Goal: Task Accomplishment & Management: Manage account settings

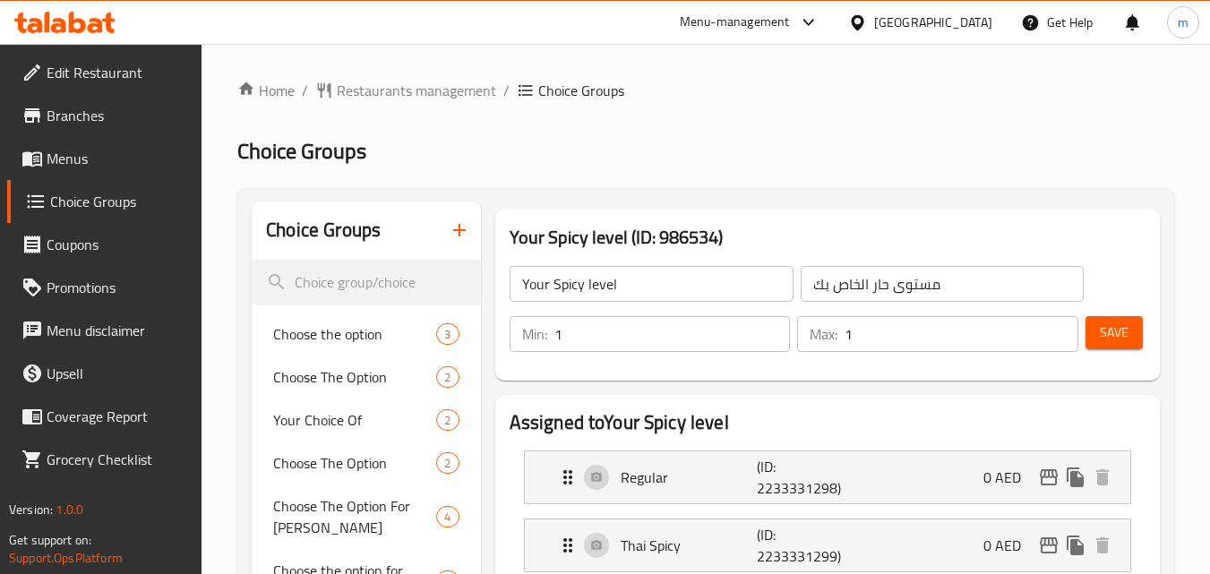
click at [956, 36] on div "[GEOGRAPHIC_DATA]" at bounding box center [920, 22] width 173 height 43
click at [955, 32] on div "[GEOGRAPHIC_DATA]" at bounding box center [933, 23] width 118 height 20
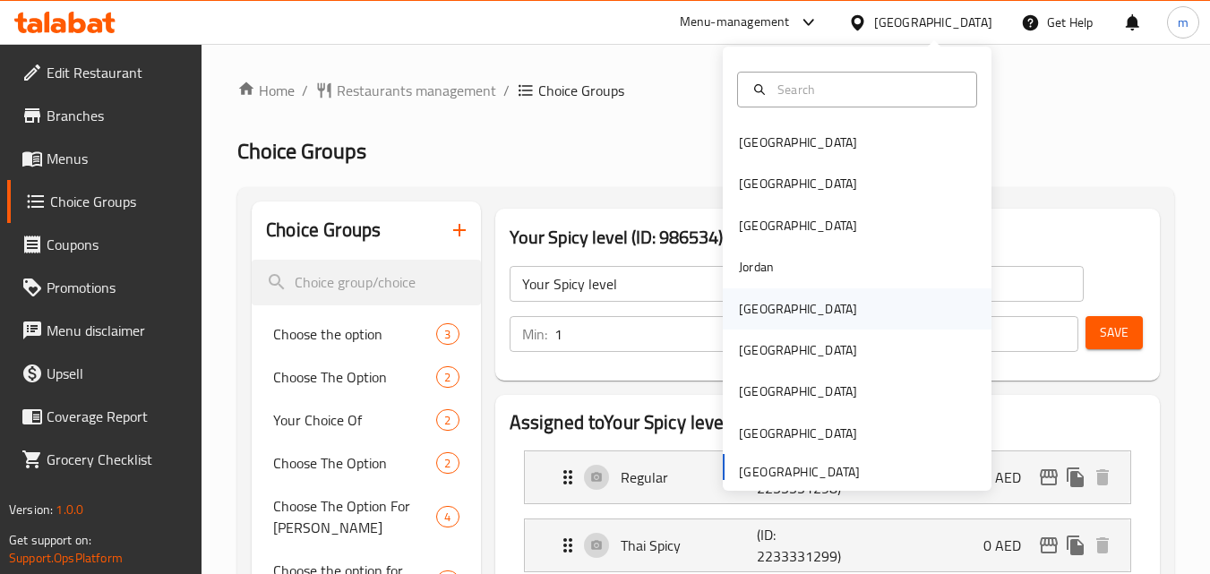
click at [771, 310] on div "[GEOGRAPHIC_DATA]" at bounding box center [798, 308] width 147 height 41
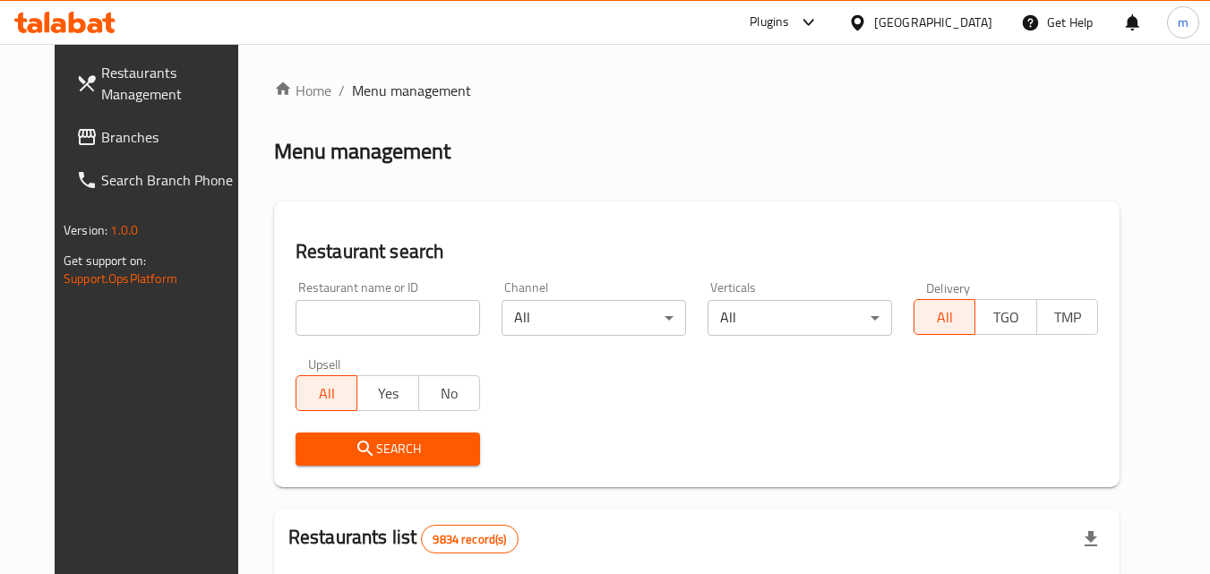
click at [106, 132] on span "Branches" at bounding box center [172, 136] width 142 height 21
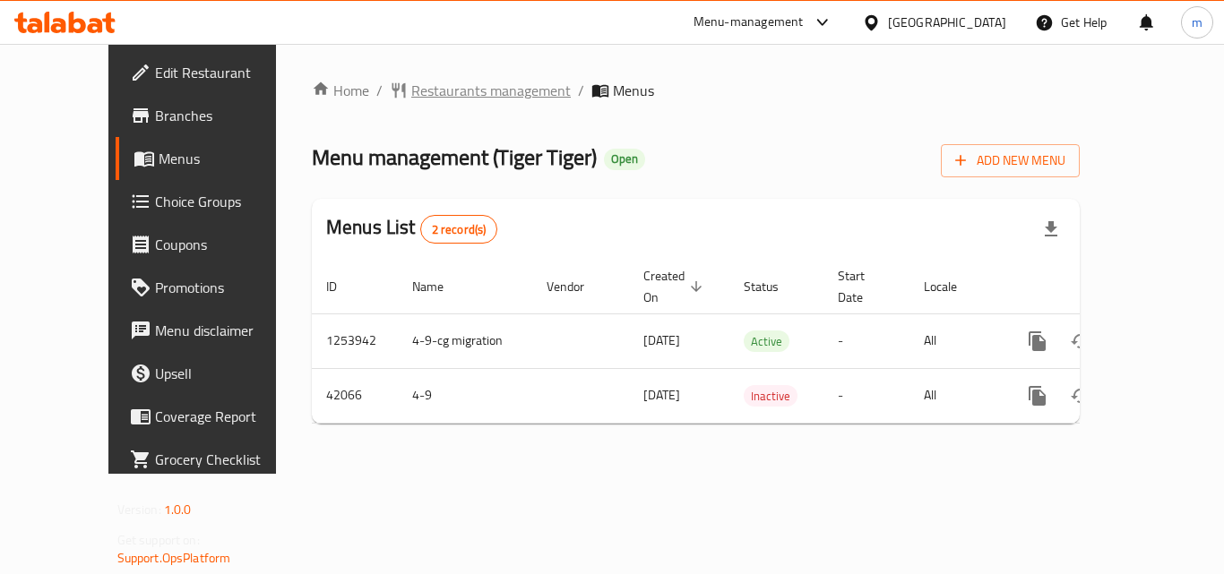
click at [411, 97] on span "Restaurants management" at bounding box center [490, 90] width 159 height 21
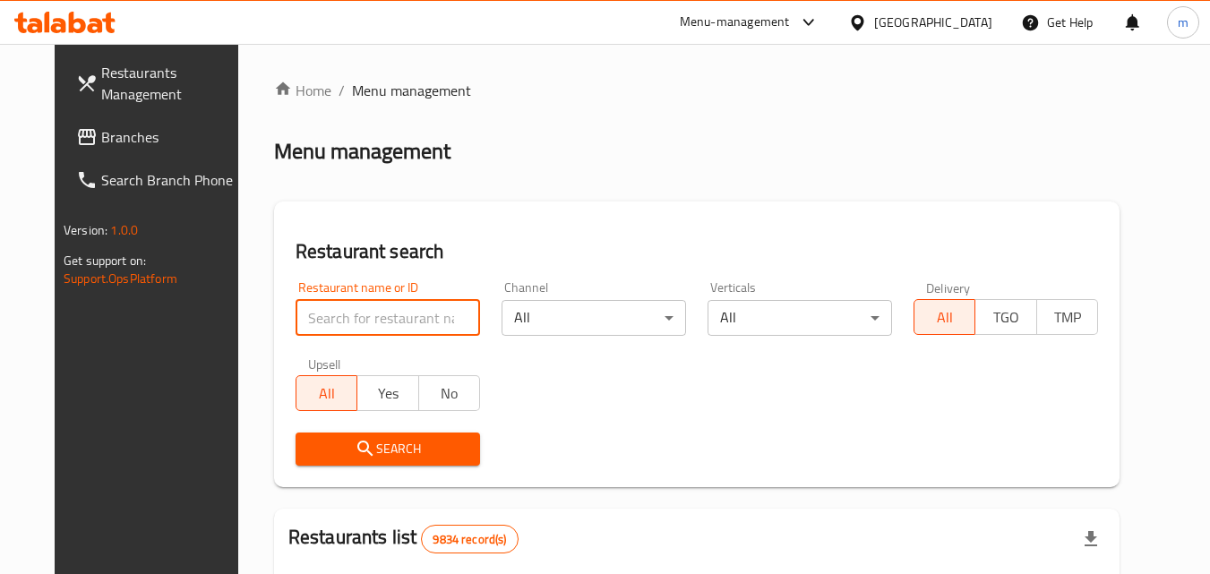
click at [373, 308] on input "search" at bounding box center [388, 318] width 185 height 36
paste input "21942"
type input "21942"
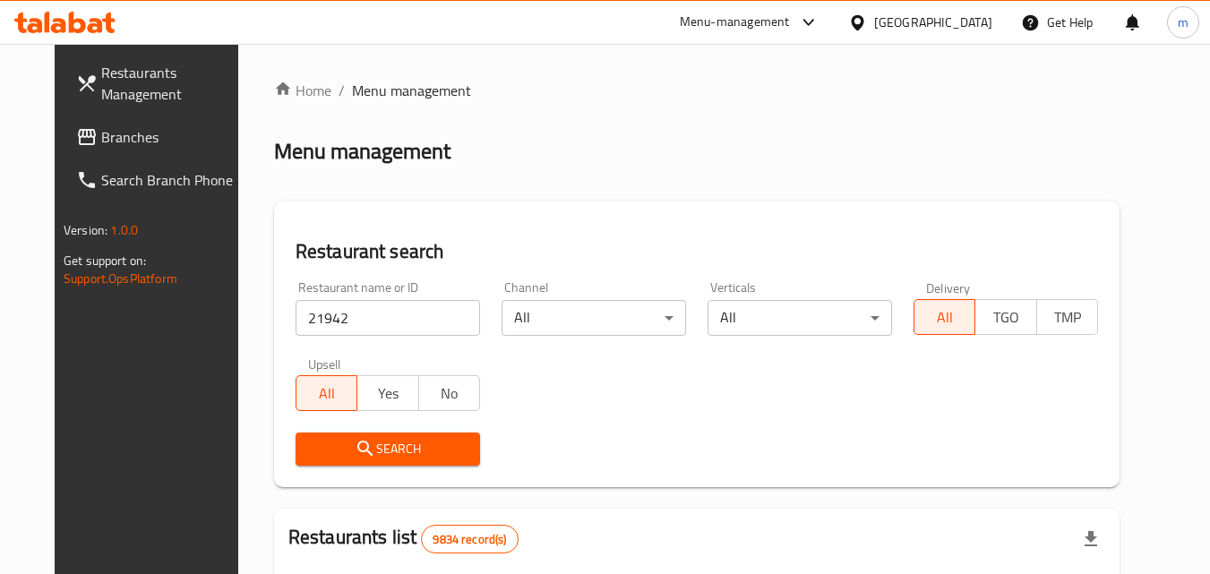
click at [385, 439] on span "Search" at bounding box center [388, 449] width 156 height 22
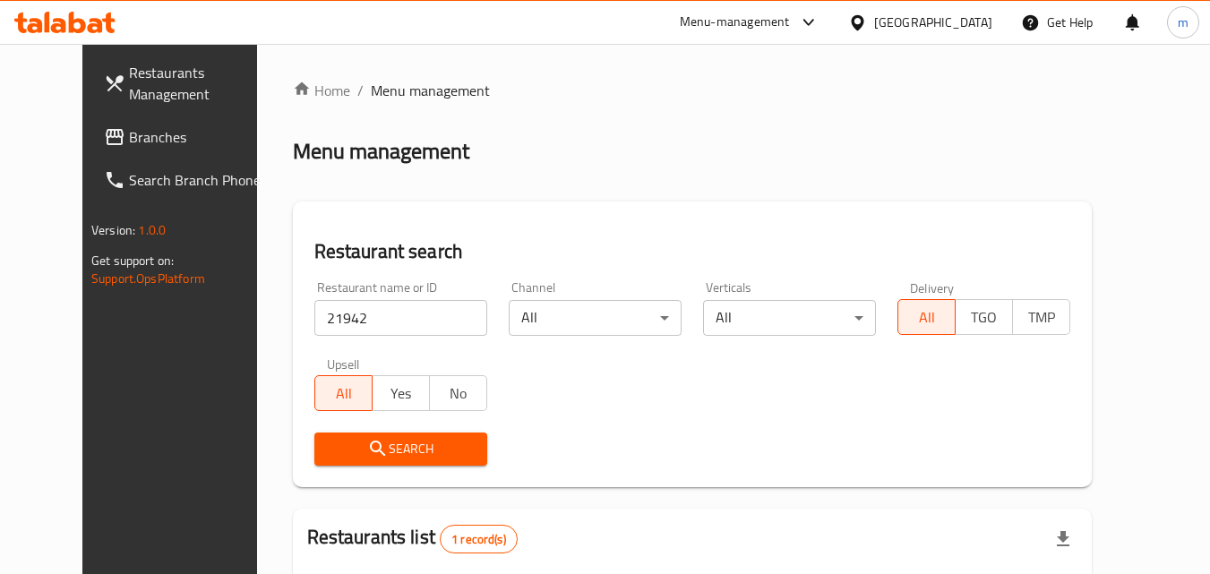
click at [874, 25] on div at bounding box center [861, 23] width 26 height 20
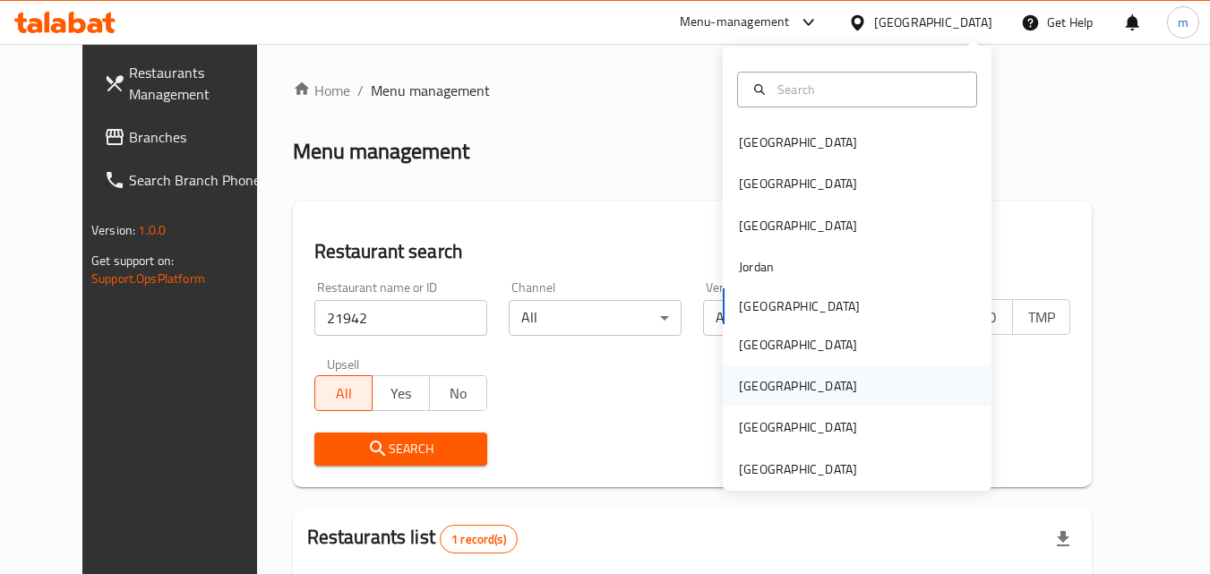
click at [755, 389] on div "[GEOGRAPHIC_DATA]" at bounding box center [798, 386] width 118 height 20
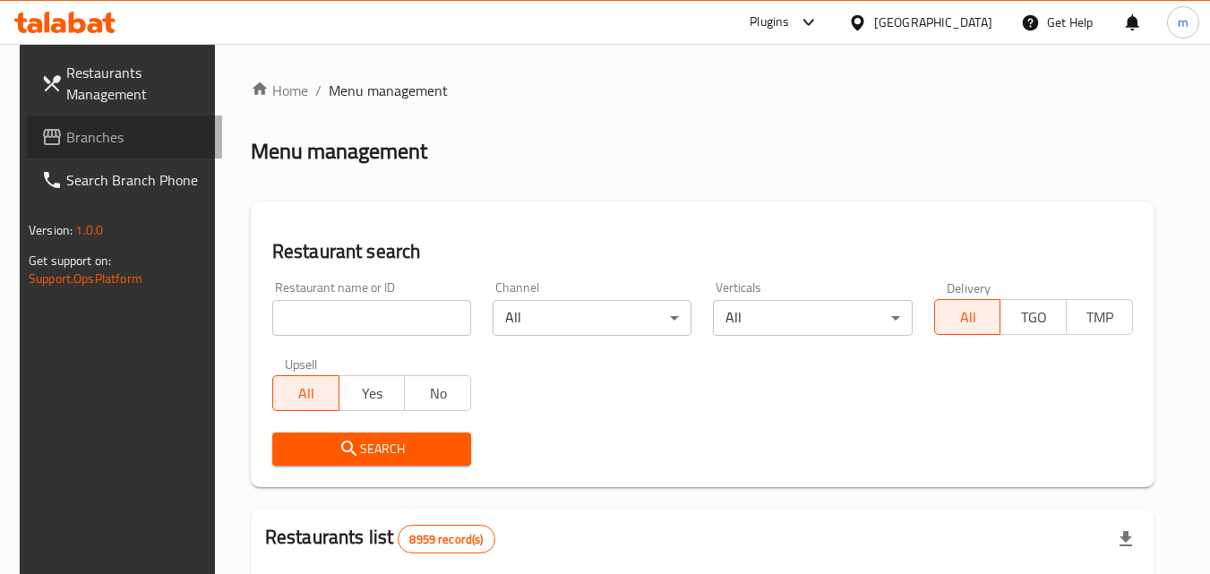
click at [111, 134] on span "Branches" at bounding box center [137, 136] width 142 height 21
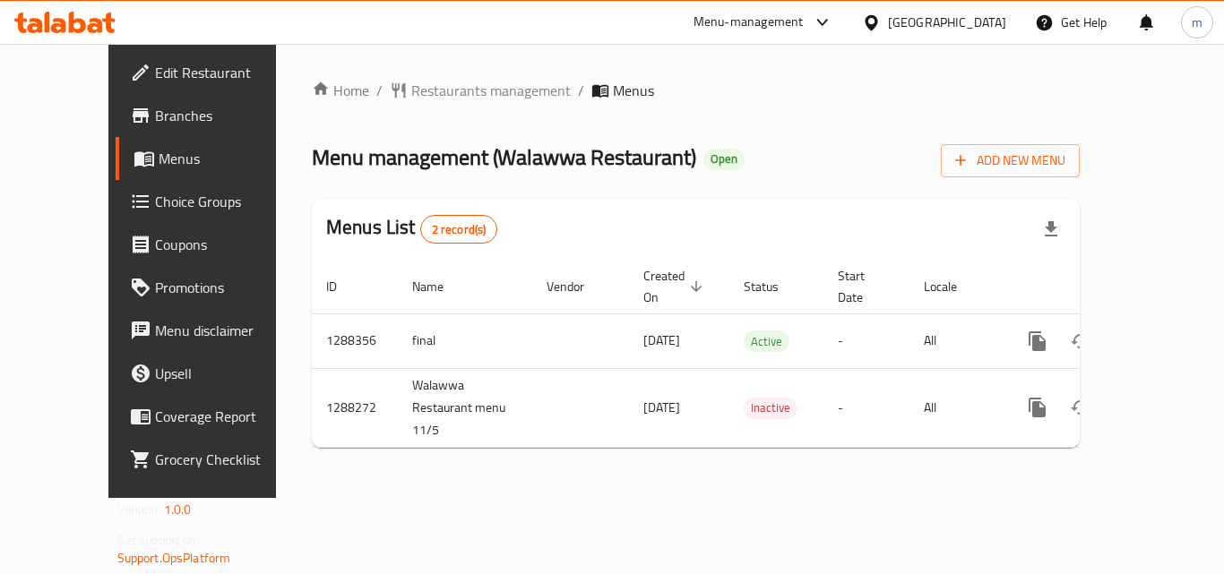
click at [425, 90] on span "Restaurants management" at bounding box center [490, 90] width 159 height 21
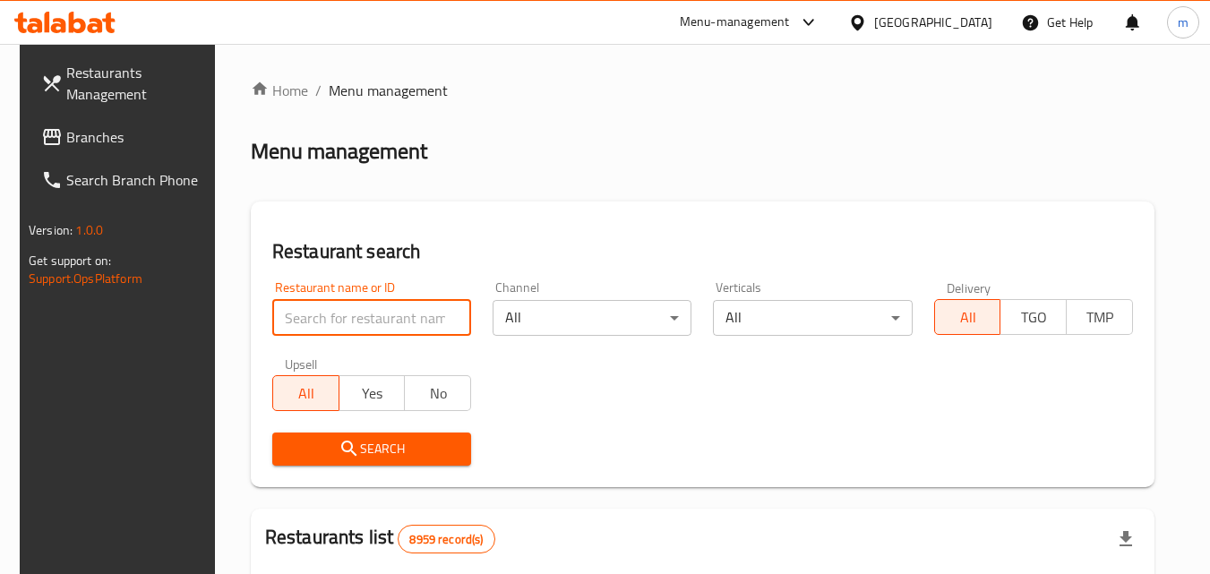
click at [331, 317] on input "search" at bounding box center [371, 318] width 199 height 36
paste input "696773"
type input "696773"
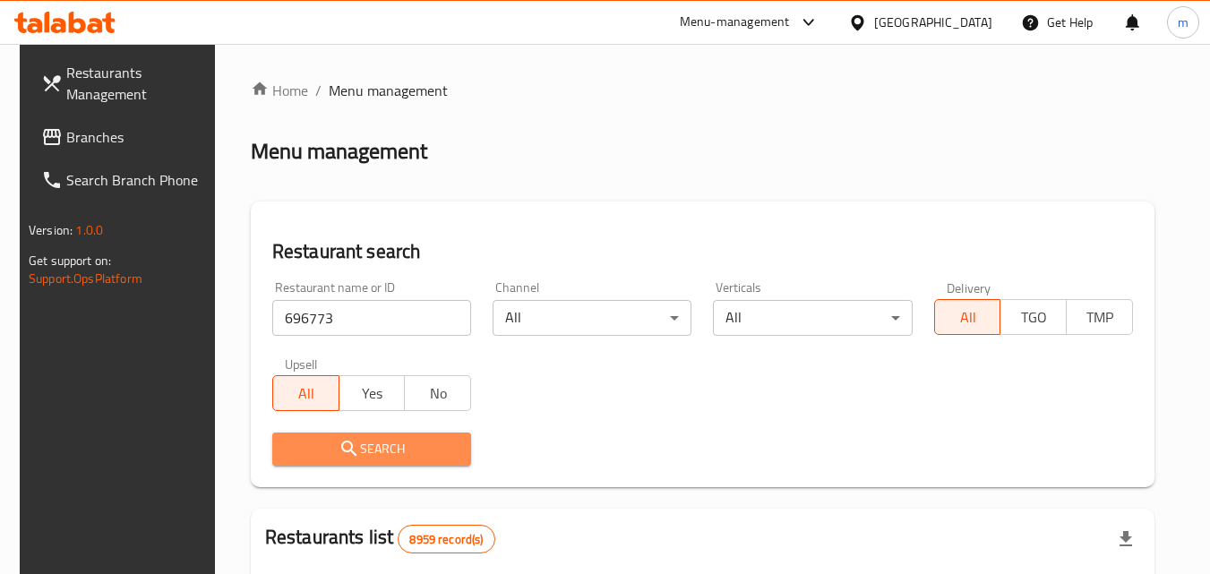
click at [346, 448] on icon "submit" at bounding box center [349, 448] width 21 height 21
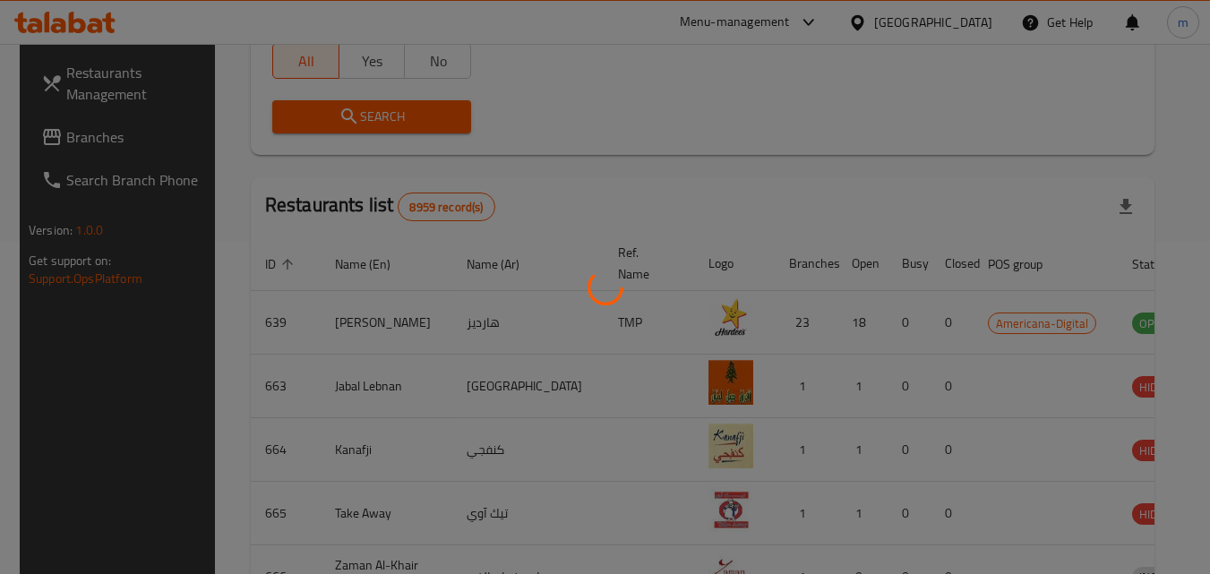
scroll to position [210, 0]
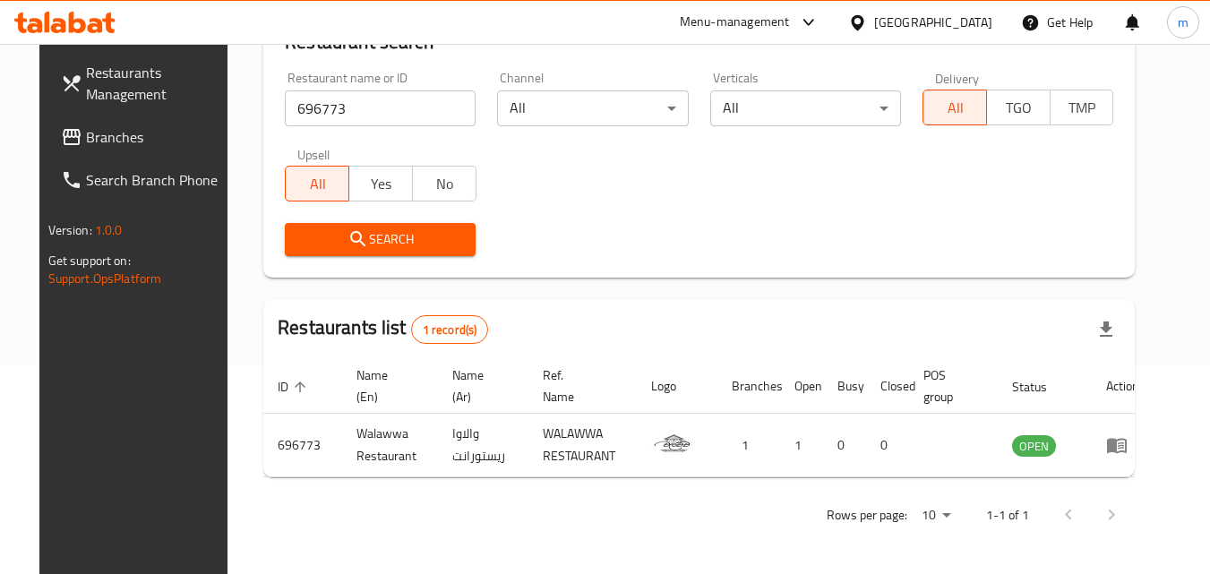
click at [978, 15] on div "[GEOGRAPHIC_DATA]" at bounding box center [933, 23] width 118 height 20
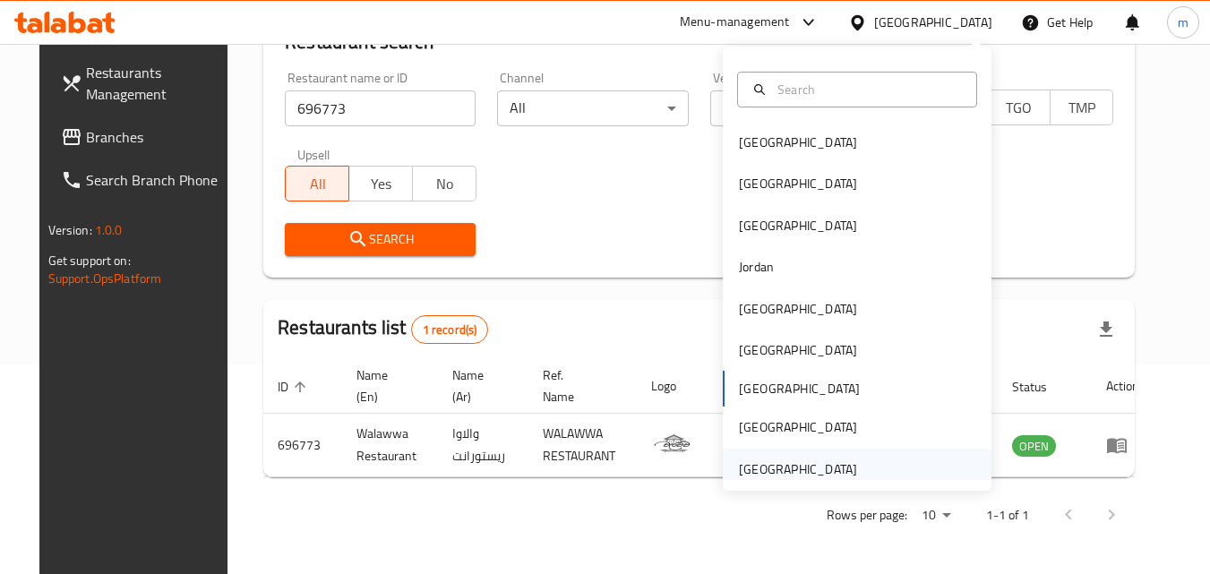
click at [772, 468] on div "[GEOGRAPHIC_DATA]" at bounding box center [798, 470] width 118 height 20
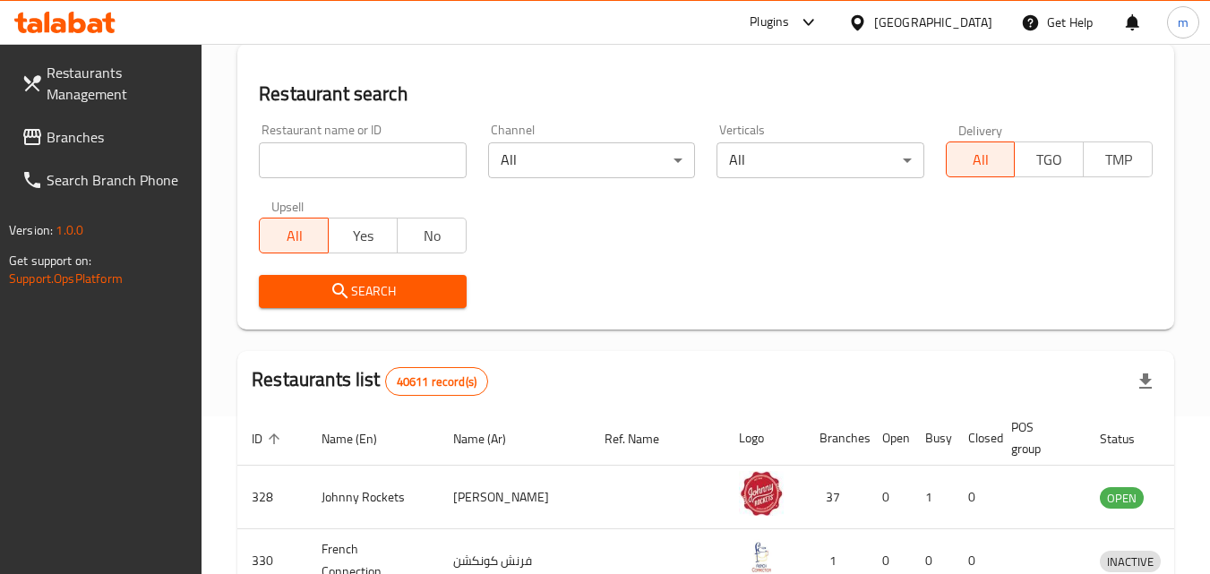
scroll to position [210, 0]
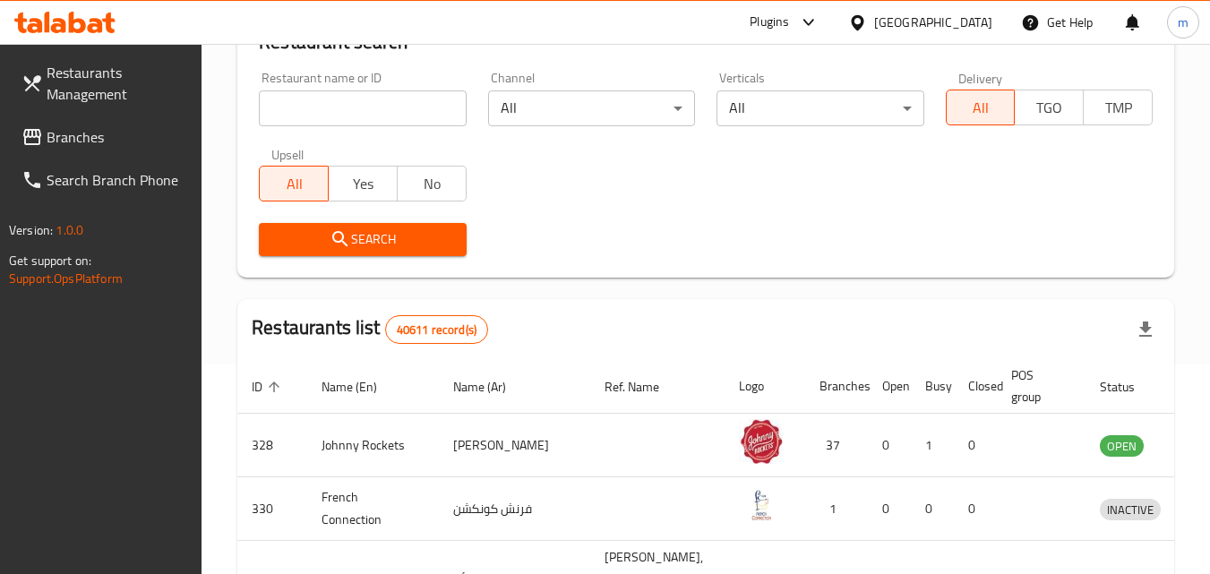
click at [91, 137] on span "Branches" at bounding box center [118, 136] width 142 height 21
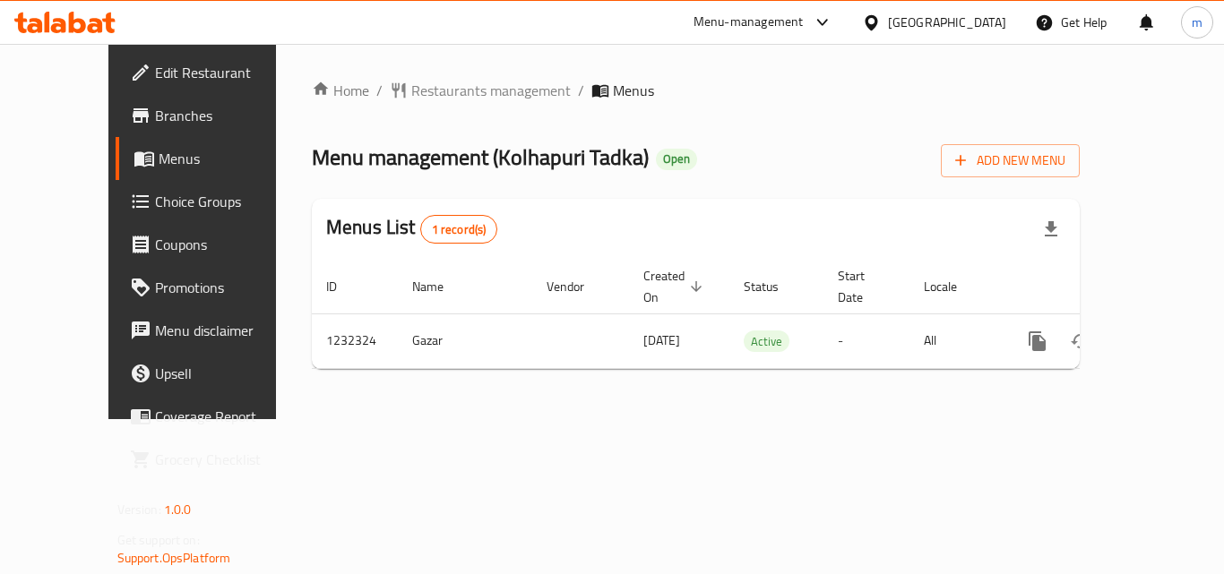
click at [411, 88] on span "Restaurants management" at bounding box center [490, 90] width 159 height 21
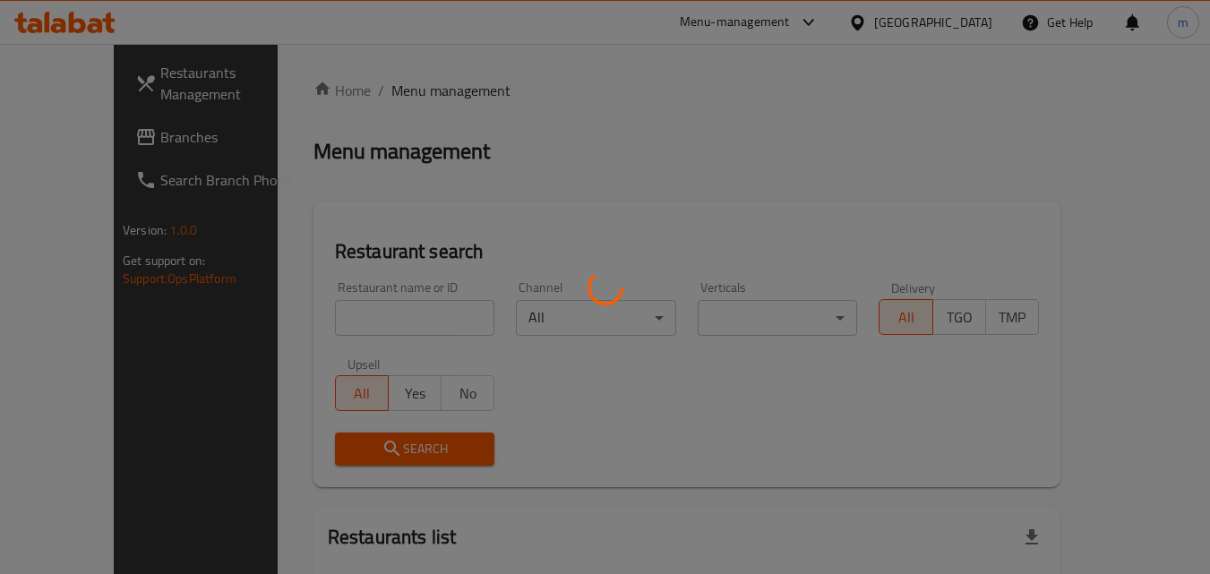
click at [385, 310] on div at bounding box center [605, 287] width 1210 height 574
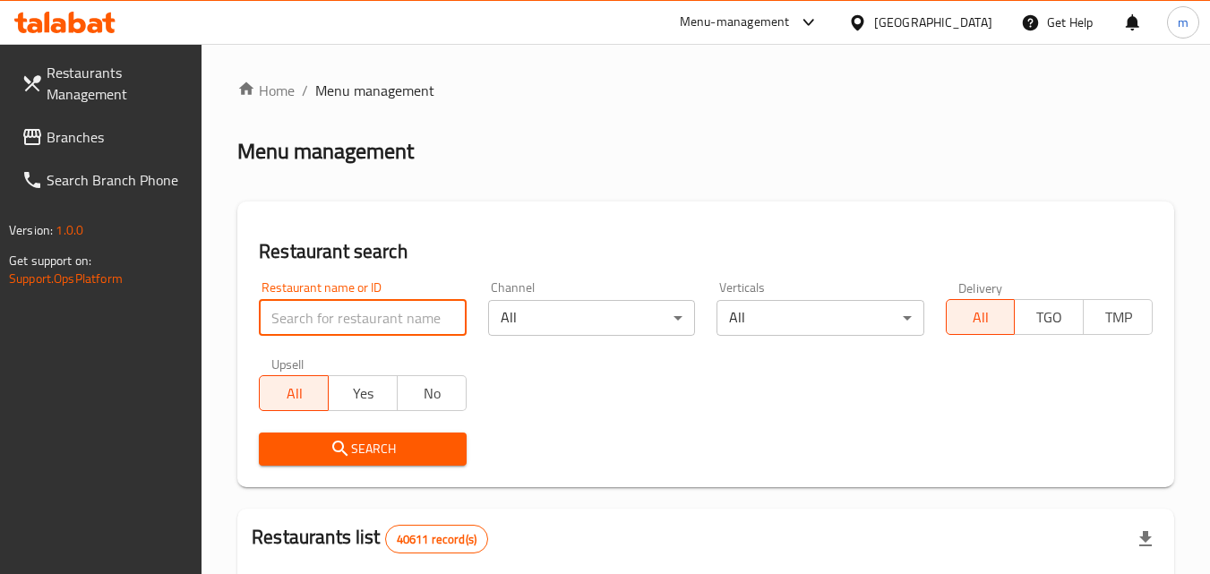
click at [385, 310] on input "search" at bounding box center [362, 318] width 207 height 36
paste input "677733"
type input "677733"
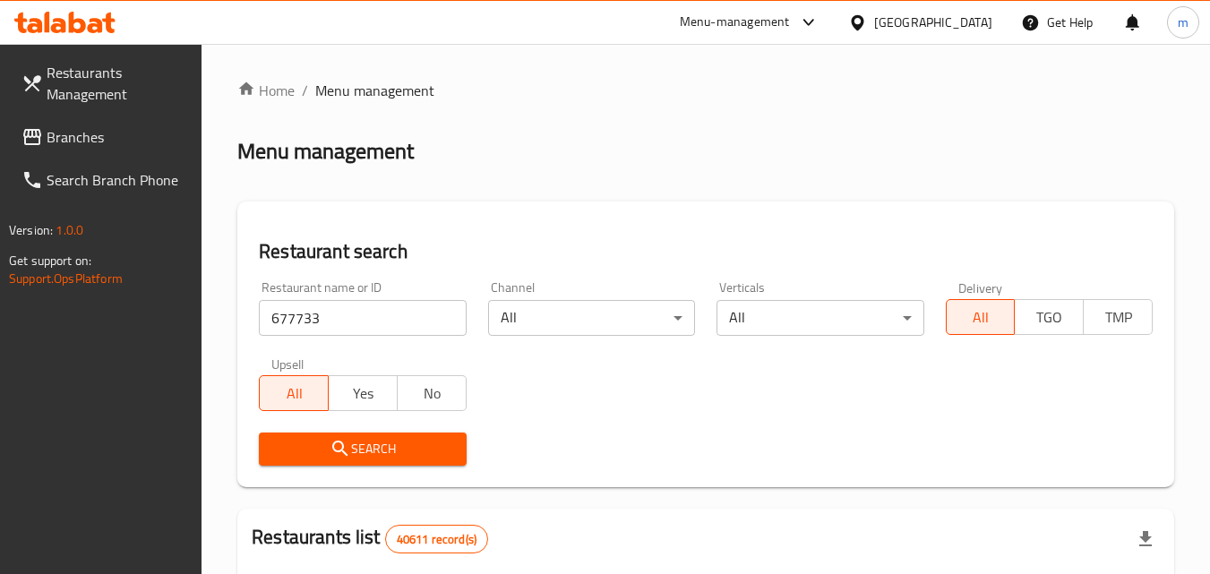
click at [386, 441] on span "Search" at bounding box center [362, 449] width 178 height 22
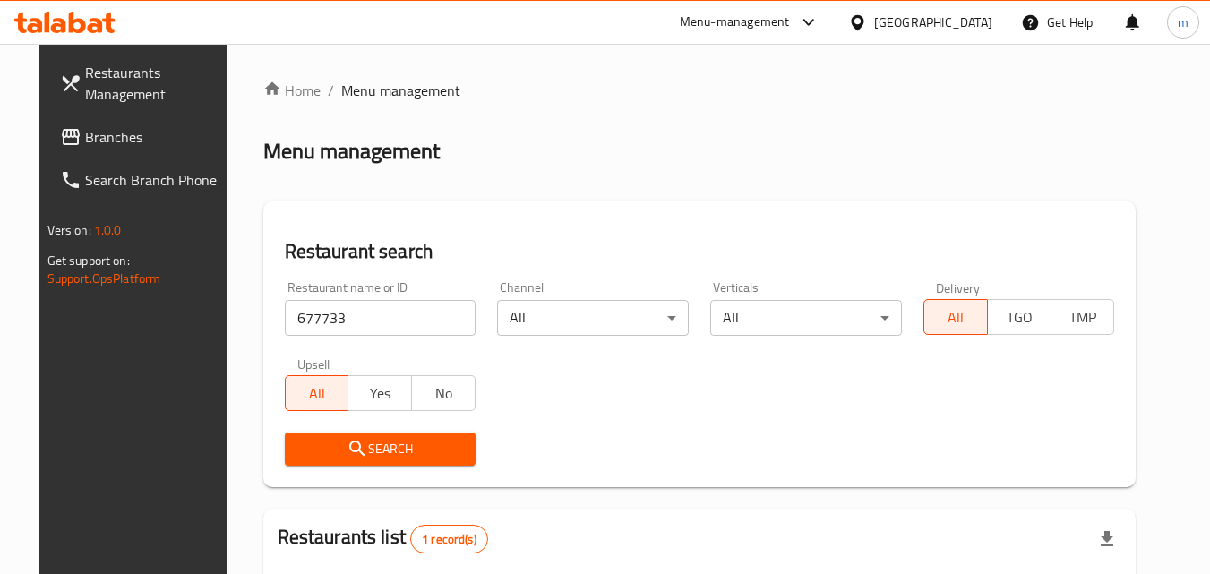
click at [882, 21] on div "[GEOGRAPHIC_DATA]" at bounding box center [933, 23] width 118 height 20
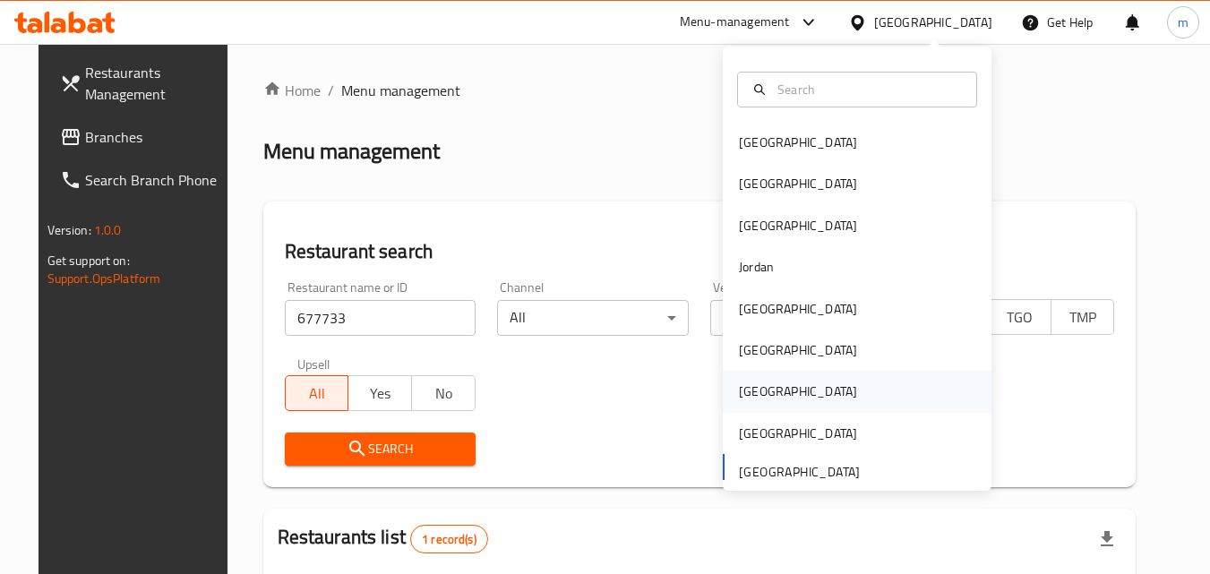
click at [763, 394] on div "[GEOGRAPHIC_DATA]" at bounding box center [798, 391] width 147 height 41
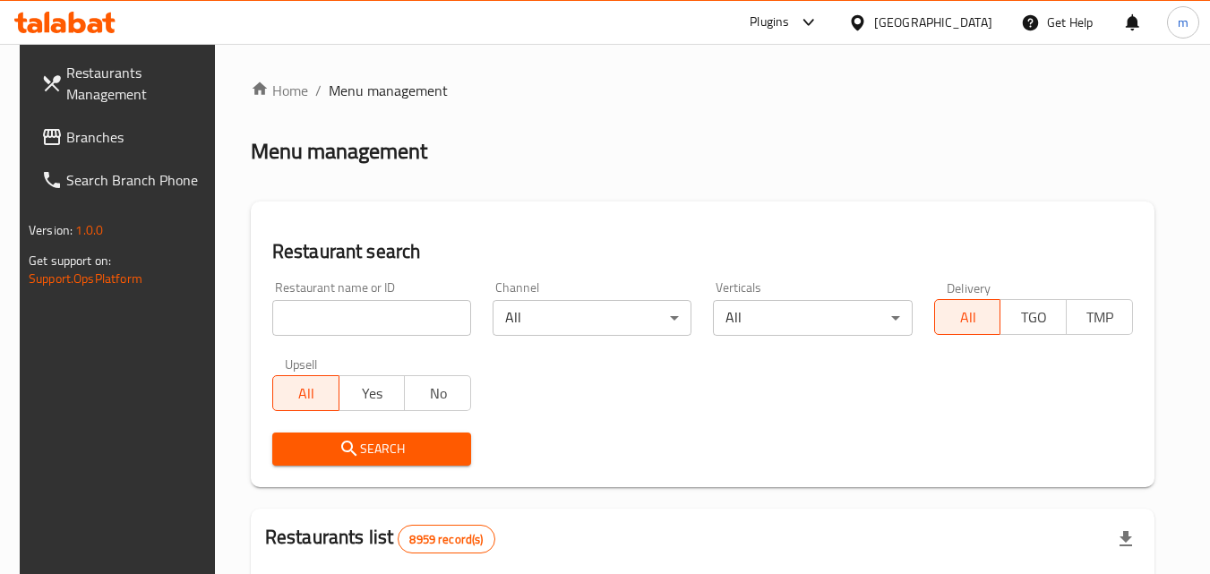
click at [106, 136] on span "Branches" at bounding box center [137, 136] width 142 height 21
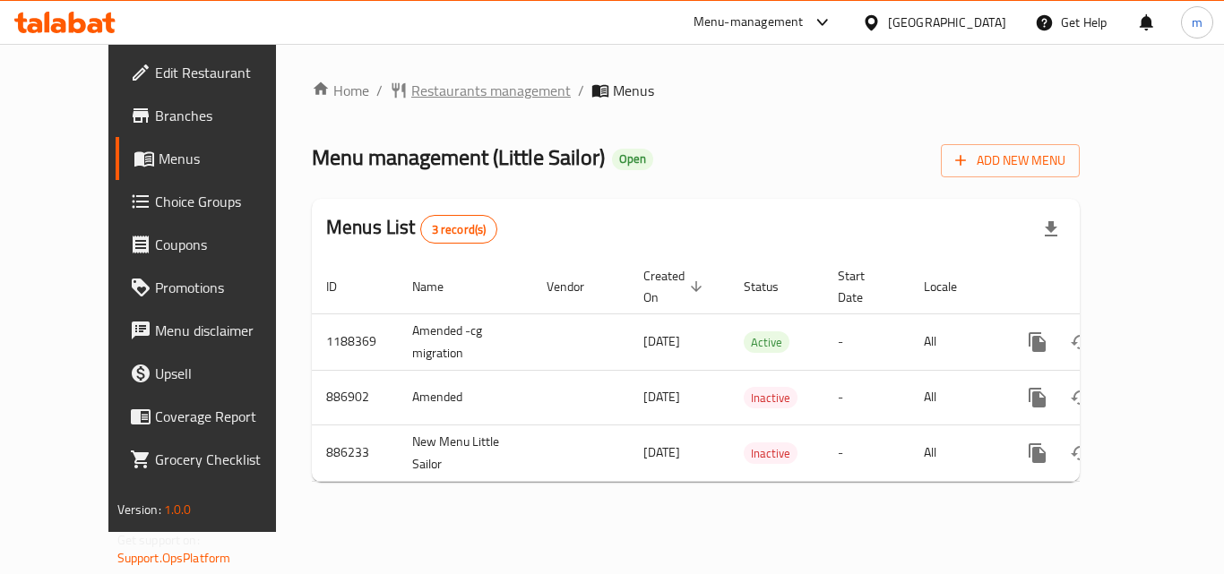
click at [426, 91] on span "Restaurants management" at bounding box center [490, 90] width 159 height 21
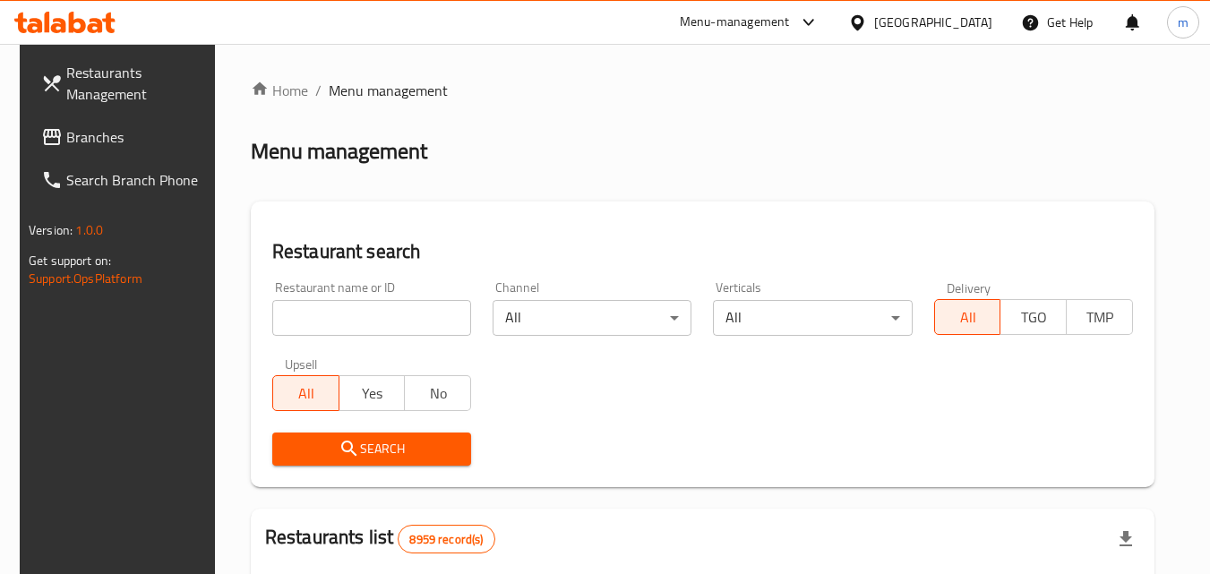
click at [356, 317] on input "search" at bounding box center [371, 318] width 199 height 36
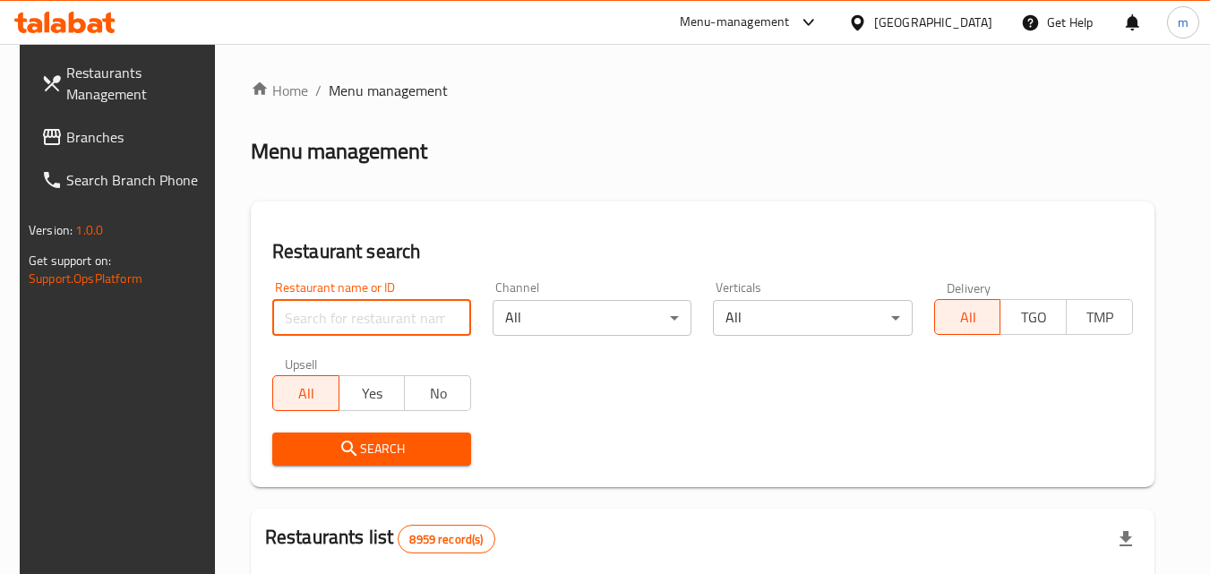
paste input "2945"
type input "2945"
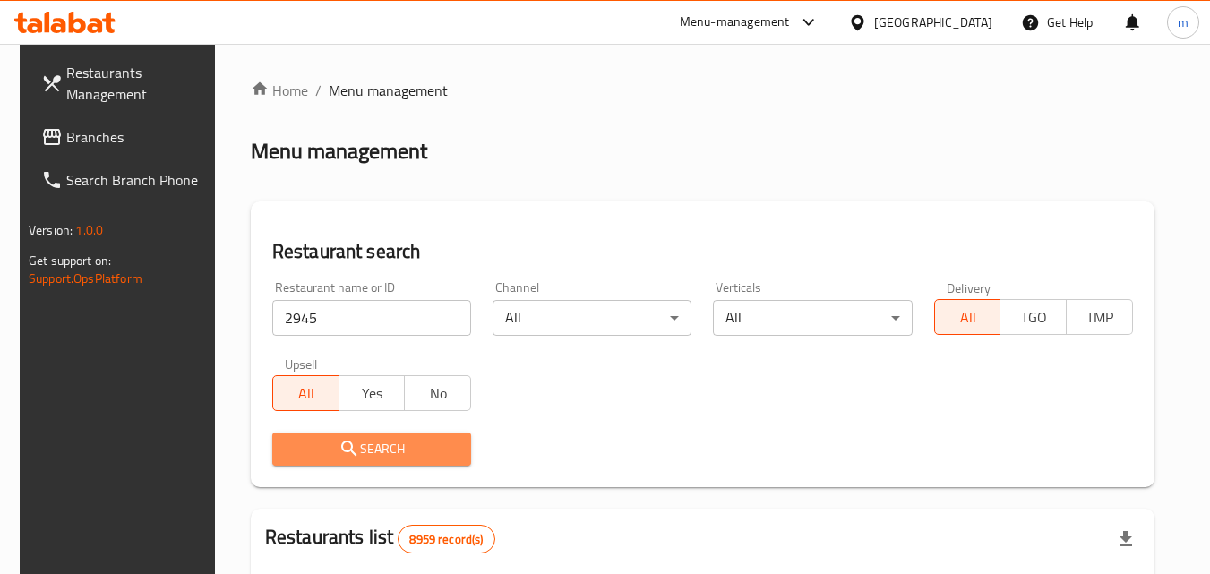
click at [408, 435] on button "Search" at bounding box center [371, 449] width 199 height 33
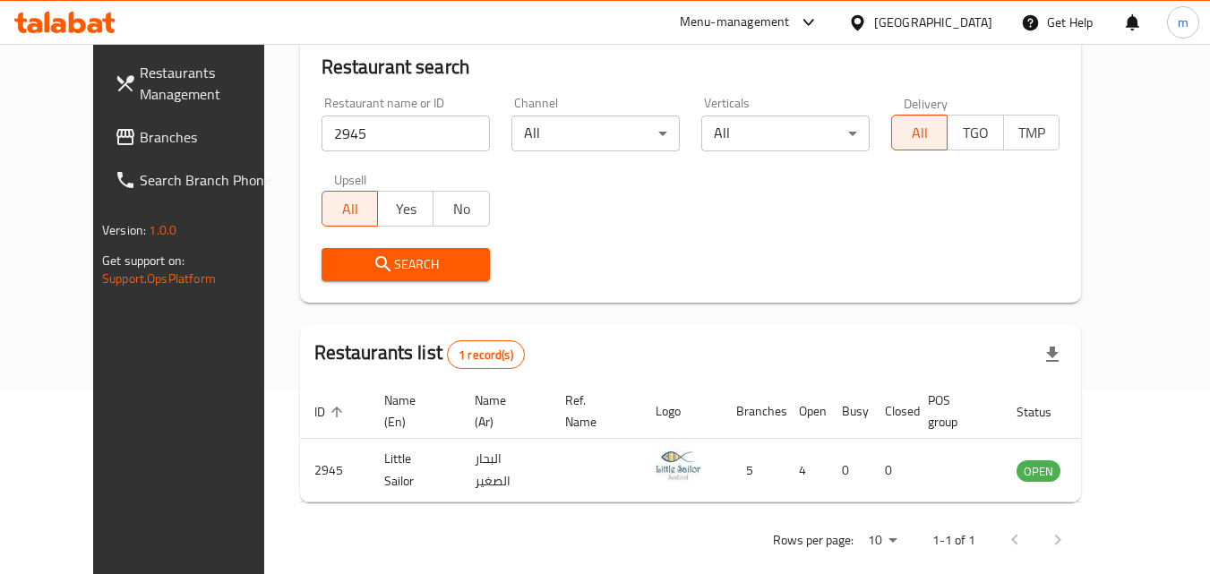
scroll to position [210, 0]
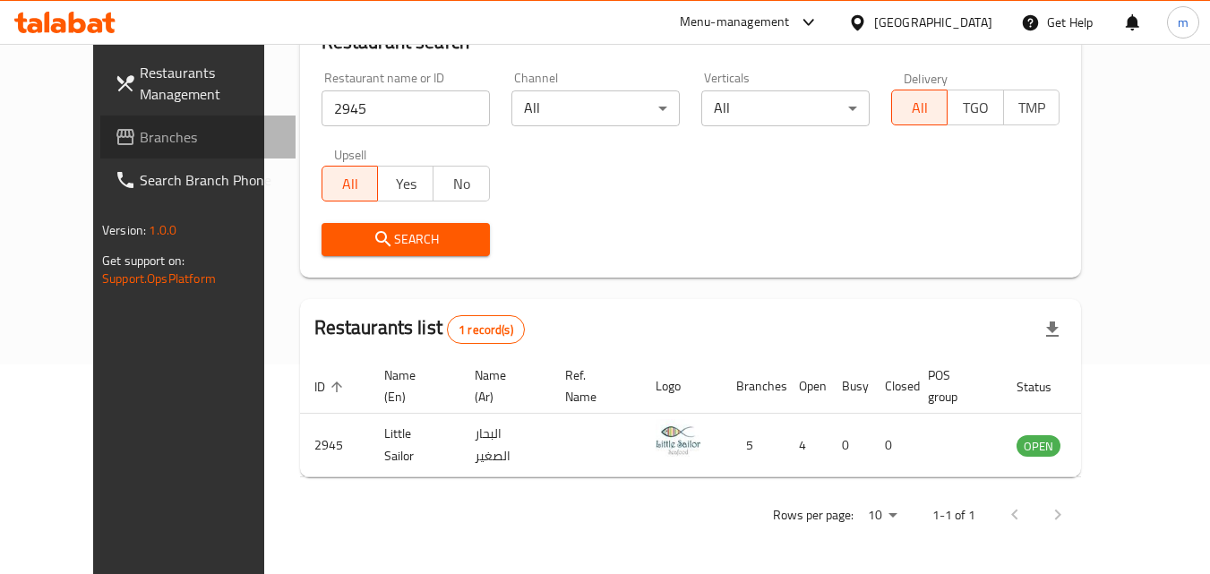
click at [140, 142] on span "Branches" at bounding box center [211, 136] width 142 height 21
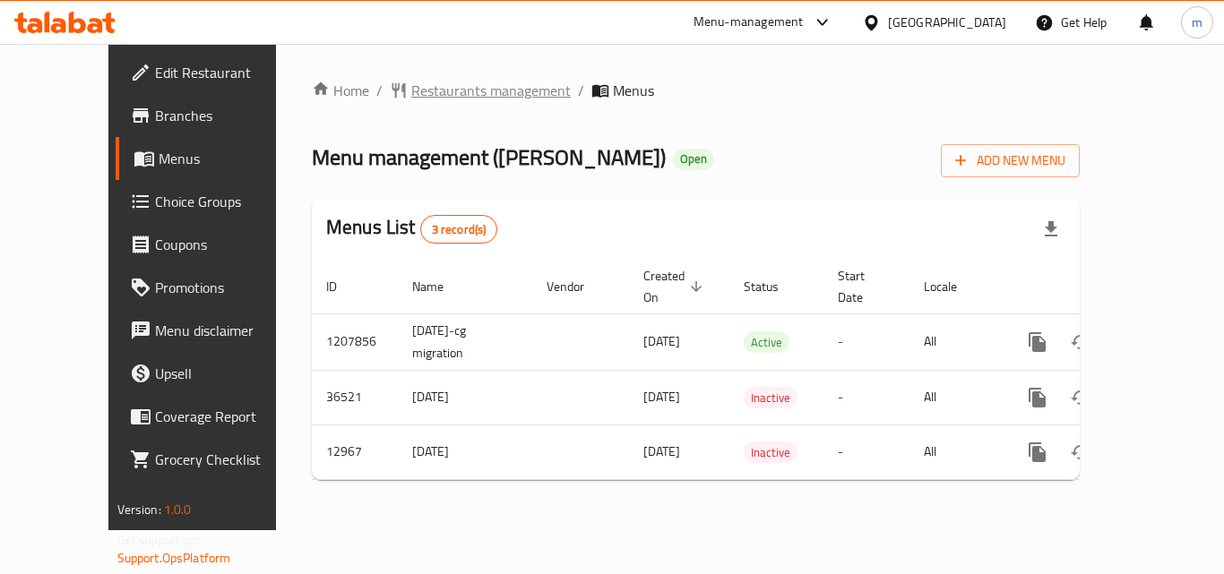
click at [425, 85] on span "Restaurants management" at bounding box center [490, 90] width 159 height 21
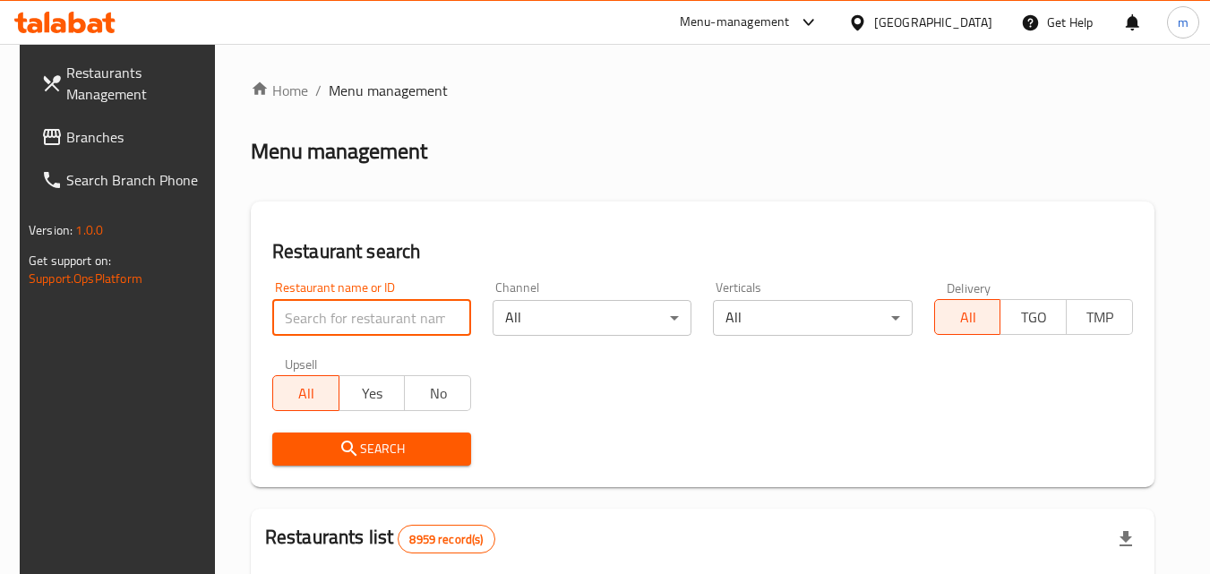
click at [349, 329] on input "search" at bounding box center [371, 318] width 199 height 36
paste input "7935"
type input "7935"
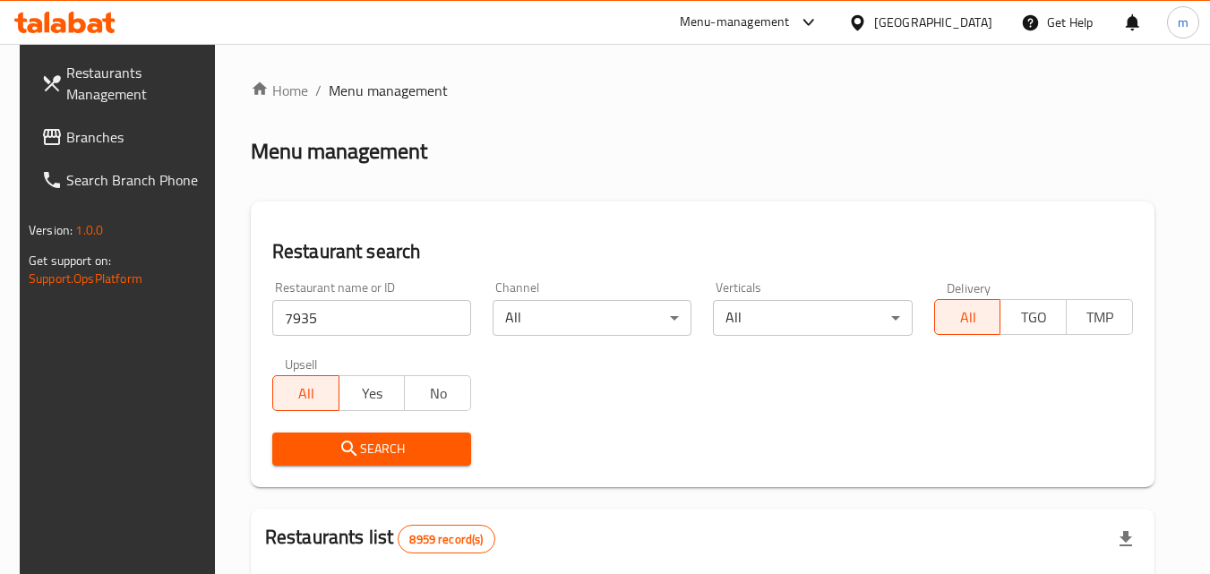
click at [373, 444] on span "Search" at bounding box center [372, 449] width 170 height 22
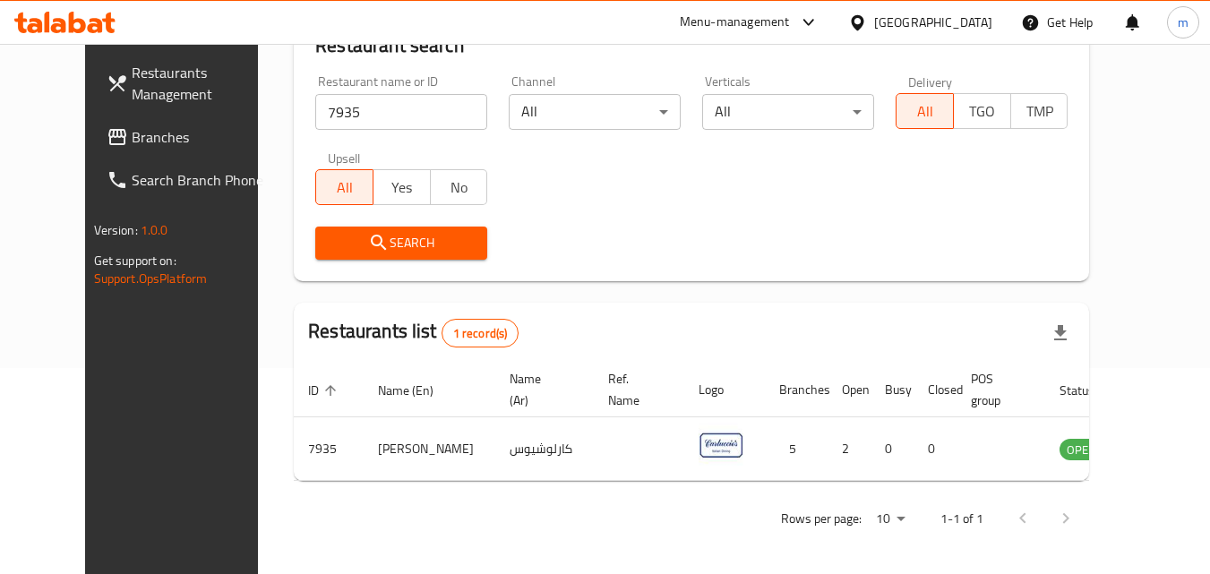
scroll to position [210, 0]
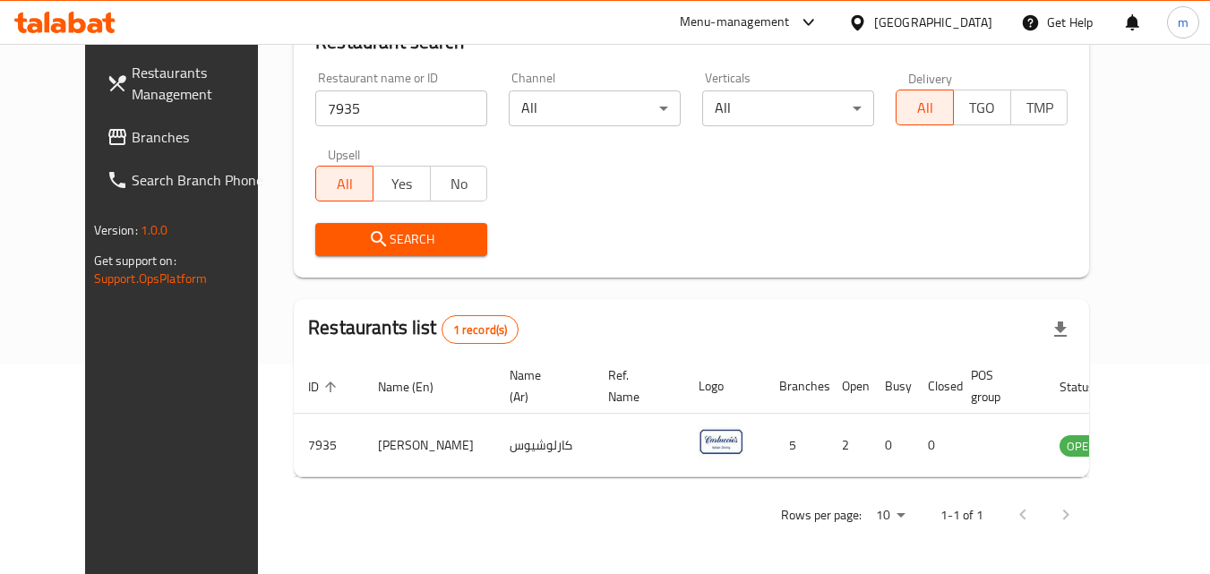
click at [963, 21] on div "Qatar" at bounding box center [933, 23] width 118 height 20
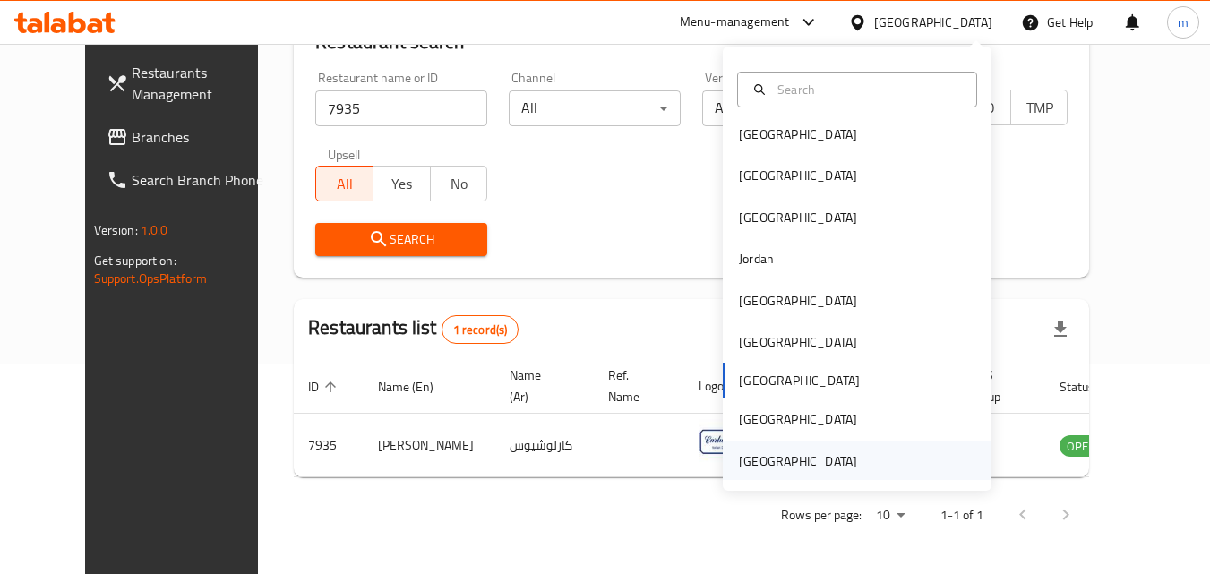
scroll to position [10, 0]
click at [801, 459] on div "[GEOGRAPHIC_DATA]" at bounding box center [798, 460] width 118 height 20
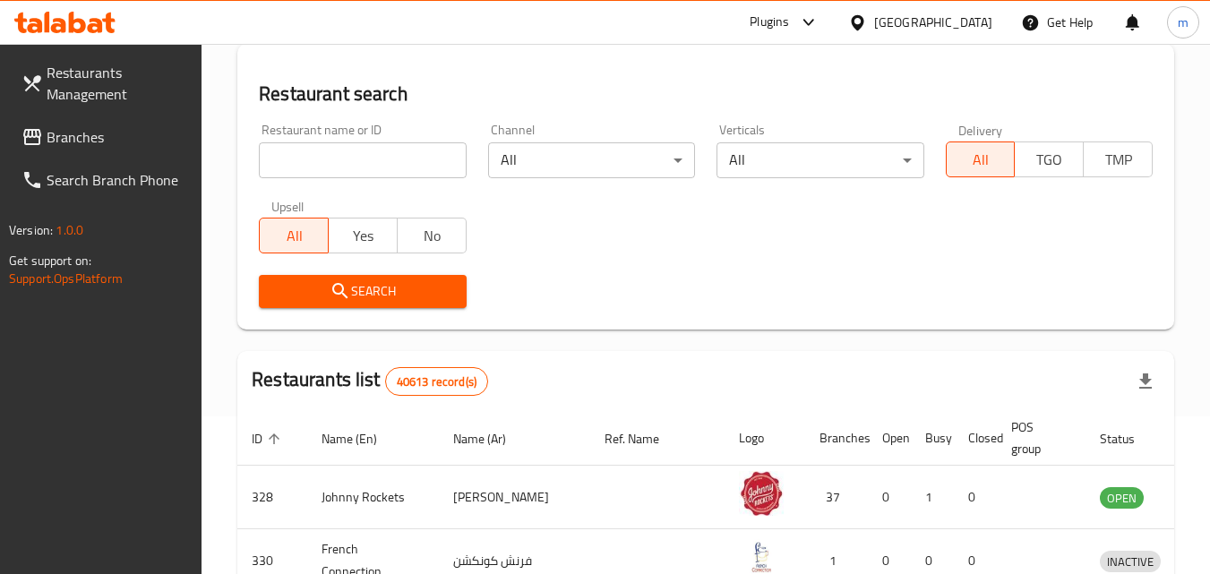
scroll to position [210, 0]
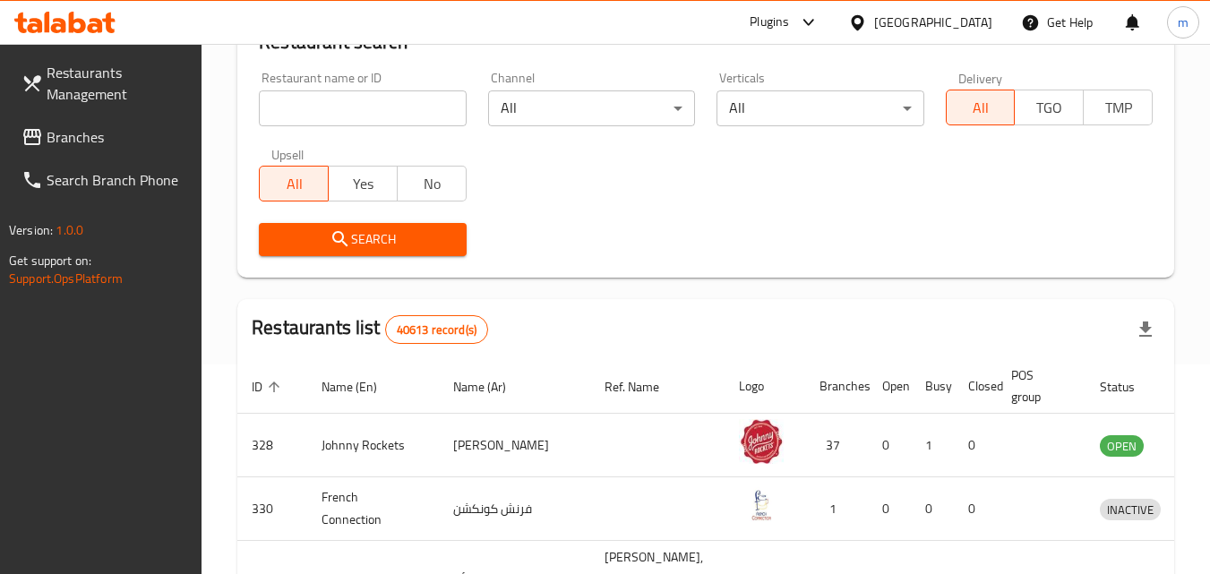
click at [134, 129] on span "Branches" at bounding box center [118, 136] width 142 height 21
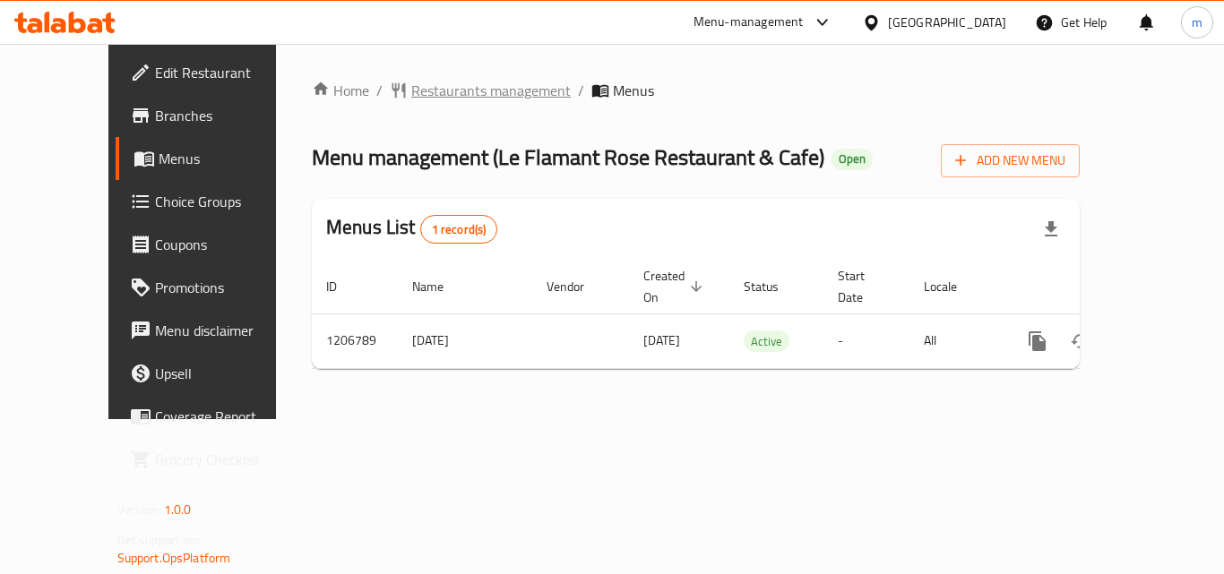
click at [411, 90] on span "Restaurants management" at bounding box center [490, 90] width 159 height 21
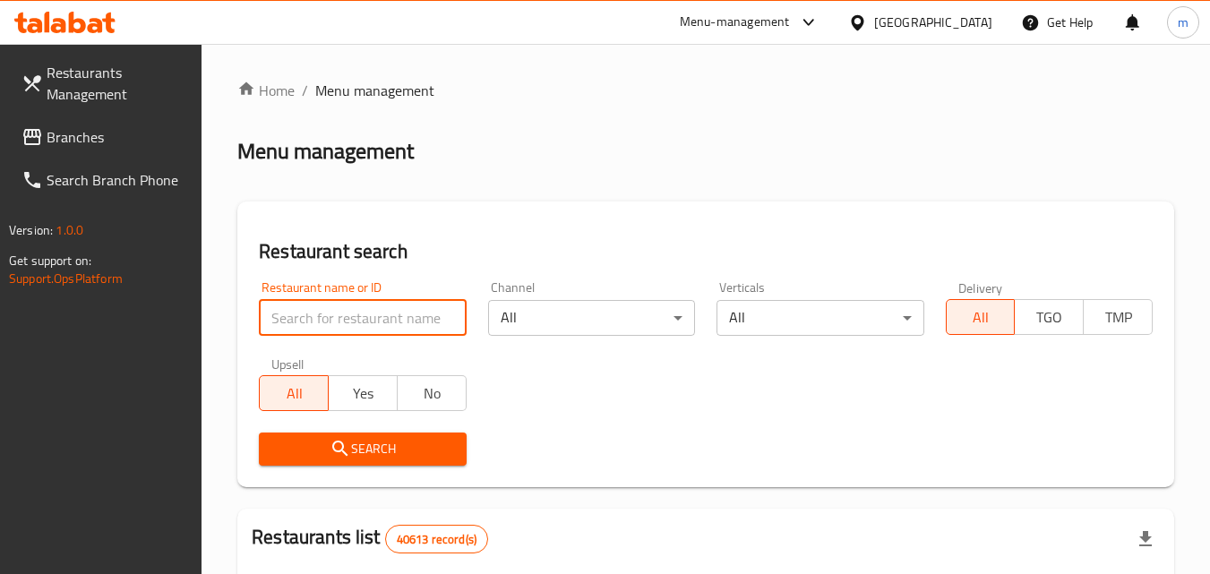
click at [360, 325] on input "search" at bounding box center [362, 318] width 207 height 36
paste input "670489"
type input "670489"
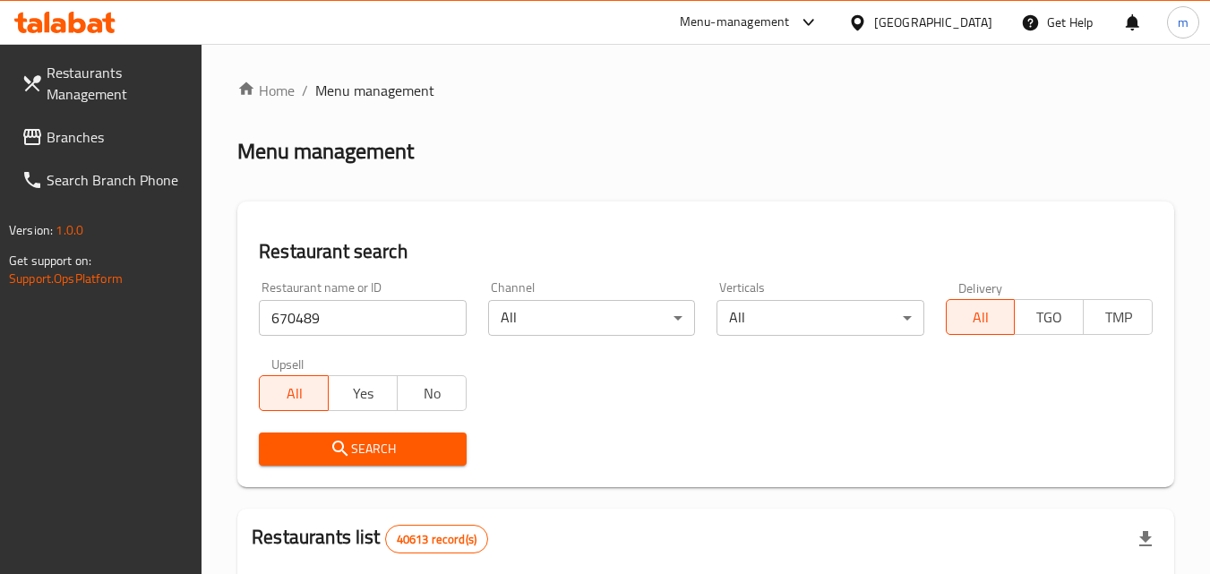
click at [352, 449] on span "Search" at bounding box center [362, 449] width 178 height 22
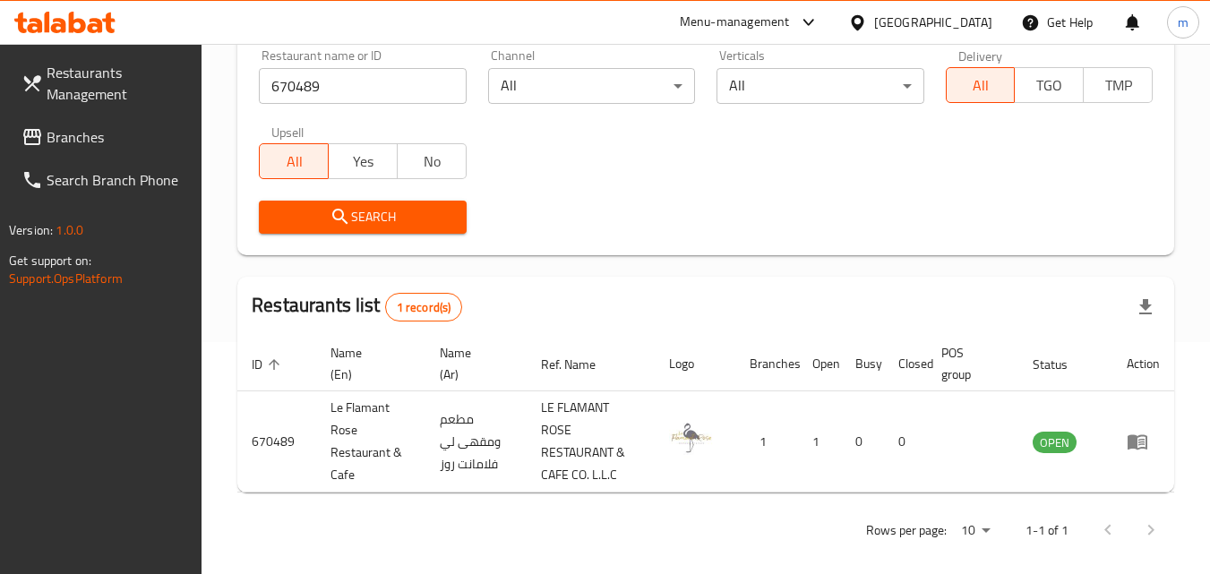
scroll to position [247, 0]
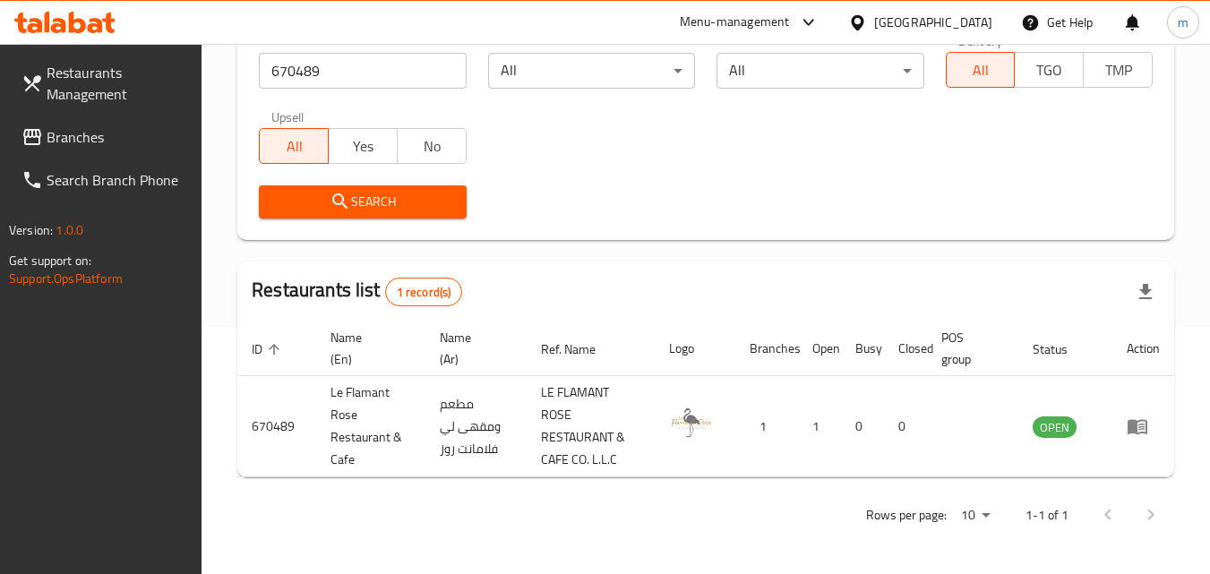
click at [946, 9] on div "[GEOGRAPHIC_DATA]" at bounding box center [920, 22] width 173 height 43
click at [946, 16] on div "[GEOGRAPHIC_DATA]" at bounding box center [933, 23] width 118 height 20
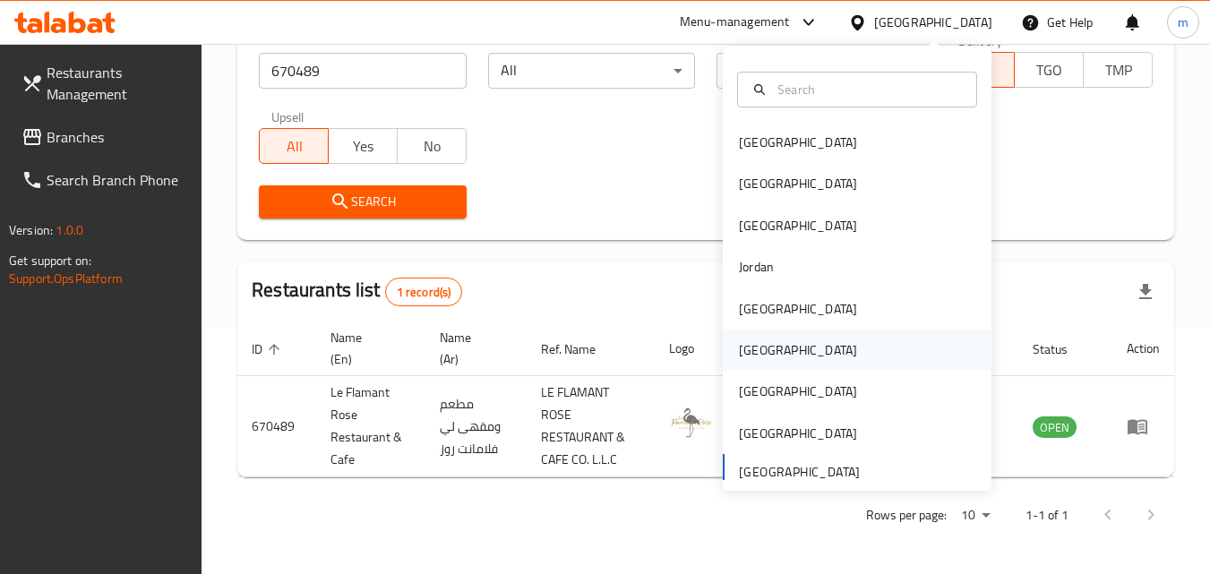
click at [763, 354] on div "[GEOGRAPHIC_DATA]" at bounding box center [798, 350] width 147 height 41
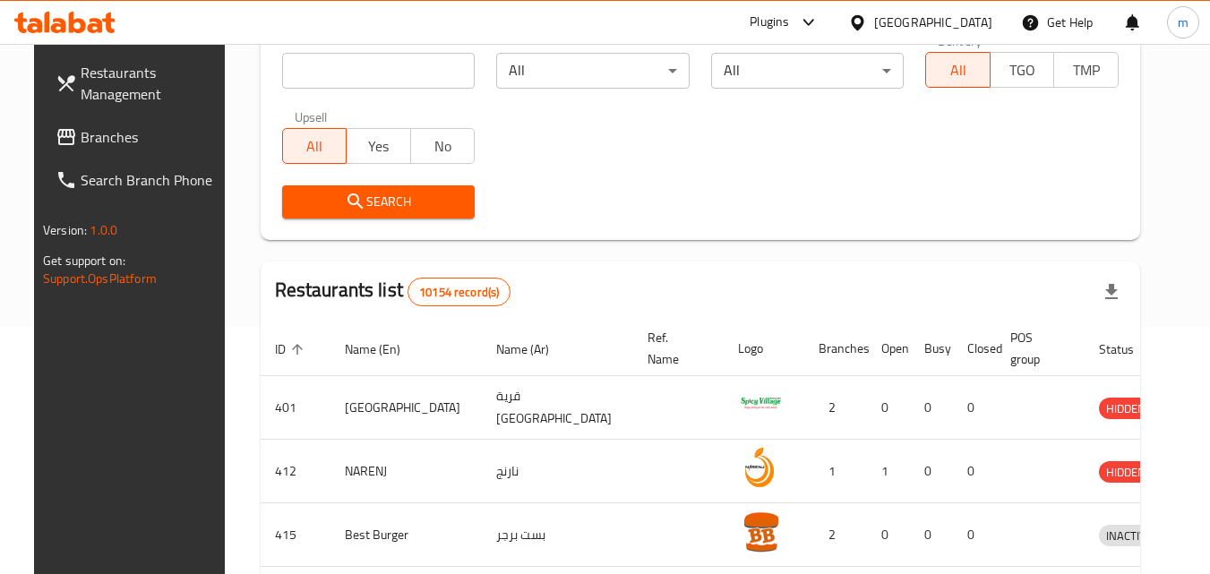
scroll to position [158, 0]
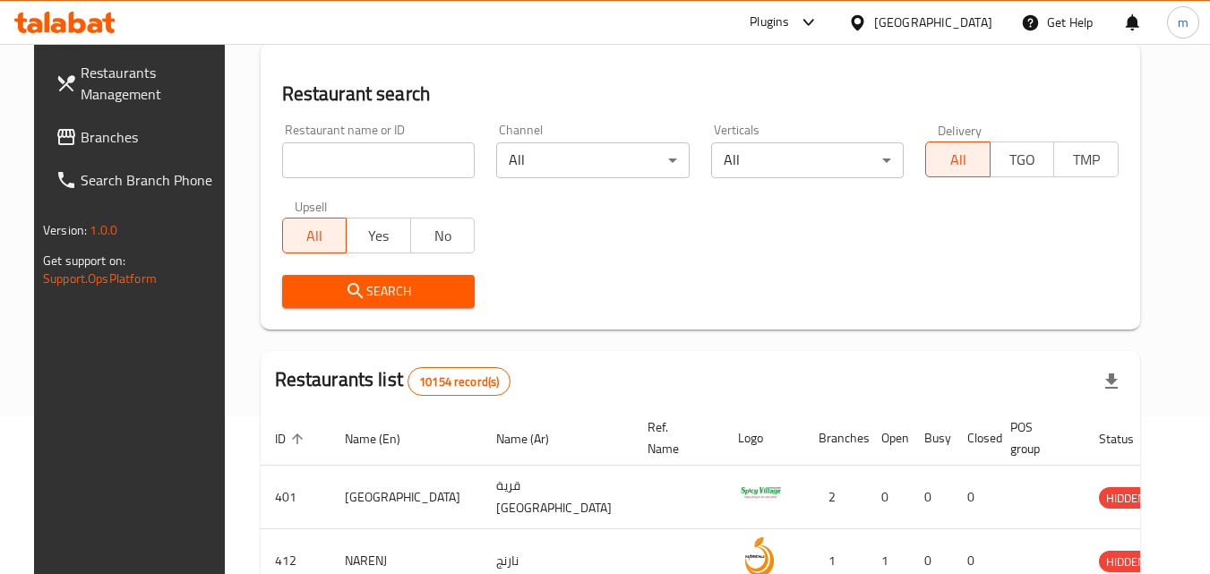
click at [371, 161] on input "search" at bounding box center [378, 160] width 193 height 36
click at [142, 134] on span "Branches" at bounding box center [152, 136] width 142 height 21
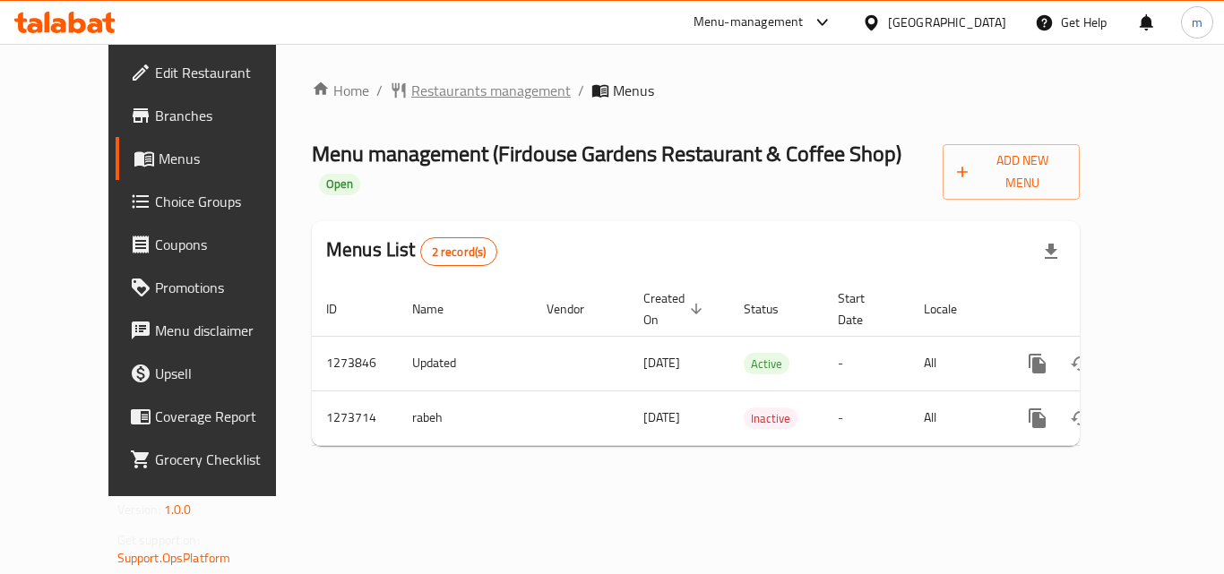
click at [442, 92] on span "Restaurants management" at bounding box center [490, 90] width 159 height 21
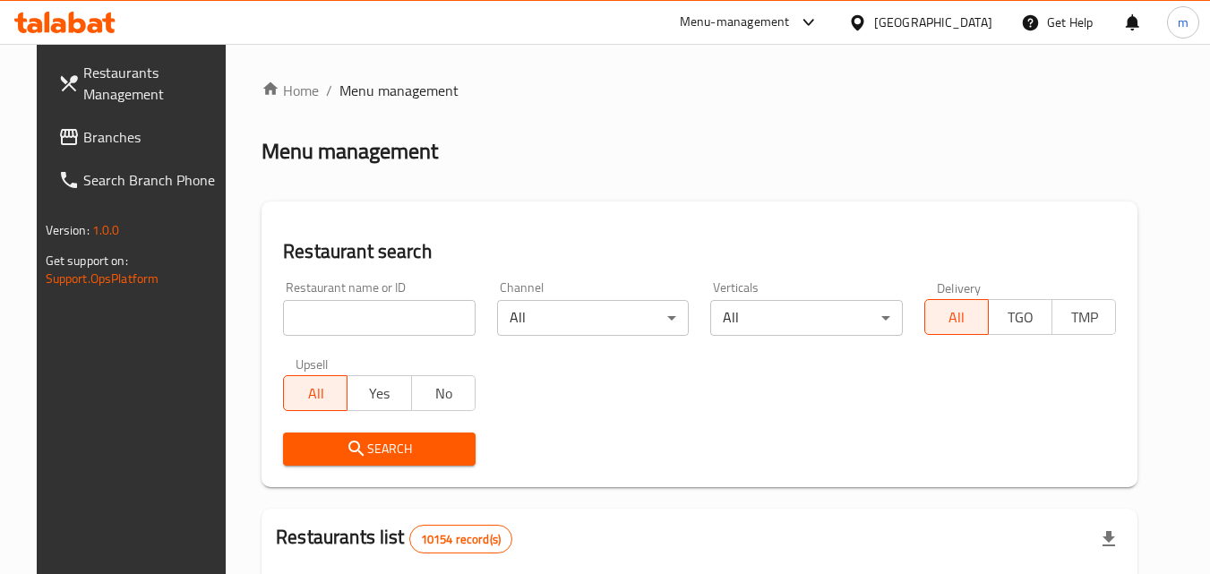
click at [382, 312] on input "search" at bounding box center [379, 318] width 193 height 36
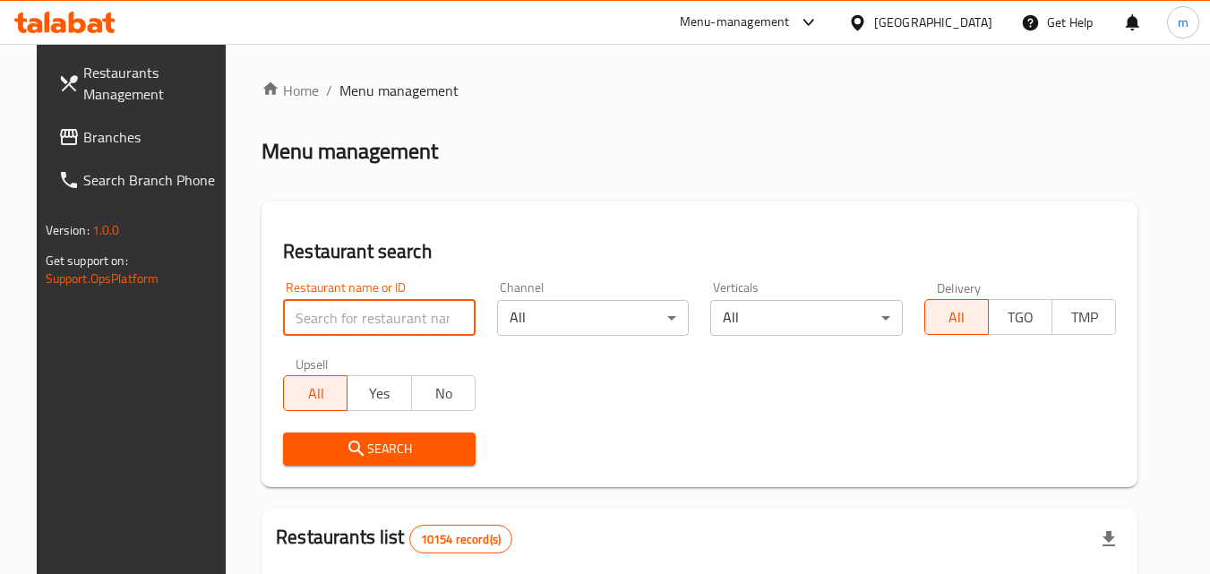
paste input "690927"
type input "690927"
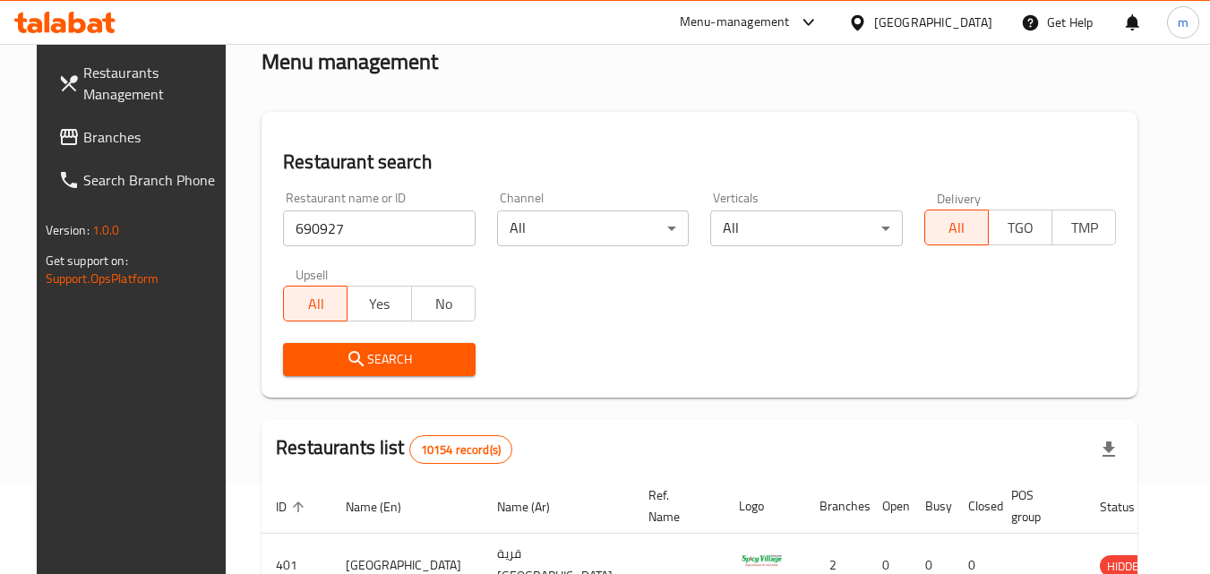
scroll to position [179, 0]
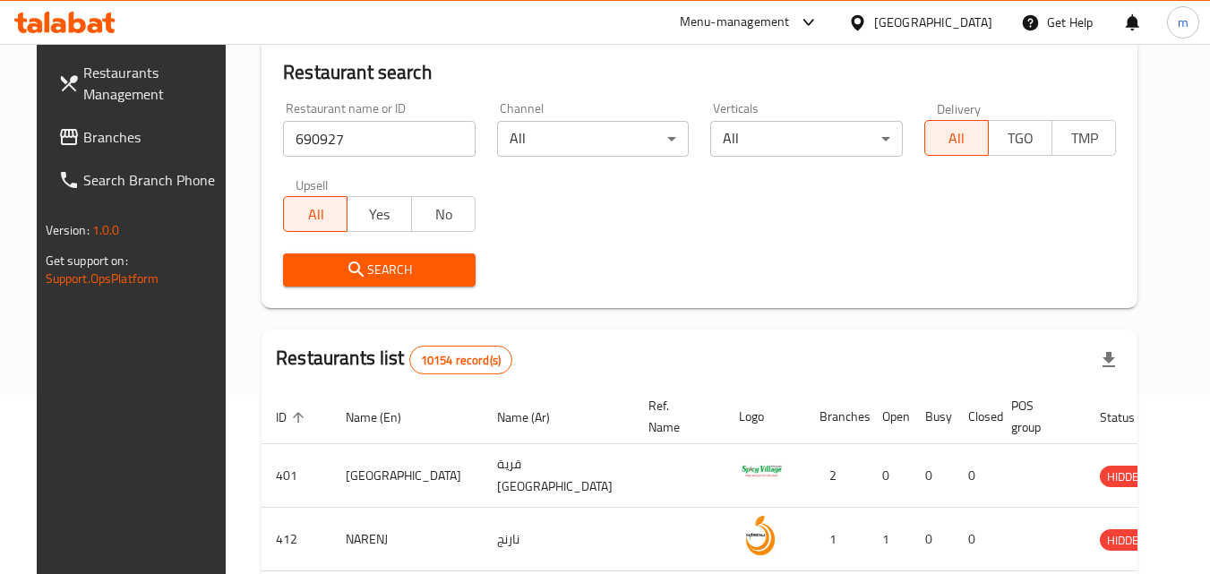
click at [397, 277] on span "Search" at bounding box center [379, 270] width 164 height 22
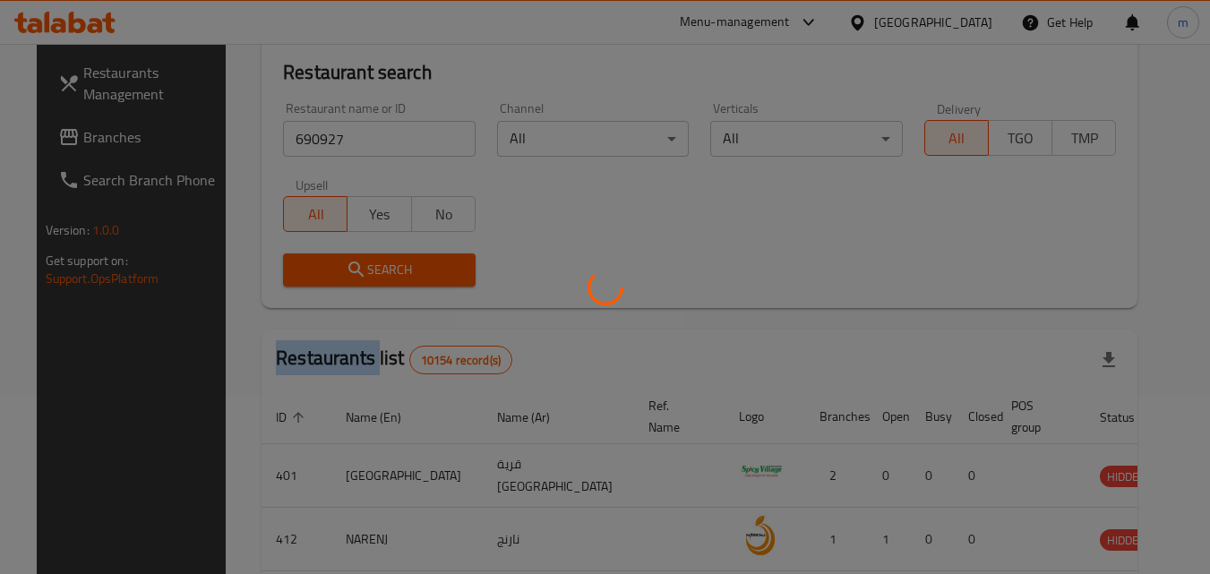
click at [397, 277] on div at bounding box center [605, 287] width 1210 height 574
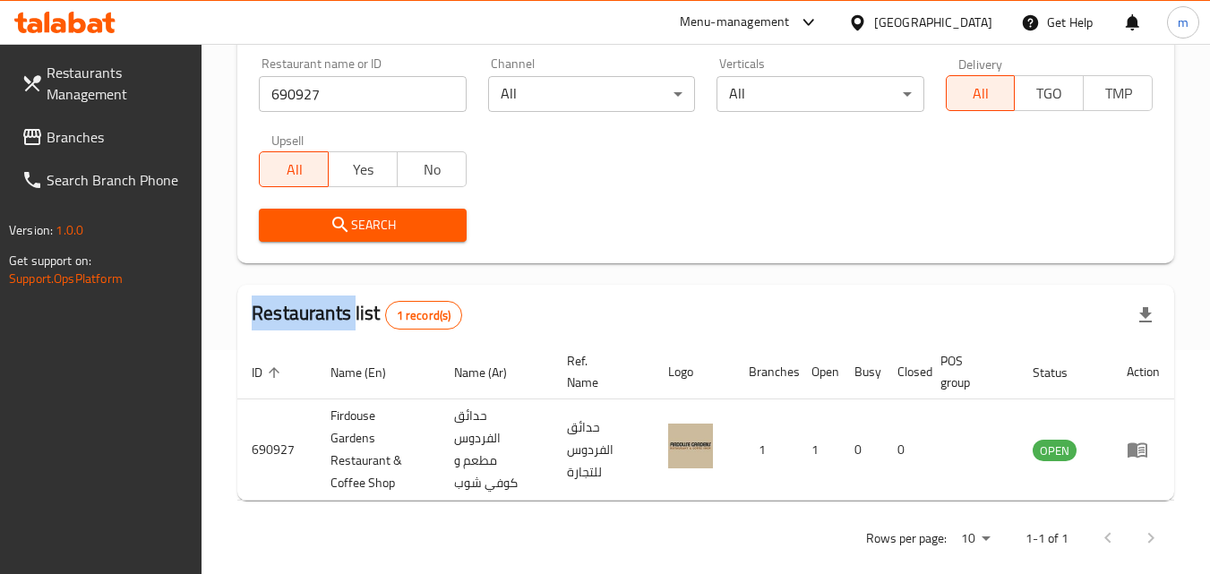
scroll to position [247, 0]
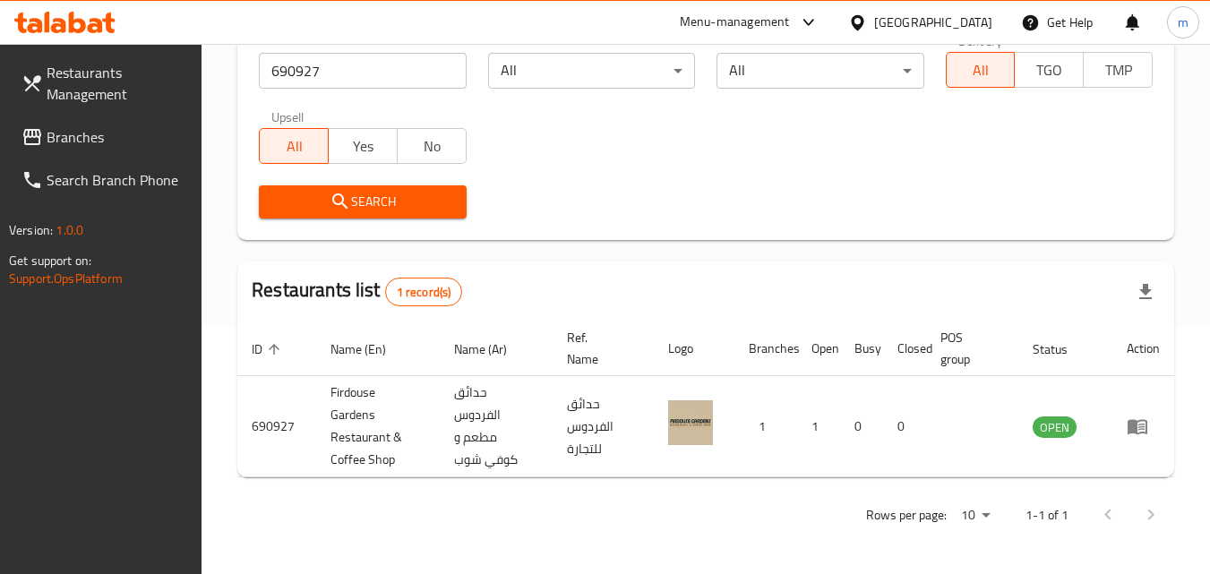
click at [967, 13] on div "Oman" at bounding box center [933, 23] width 118 height 20
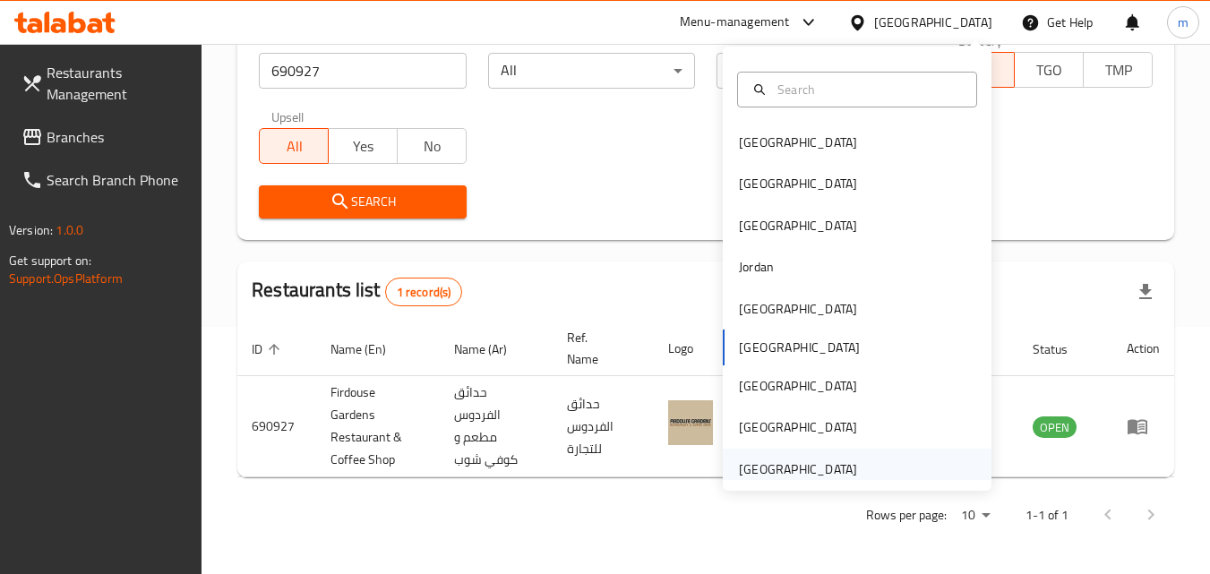
click at [791, 472] on div "[GEOGRAPHIC_DATA]" at bounding box center [798, 470] width 118 height 20
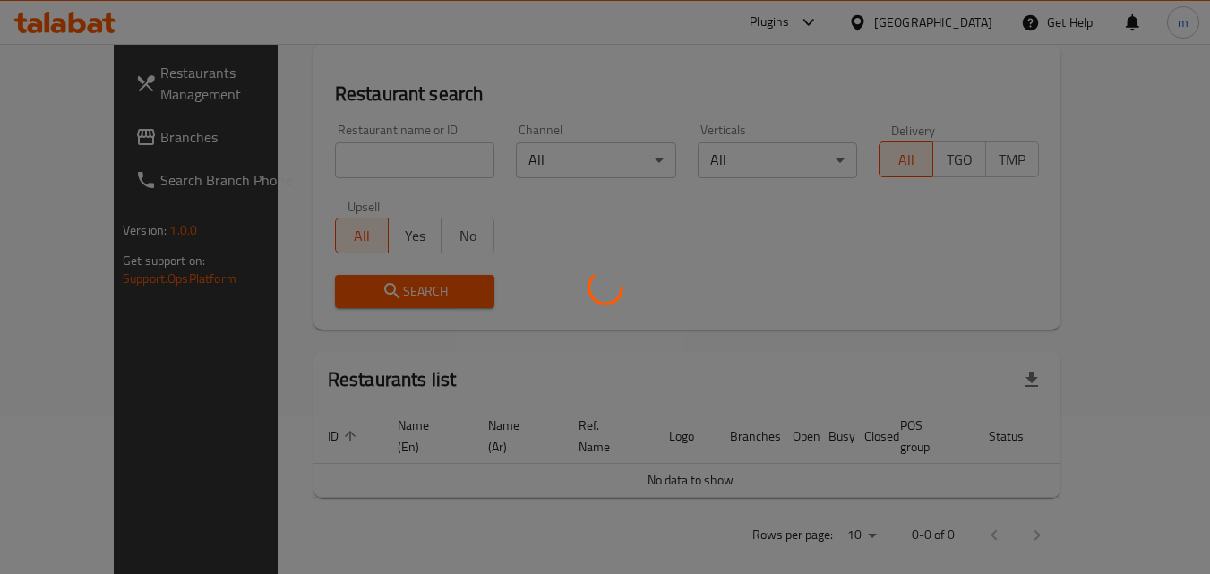
scroll to position [247, 0]
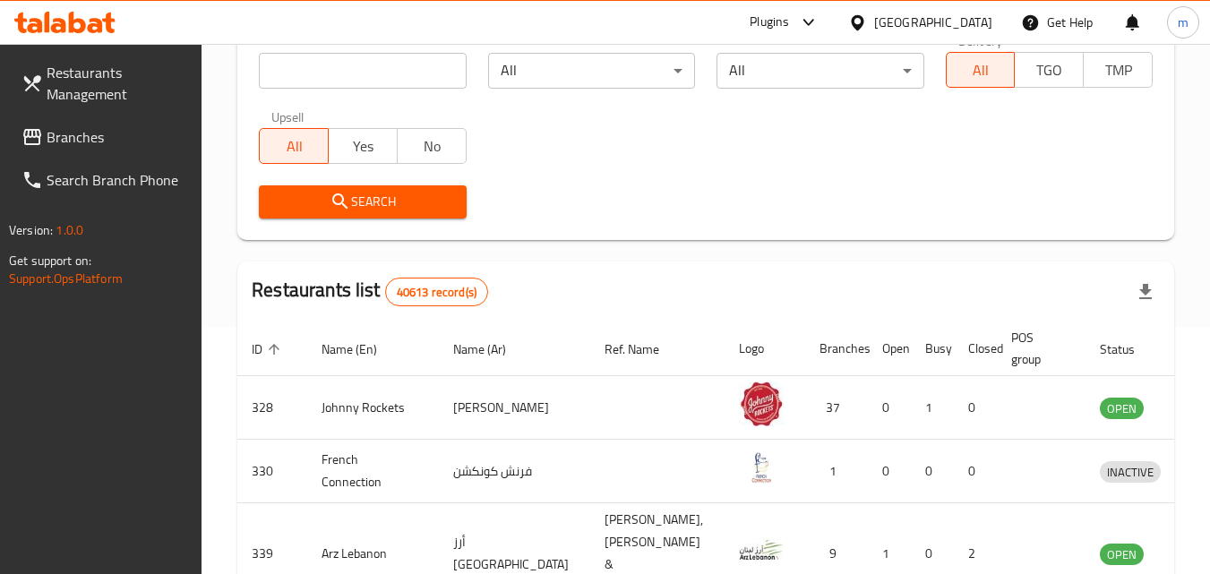
click at [135, 125] on link "Branches" at bounding box center [104, 137] width 195 height 43
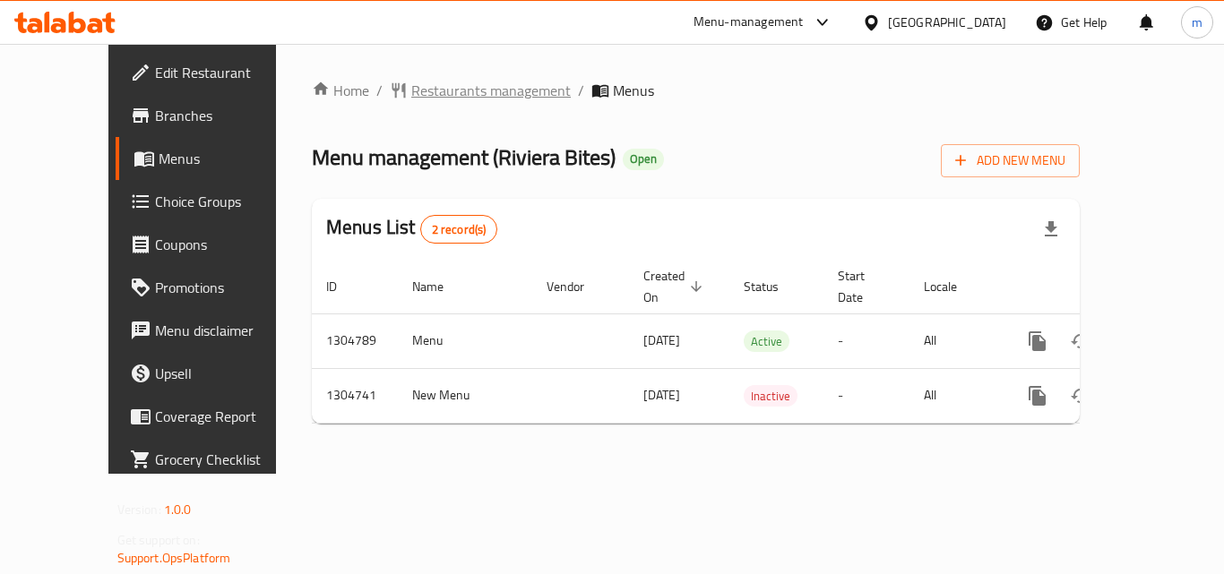
click at [411, 87] on span "Restaurants management" at bounding box center [490, 90] width 159 height 21
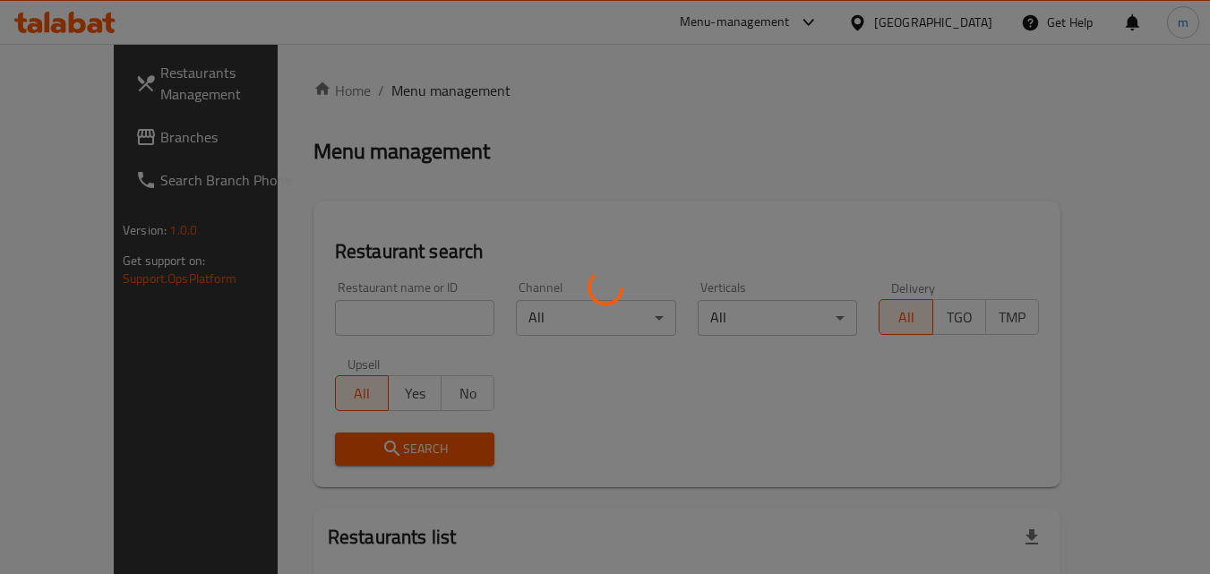
click at [368, 315] on div at bounding box center [605, 287] width 1210 height 574
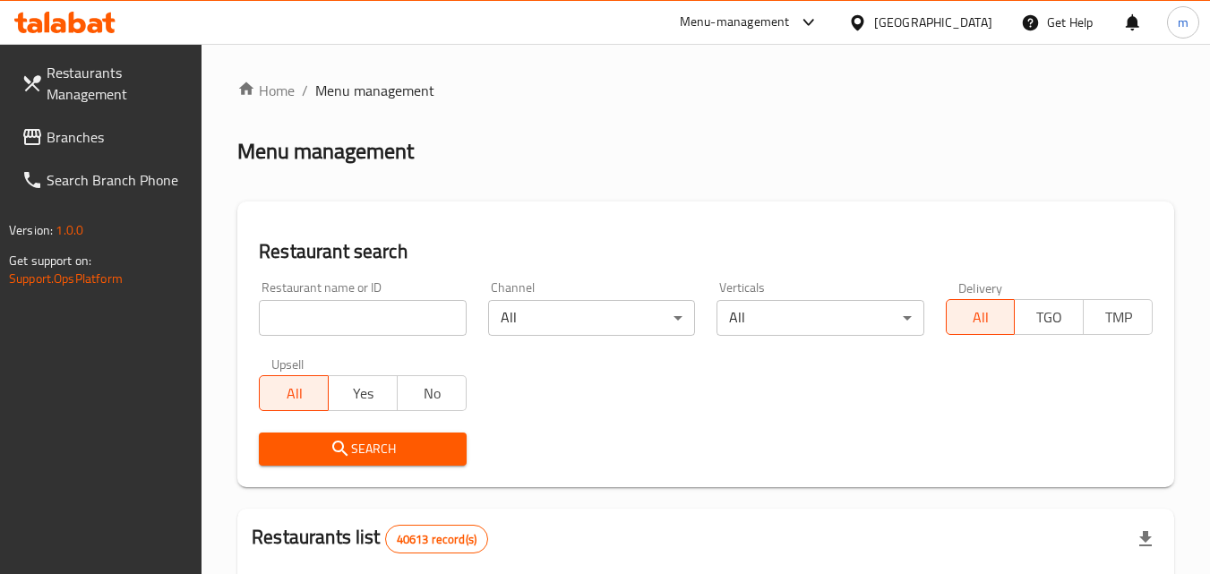
click at [368, 315] on input "search" at bounding box center [362, 318] width 207 height 36
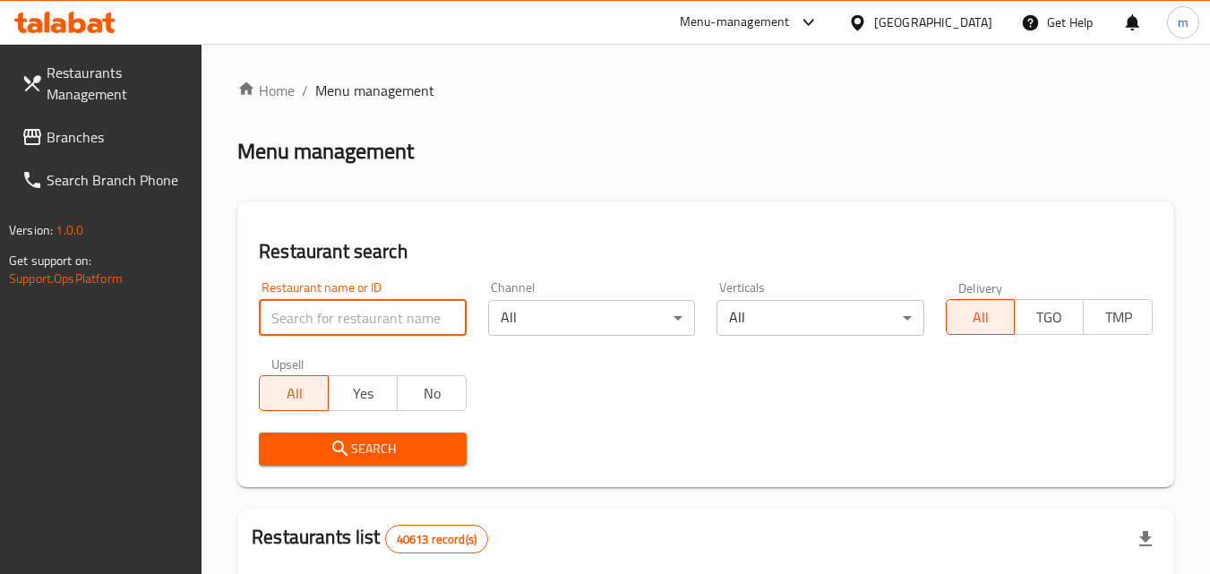
paste input "703322"
type input "703322"
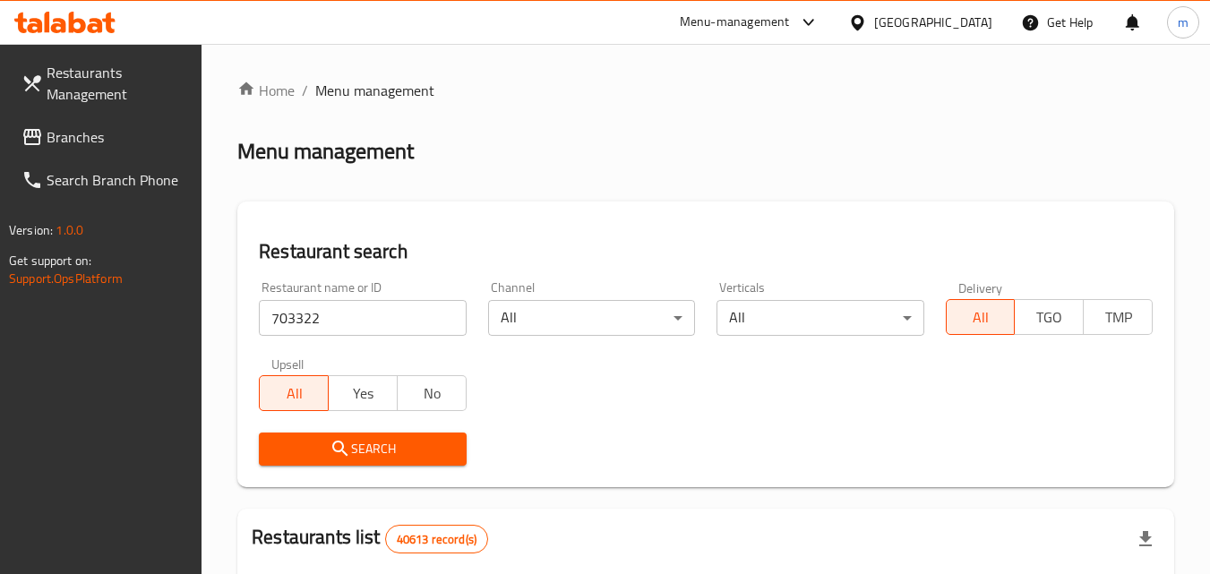
click at [360, 447] on span "Search" at bounding box center [362, 449] width 178 height 22
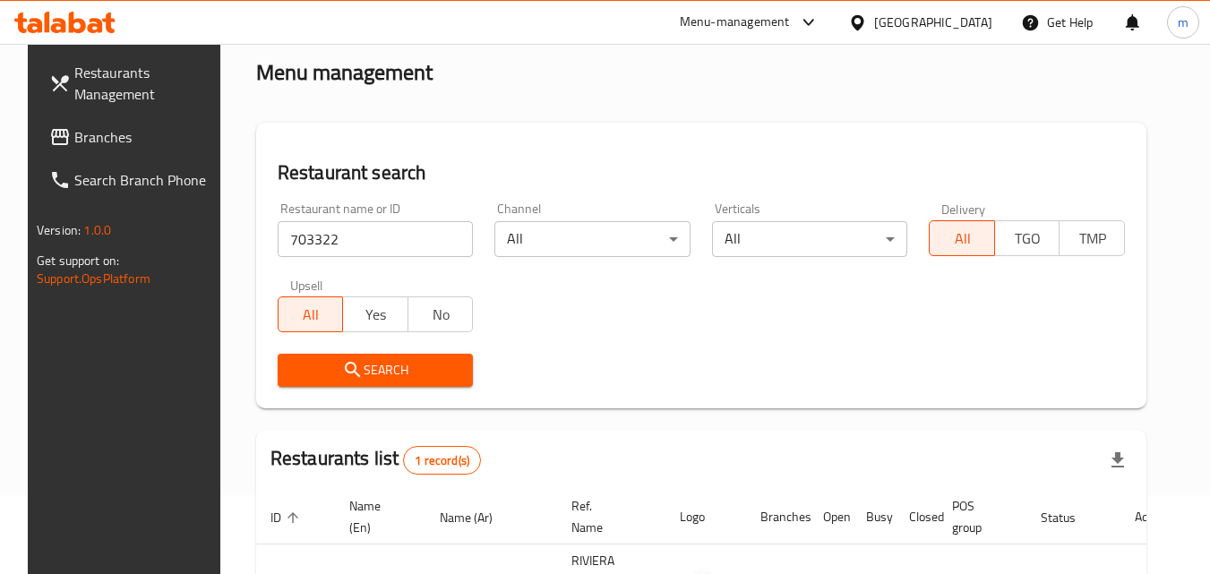
scroll to position [210, 0]
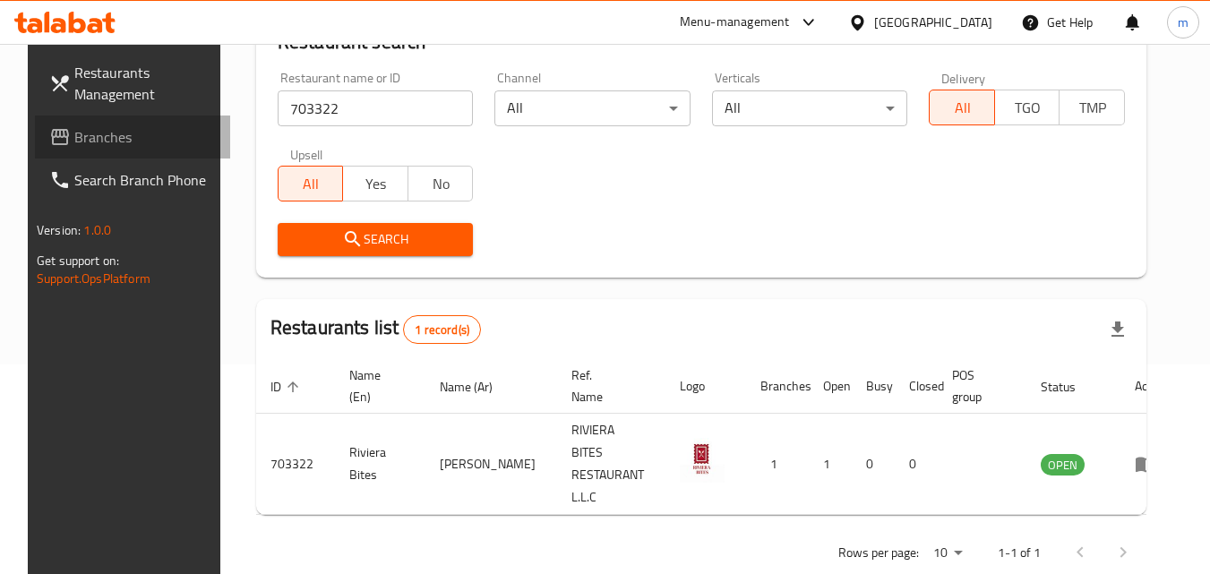
click at [97, 139] on span "Branches" at bounding box center [145, 136] width 142 height 21
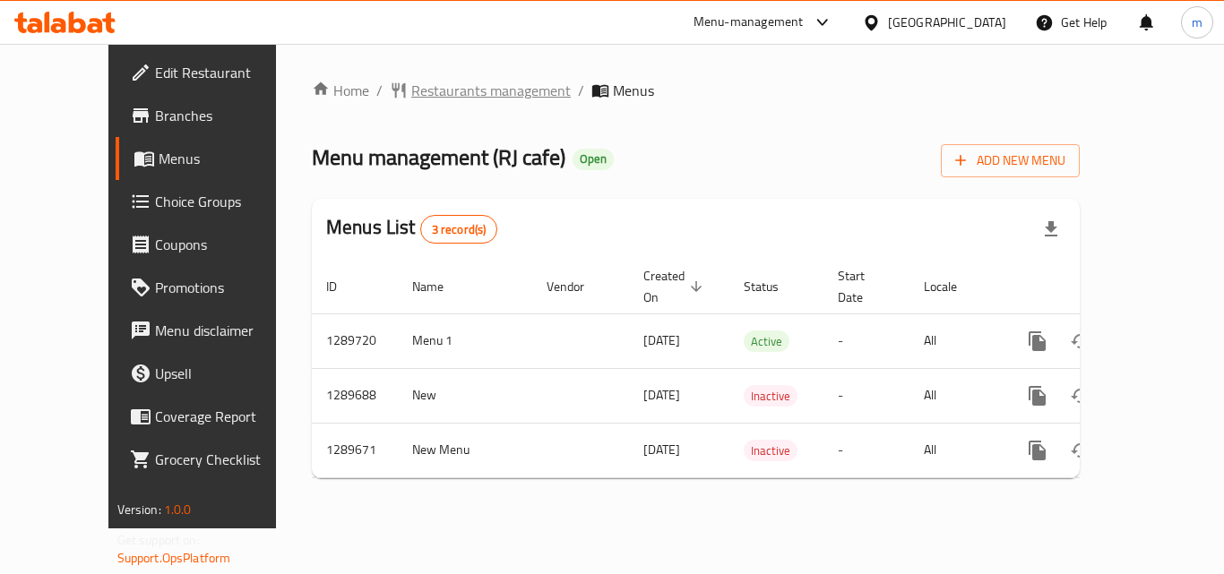
click at [411, 91] on span "Restaurants management" at bounding box center [490, 90] width 159 height 21
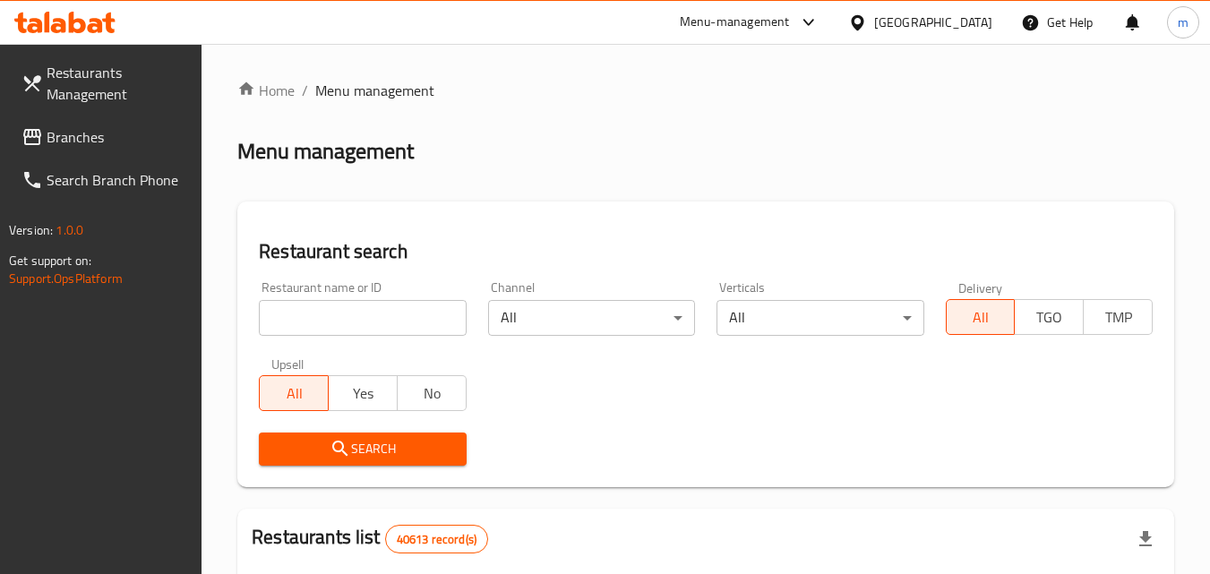
click at [364, 317] on input "search" at bounding box center [362, 318] width 207 height 36
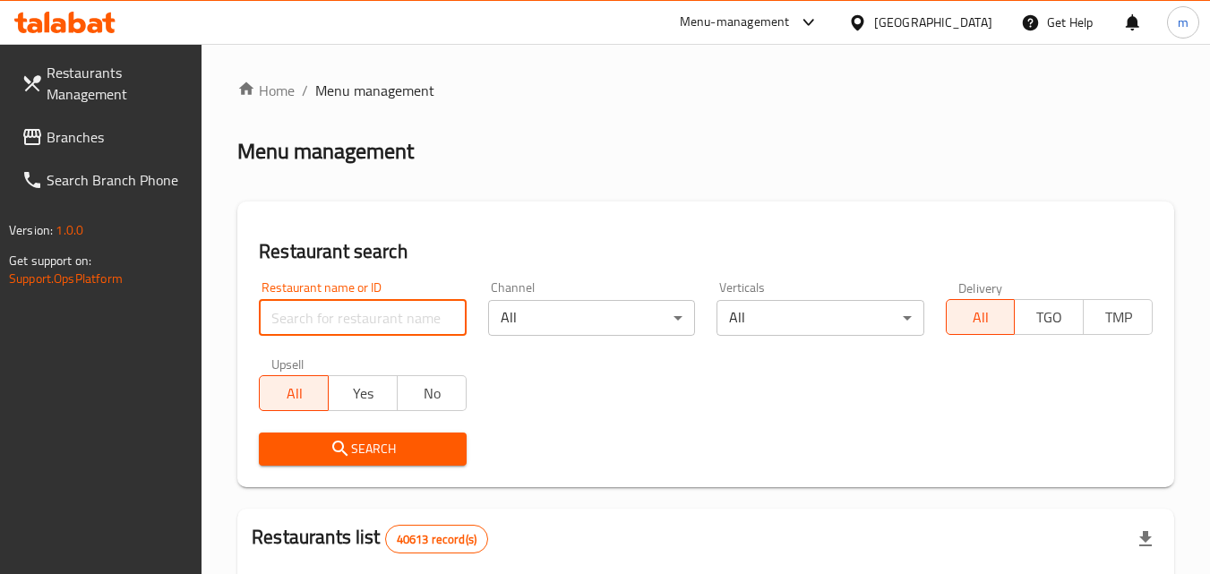
paste input "697804"
type input "697804"
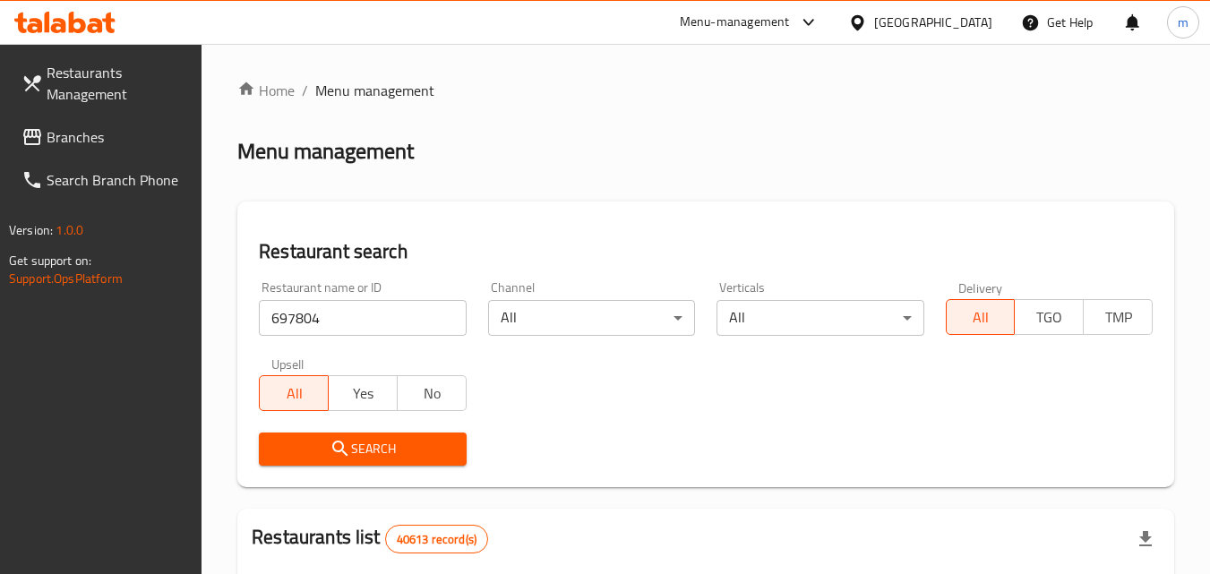
click at [383, 449] on span "Search" at bounding box center [362, 449] width 178 height 22
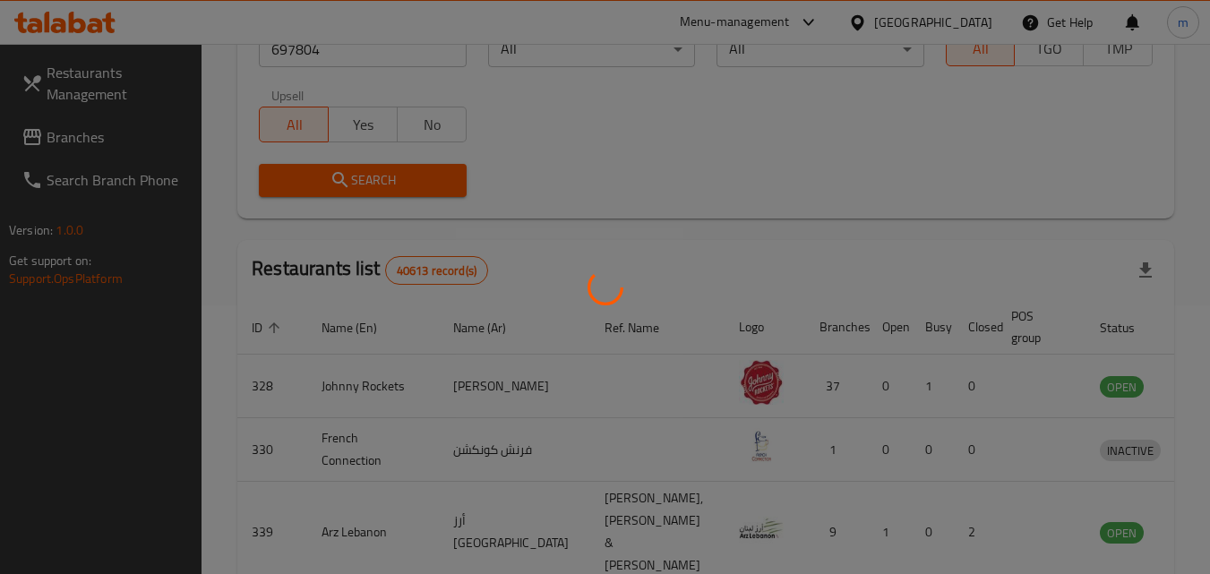
scroll to position [210, 0]
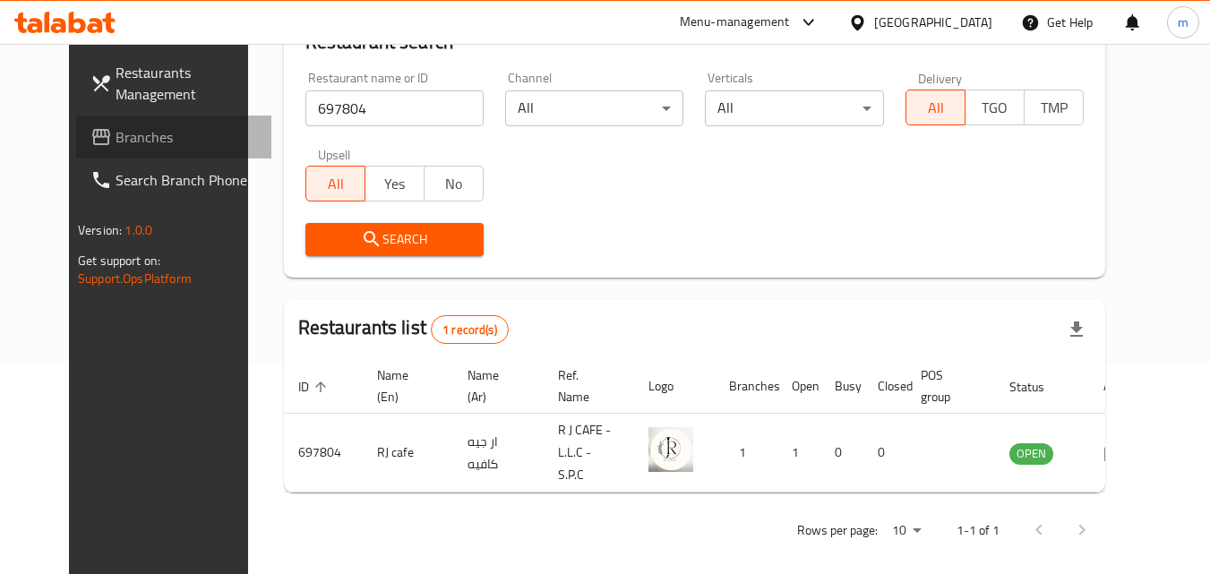
click at [116, 135] on span "Branches" at bounding box center [187, 136] width 142 height 21
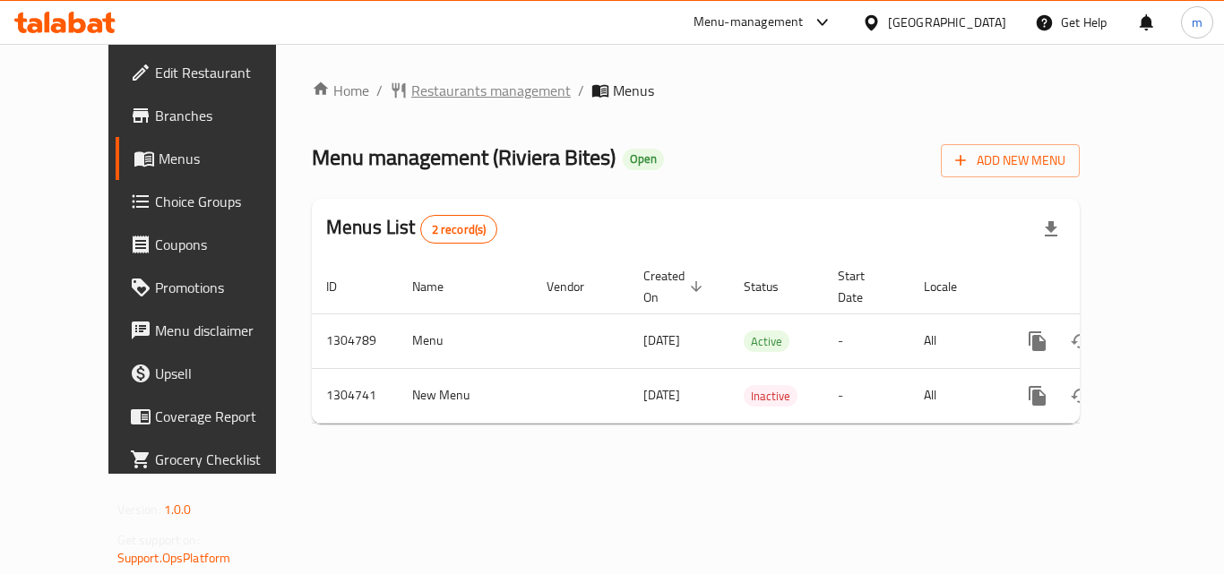
click at [419, 92] on span "Restaurants management" at bounding box center [490, 90] width 159 height 21
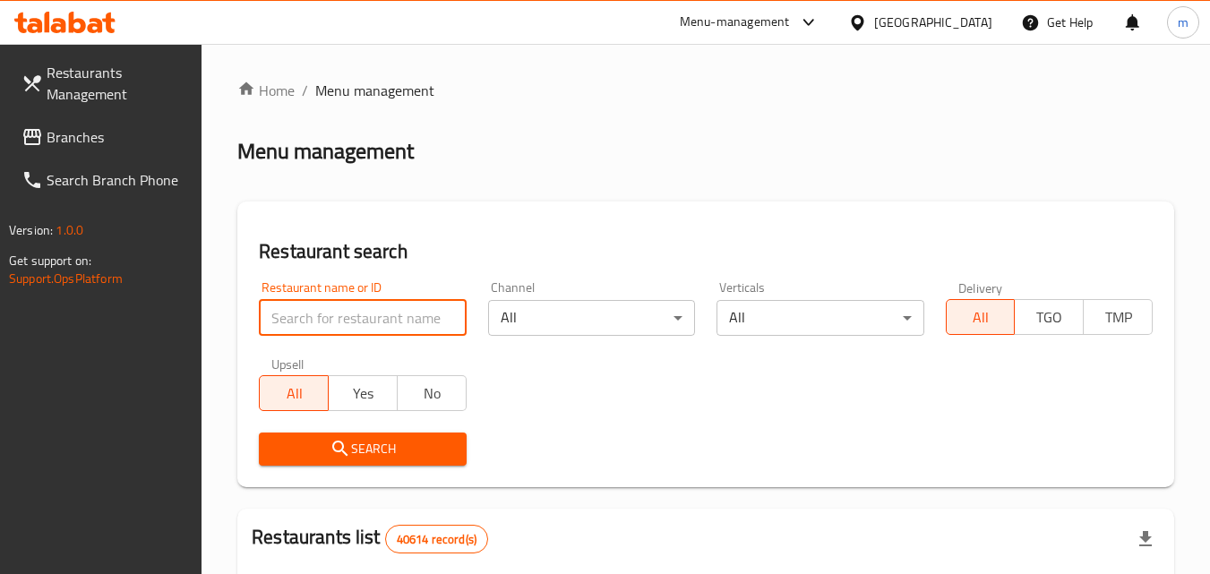
click at [336, 319] on input "search" at bounding box center [362, 318] width 207 height 36
paste input "703322"
type input "703322"
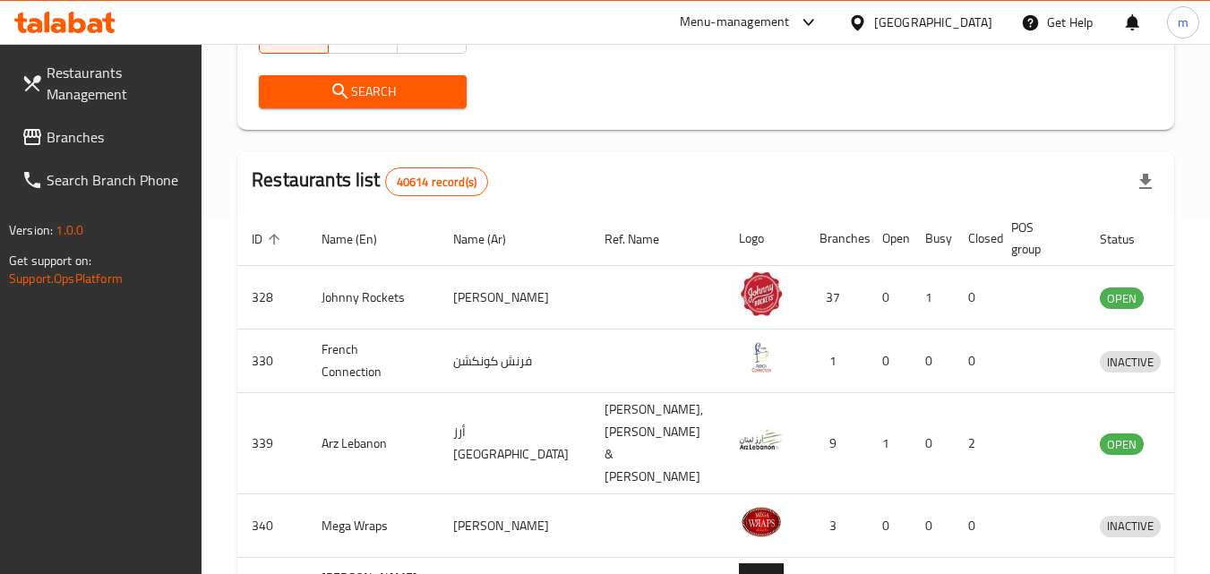
scroll to position [358, 0]
click at [384, 94] on span "Search" at bounding box center [362, 91] width 178 height 22
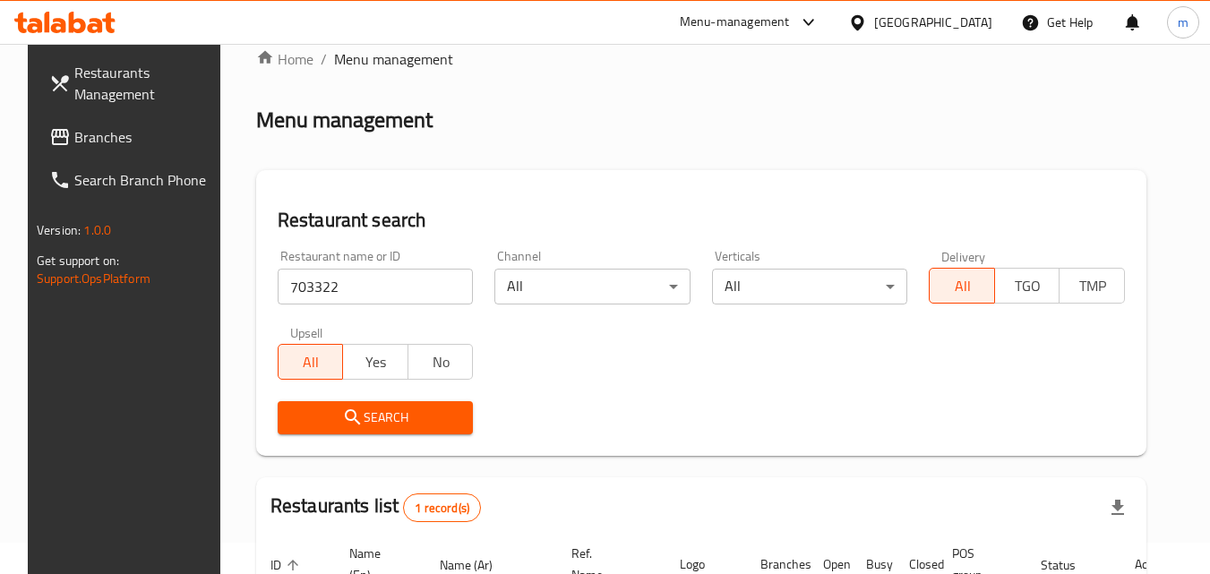
scroll to position [30, 0]
click at [923, 30] on div "[GEOGRAPHIC_DATA]" at bounding box center [933, 23] width 118 height 20
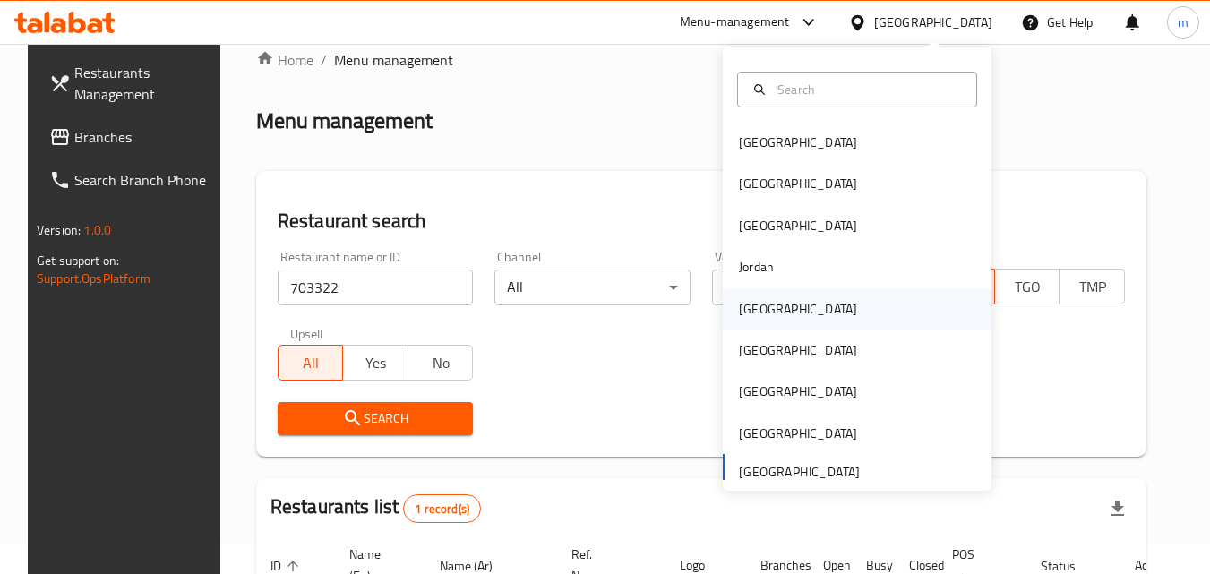
click at [769, 311] on div "[GEOGRAPHIC_DATA]" at bounding box center [798, 308] width 147 height 41
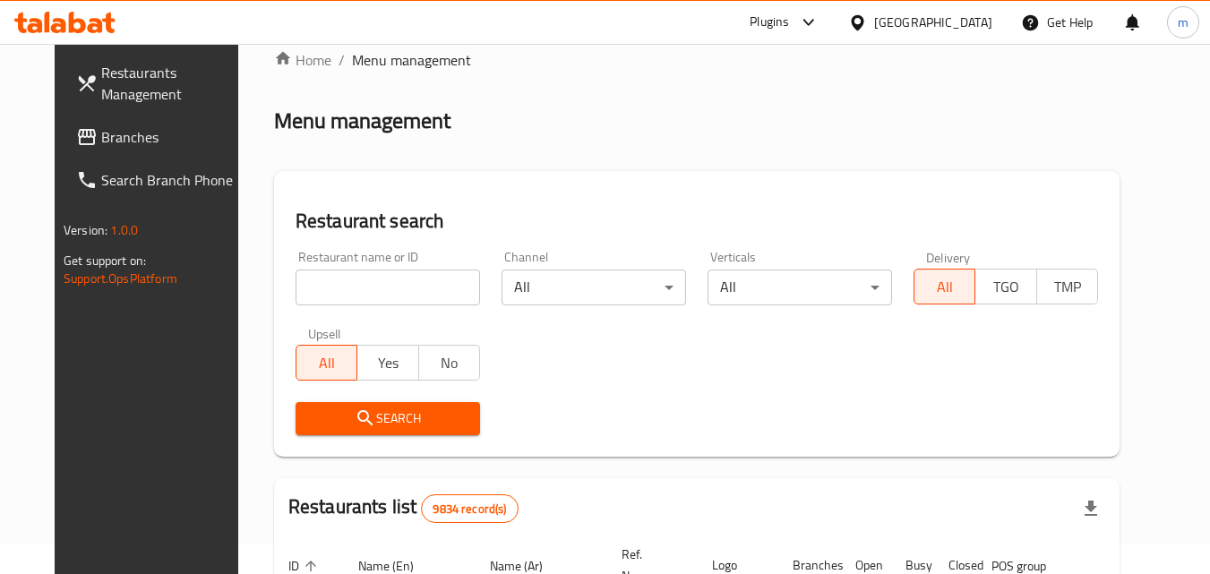
click at [104, 134] on span "Branches" at bounding box center [172, 136] width 142 height 21
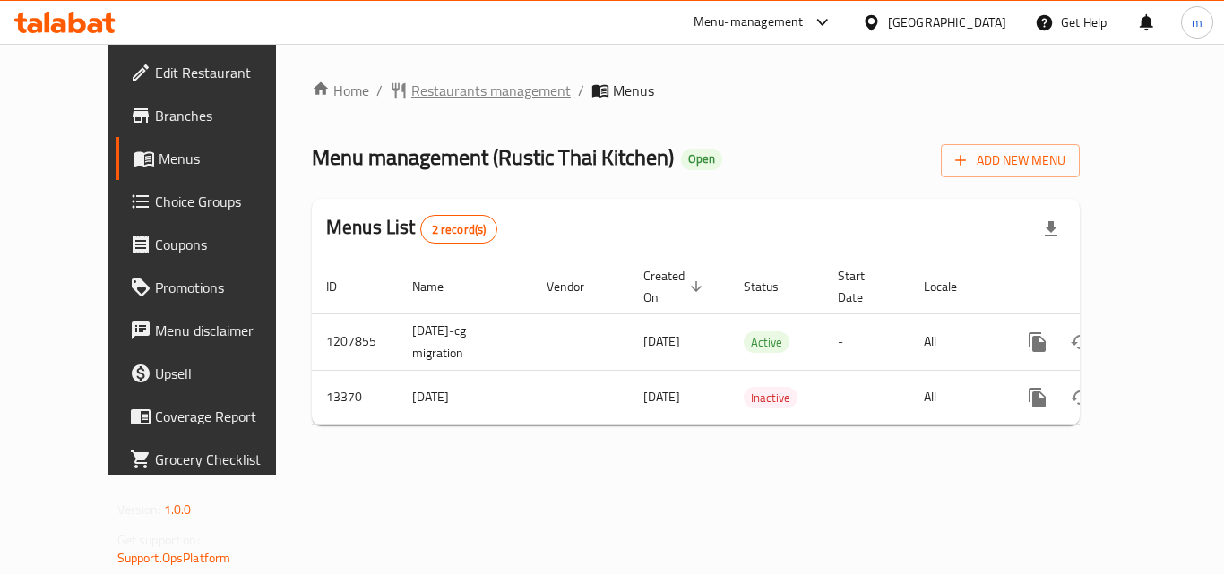
click at [411, 87] on span "Restaurants management" at bounding box center [490, 90] width 159 height 21
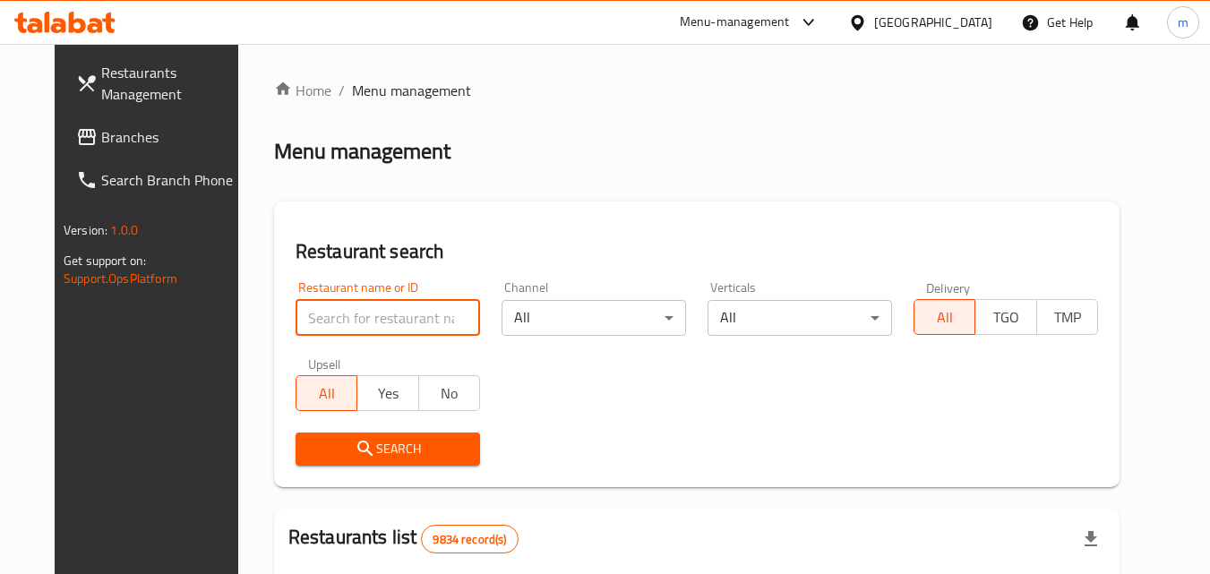
click at [365, 312] on input "search" at bounding box center [388, 318] width 185 height 36
paste input "8174"
type input "8174"
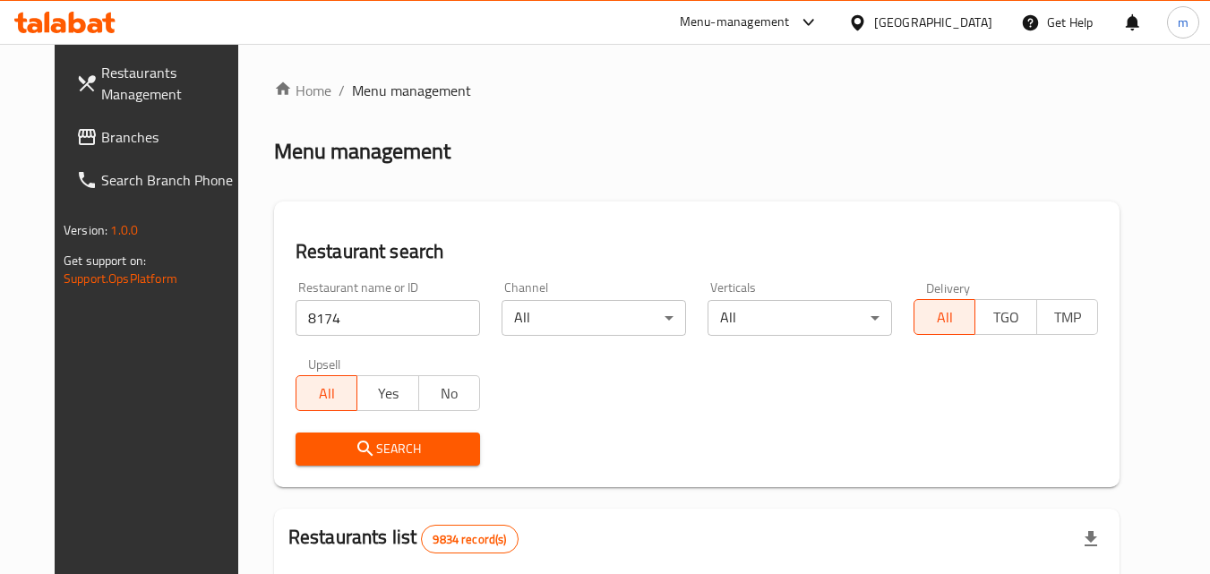
click at [366, 442] on span "Search" at bounding box center [388, 449] width 156 height 22
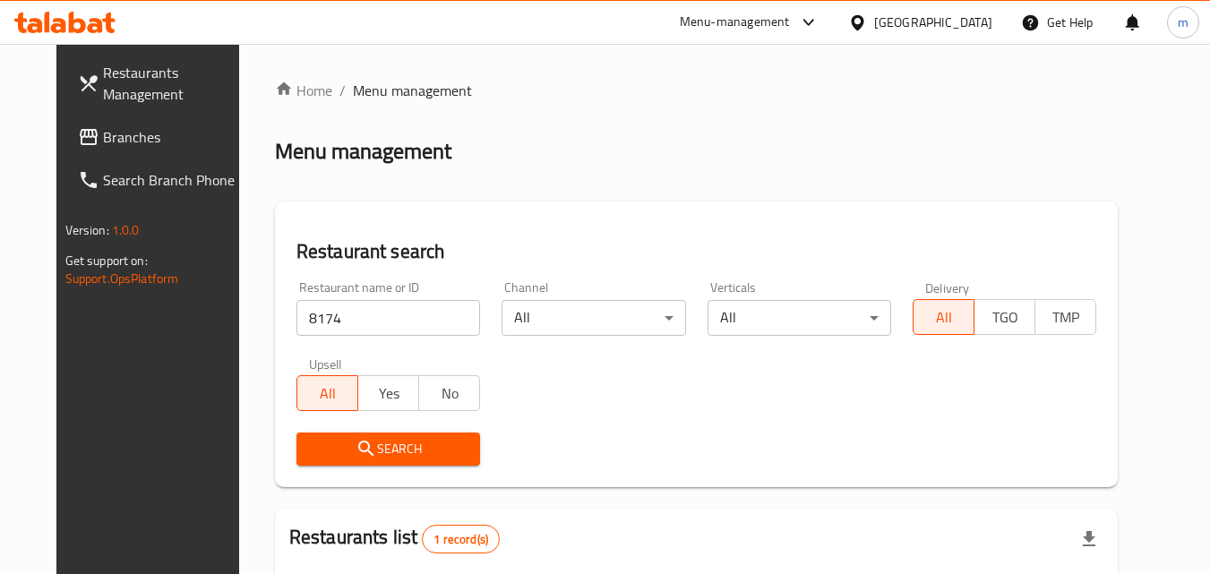
click at [981, 21] on div "Kuwait" at bounding box center [933, 23] width 118 height 20
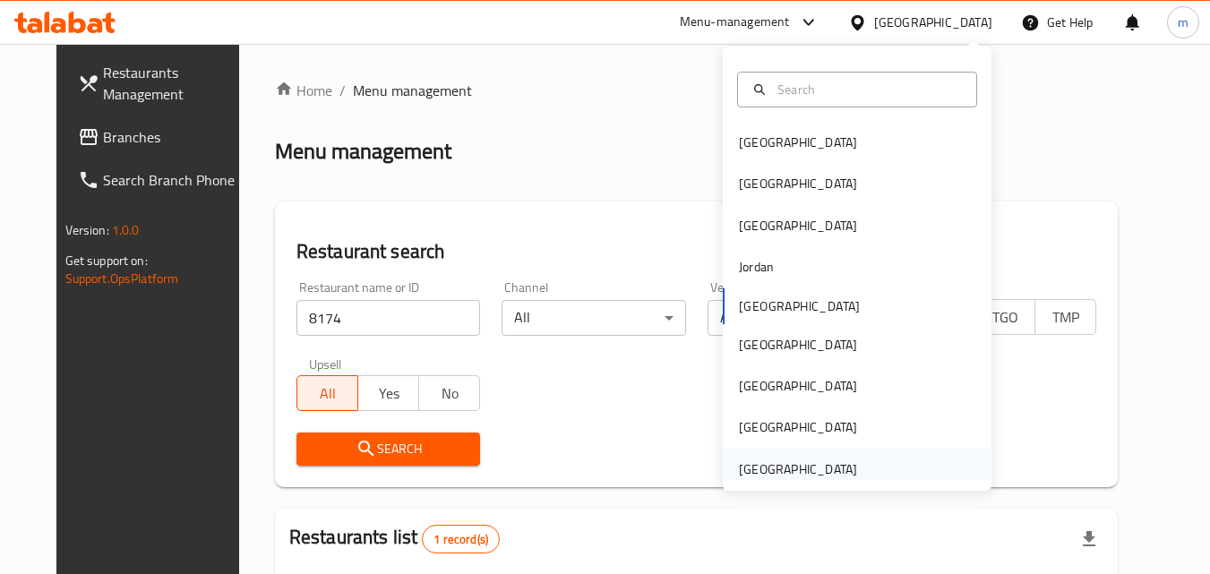
click at [803, 473] on div "[GEOGRAPHIC_DATA]" at bounding box center [798, 470] width 118 height 20
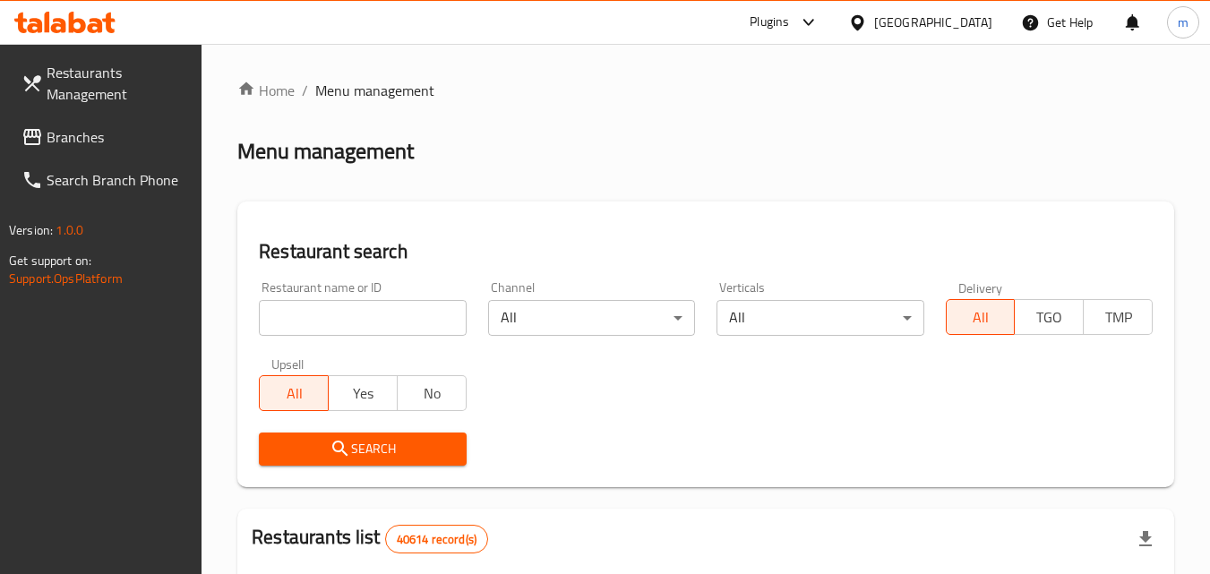
click at [409, 324] on input "search" at bounding box center [362, 318] width 207 height 36
click at [136, 121] on link "Branches" at bounding box center [104, 137] width 195 height 43
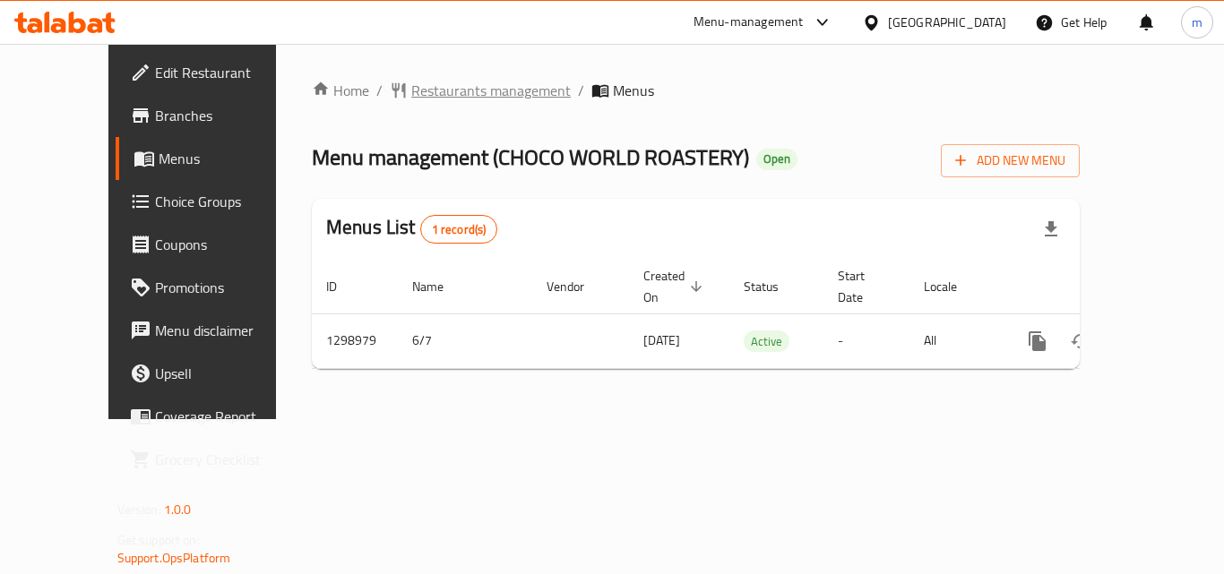
click at [411, 90] on span "Restaurants management" at bounding box center [490, 90] width 159 height 21
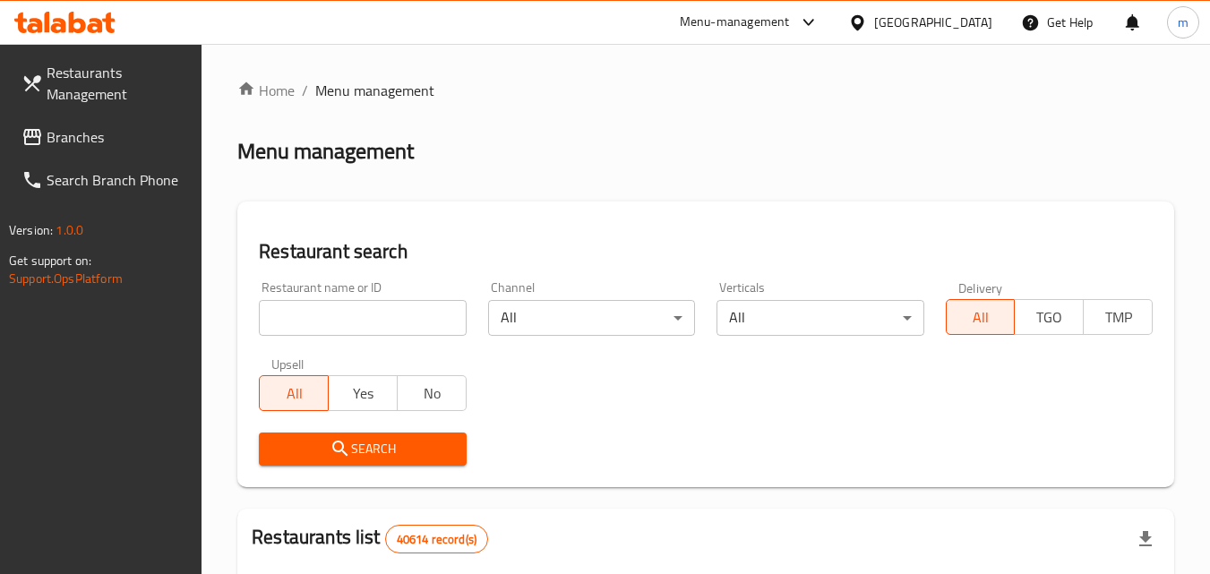
click at [369, 315] on input "search" at bounding box center [362, 318] width 207 height 36
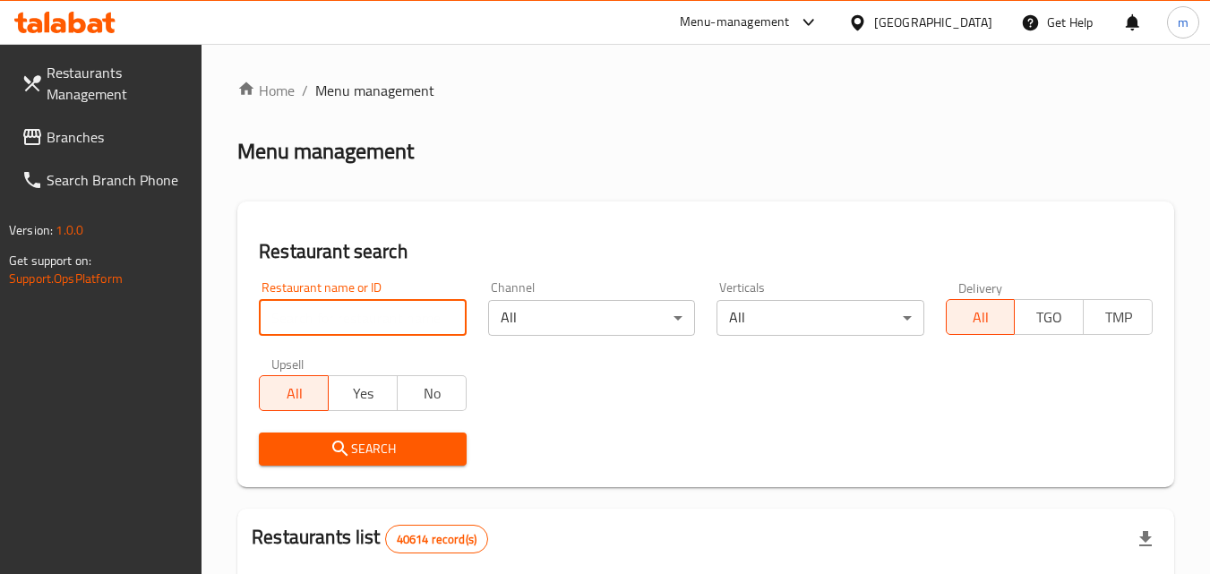
paste input "701061"
type input "701061"
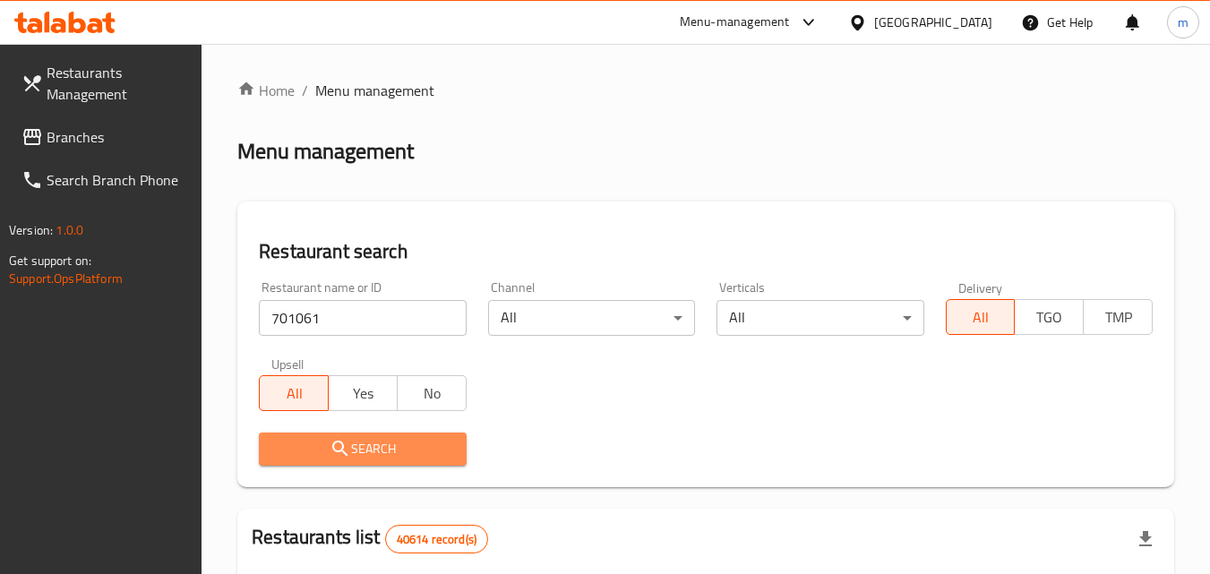
click at [376, 441] on span "Search" at bounding box center [362, 449] width 178 height 22
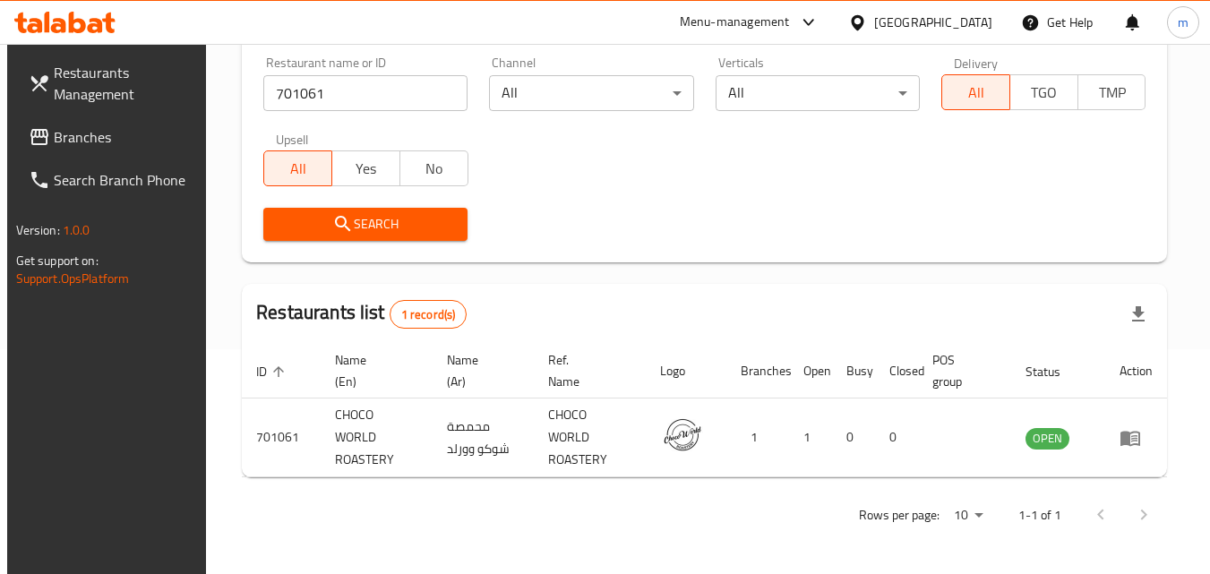
scroll to position [225, 0]
click at [86, 131] on span "Branches" at bounding box center [125, 136] width 142 height 21
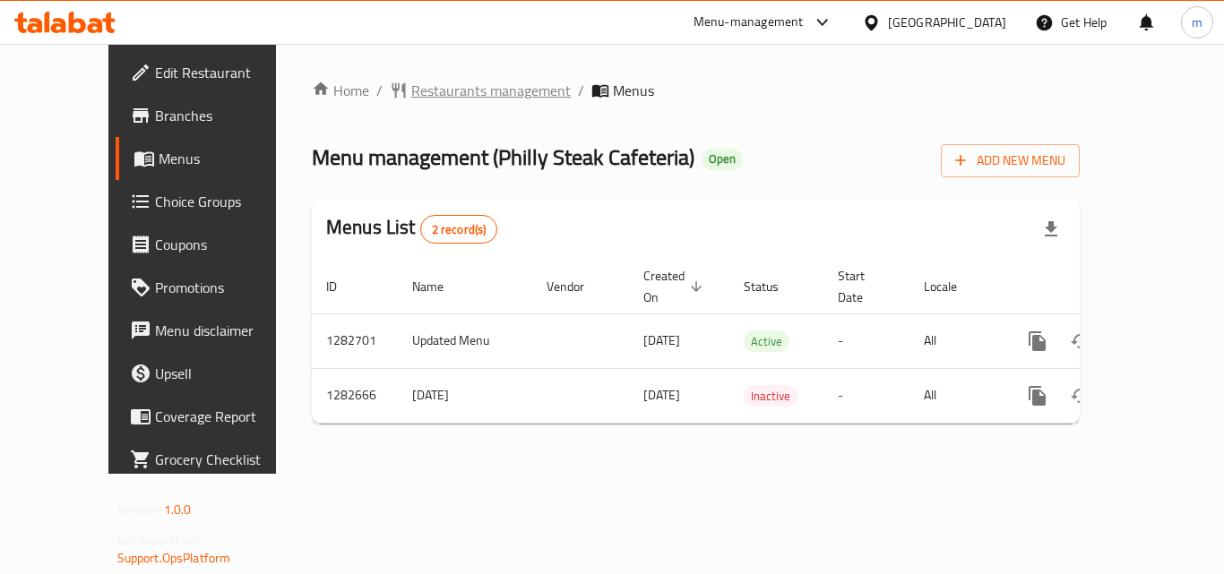
click at [411, 87] on span "Restaurants management" at bounding box center [490, 90] width 159 height 21
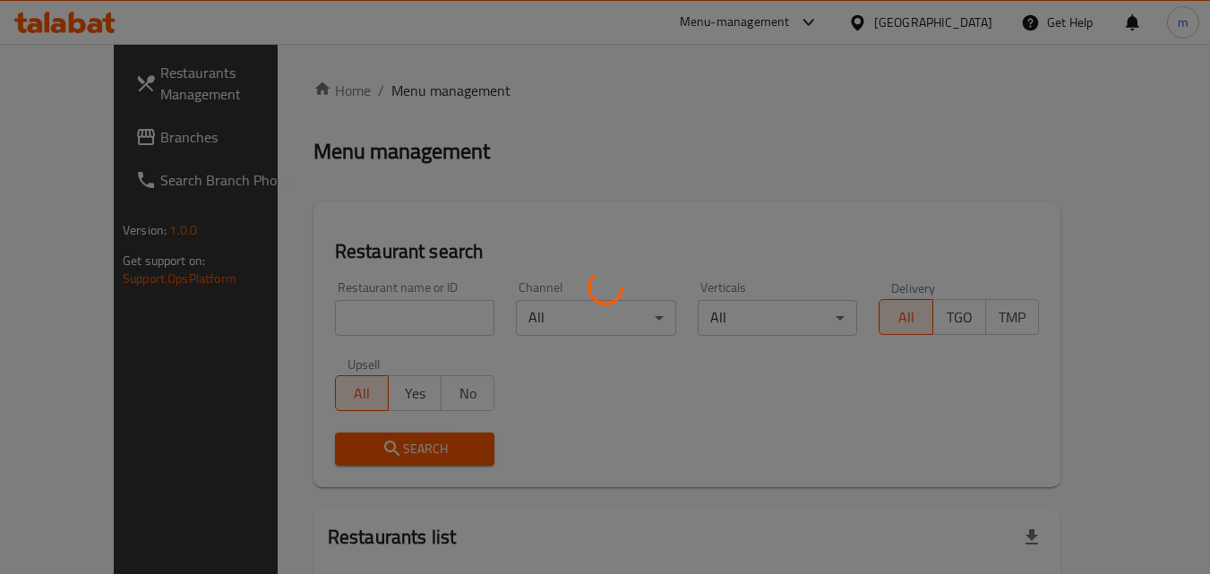
click at [385, 314] on div at bounding box center [605, 287] width 1210 height 574
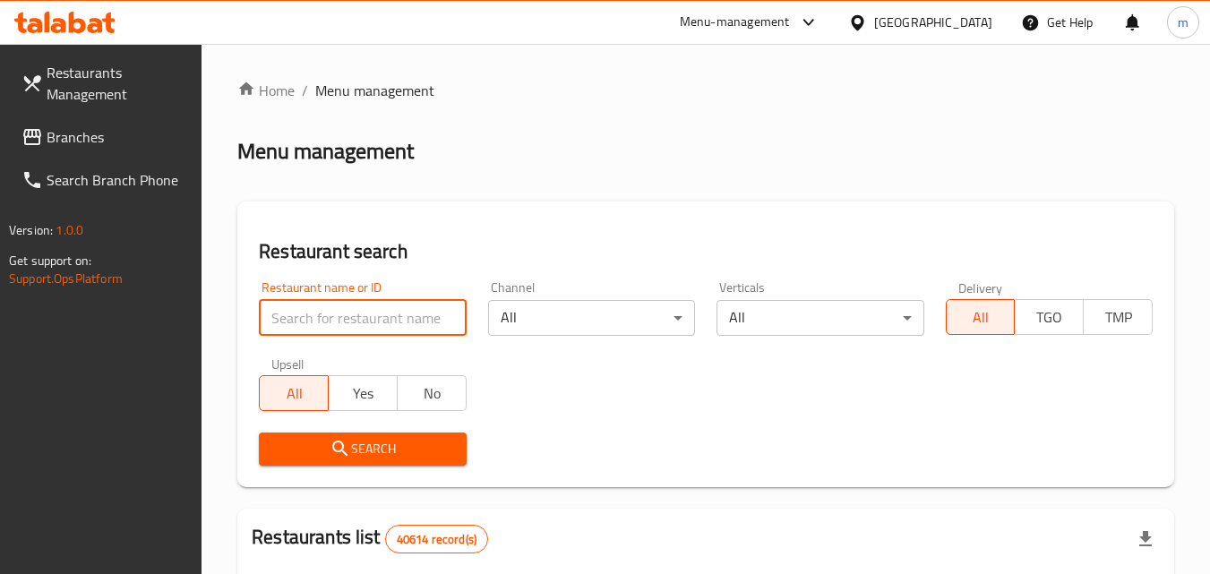
click at [385, 314] on input "search" at bounding box center [362, 318] width 207 height 36
paste input "694930"
type input "694930"
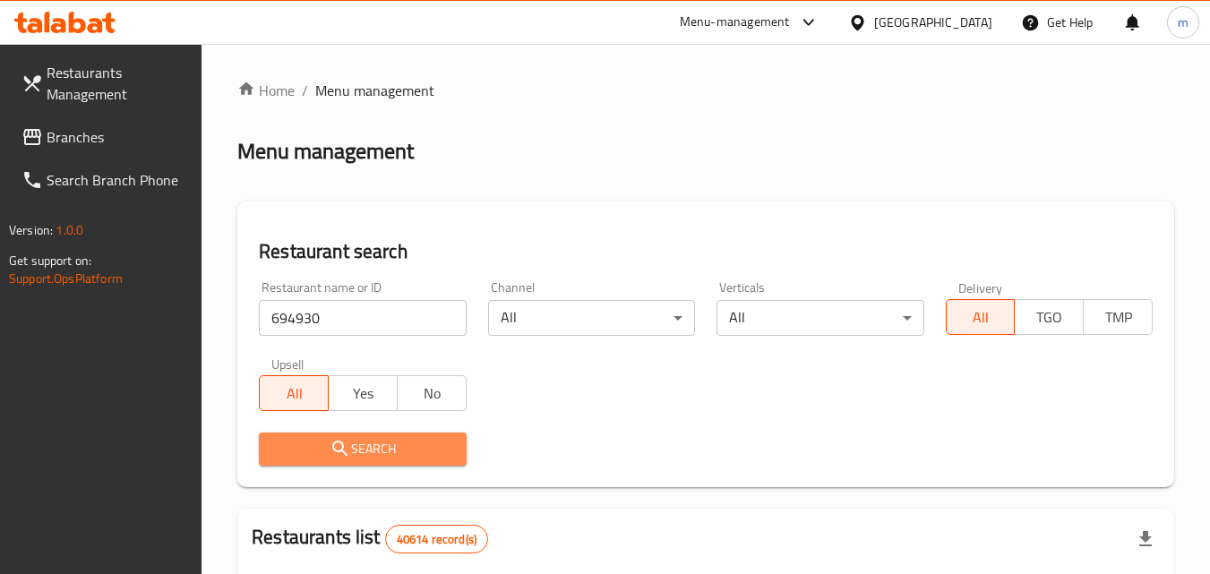
click at [356, 443] on span "Search" at bounding box center [362, 449] width 178 height 22
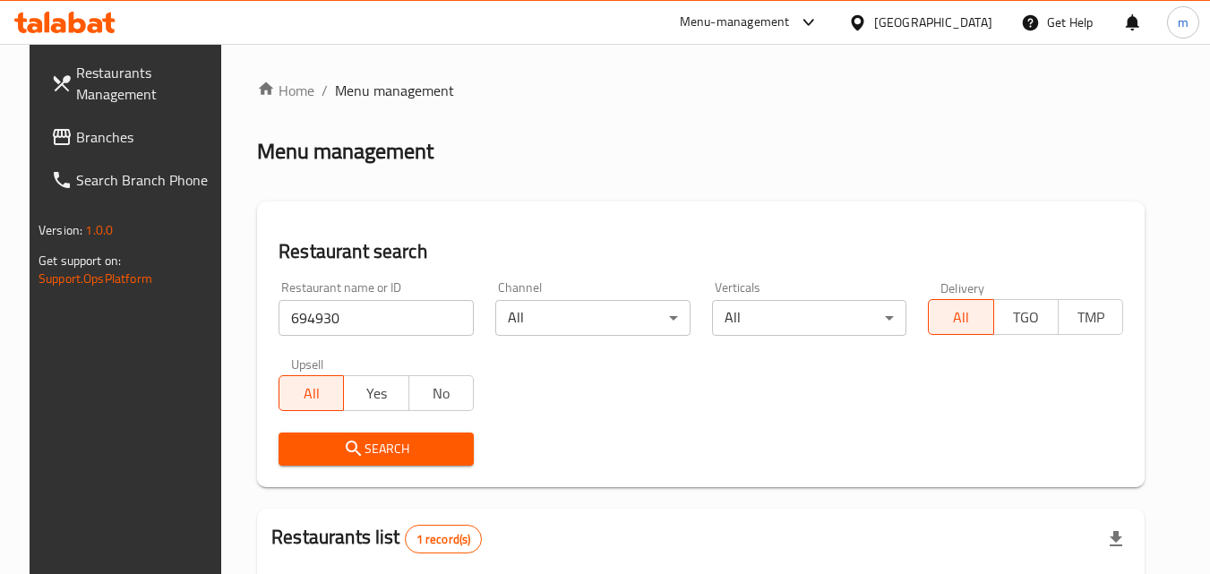
click at [115, 139] on span "Branches" at bounding box center [147, 136] width 142 height 21
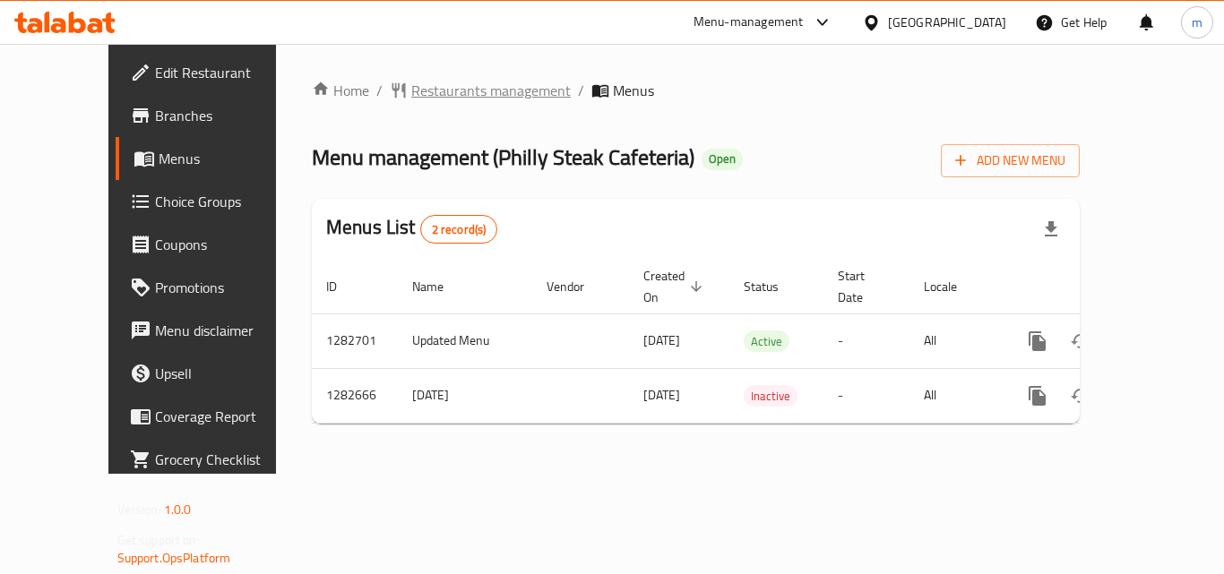
click at [420, 89] on span "Restaurants management" at bounding box center [490, 90] width 159 height 21
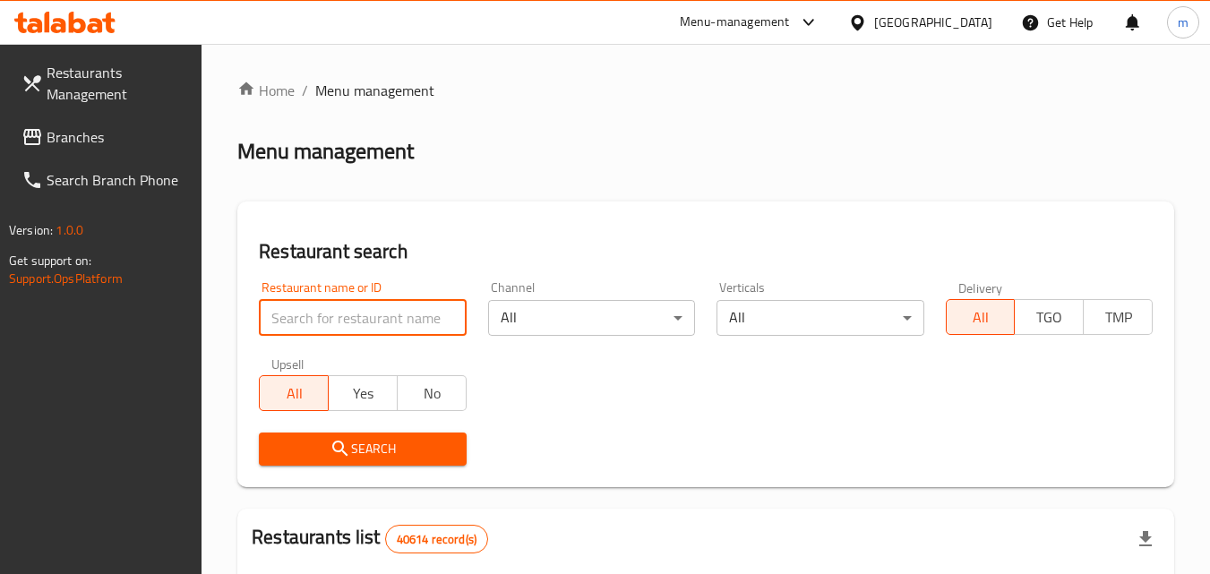
click at [367, 317] on input "search" at bounding box center [362, 318] width 207 height 36
paste input "694930"
type input "694930"
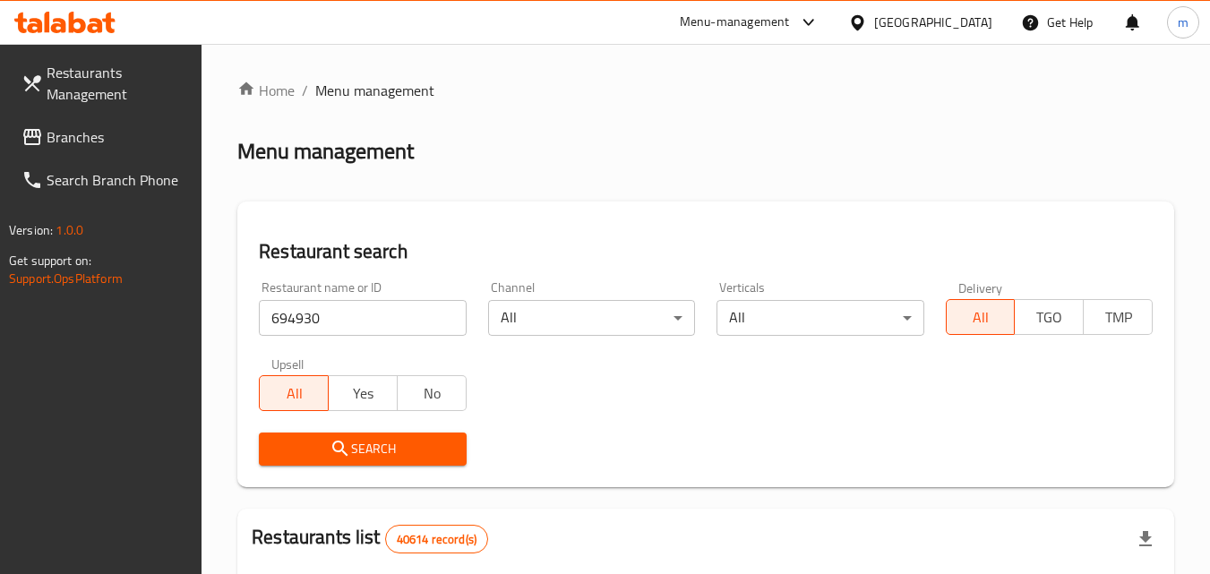
click at [355, 440] on span "Search" at bounding box center [362, 449] width 178 height 22
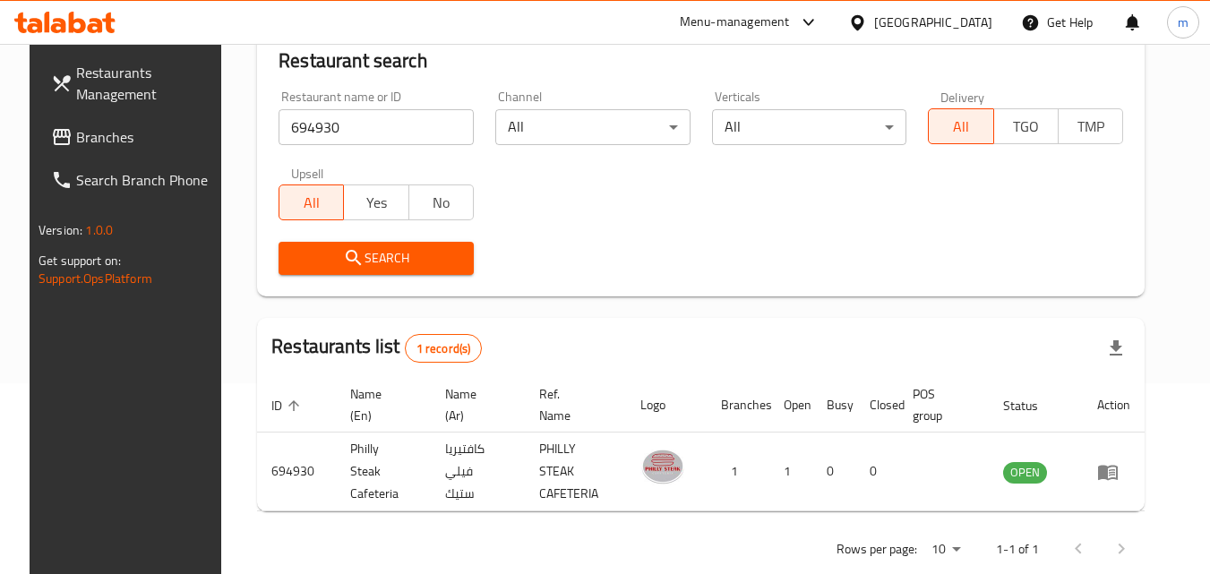
scroll to position [210, 0]
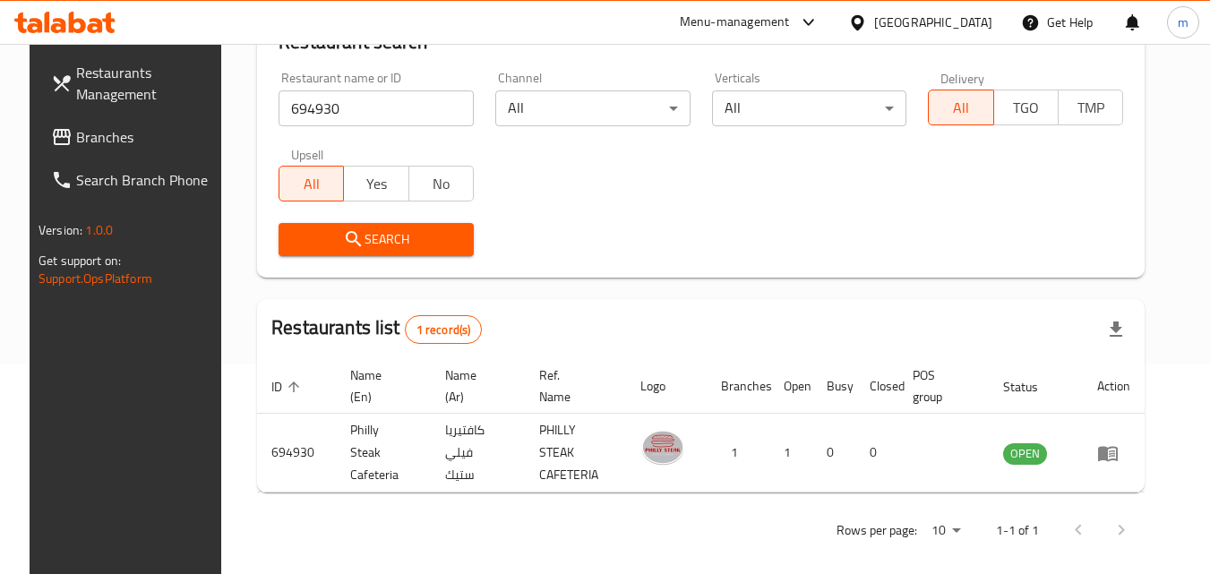
click at [941, 21] on div "[GEOGRAPHIC_DATA]" at bounding box center [933, 23] width 118 height 20
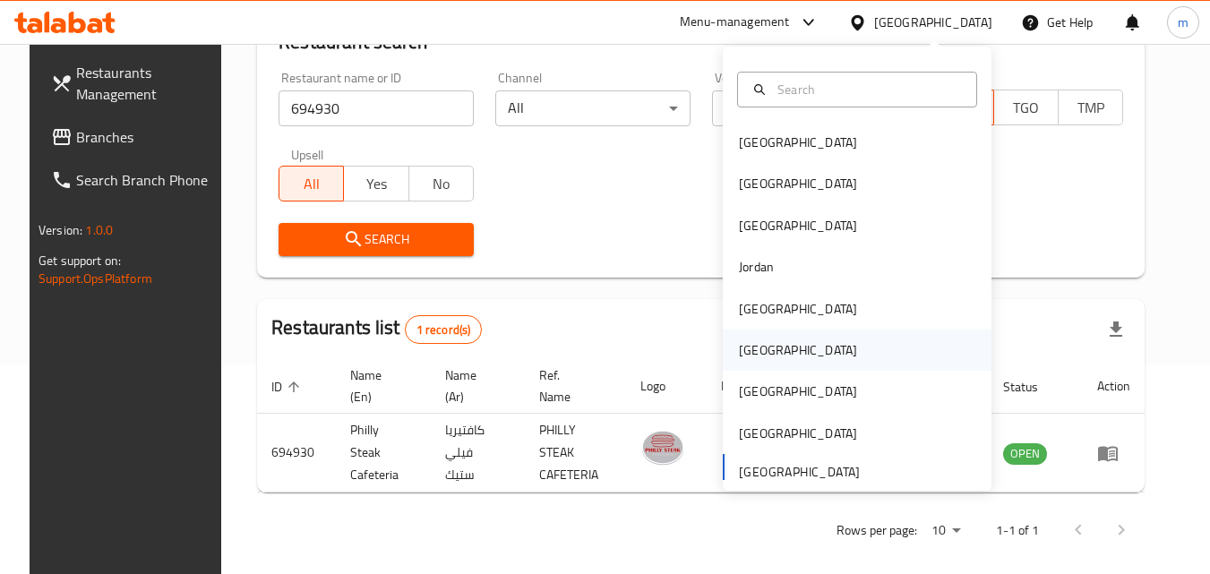
click at [763, 348] on div "[GEOGRAPHIC_DATA]" at bounding box center [798, 350] width 147 height 41
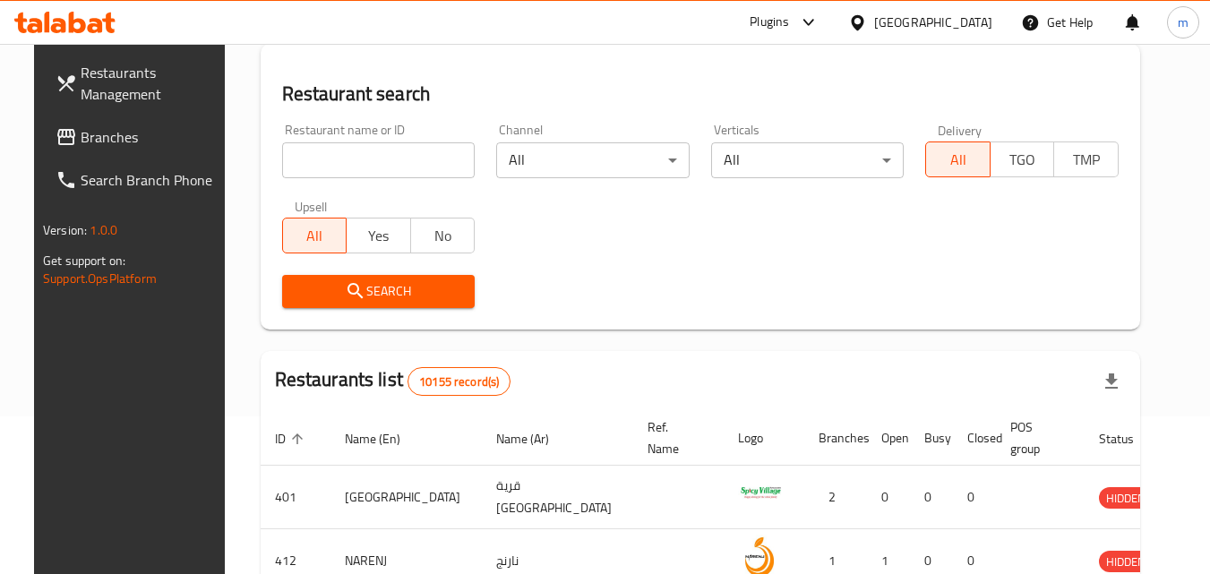
scroll to position [210, 0]
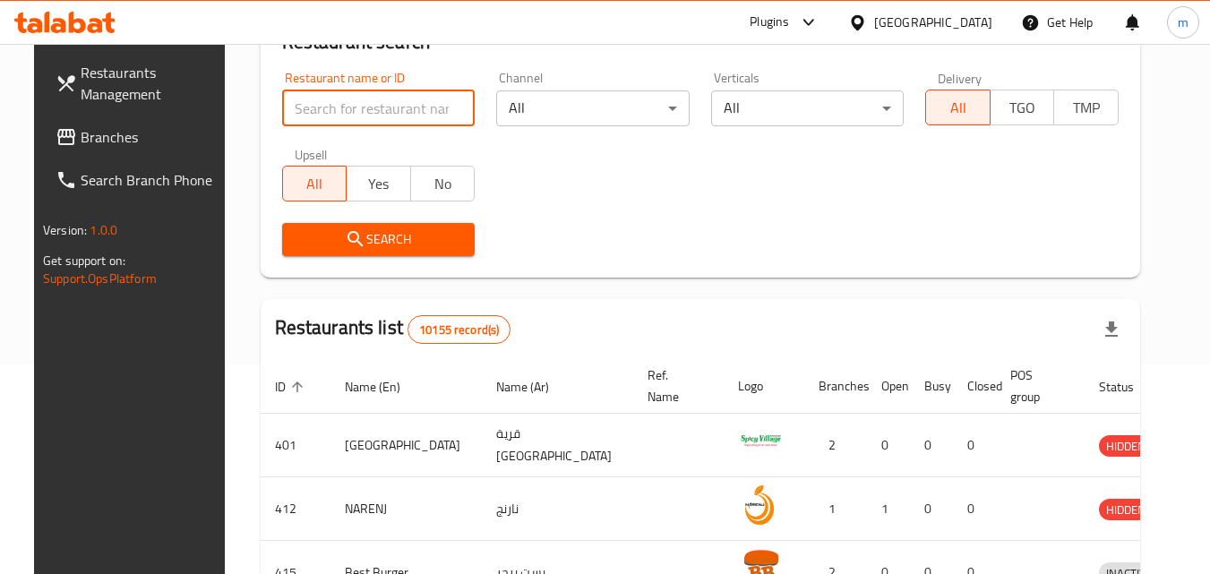
click at [348, 122] on input "search" at bounding box center [378, 108] width 193 height 36
paste input "734623"
type input "734623"
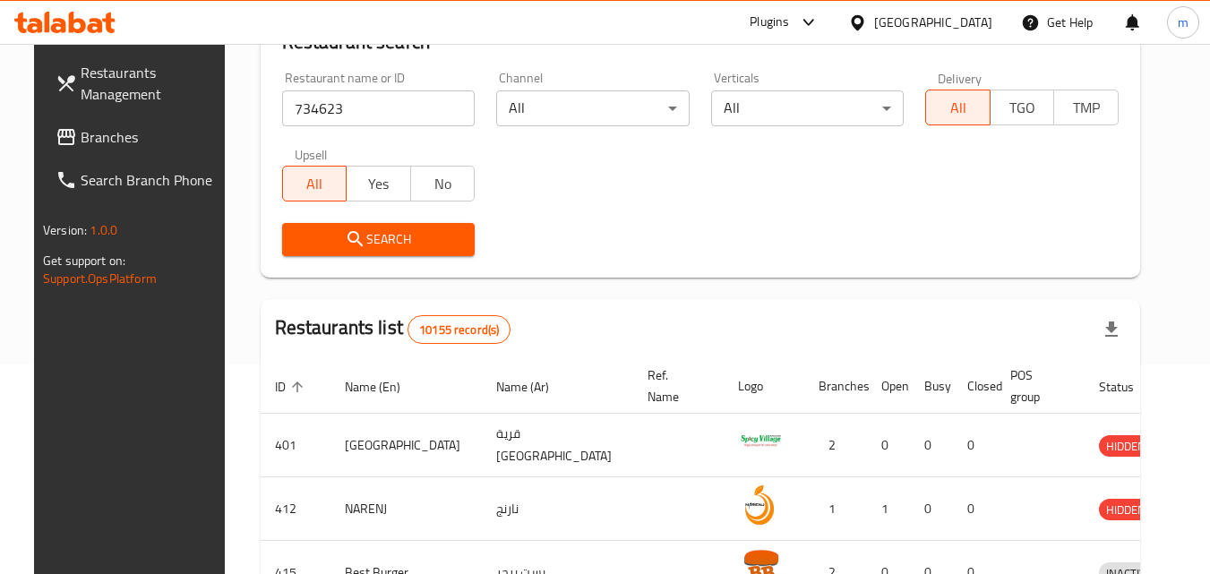
click at [81, 126] on span "Branches" at bounding box center [152, 136] width 142 height 21
click at [81, 131] on span "Branches" at bounding box center [152, 136] width 142 height 21
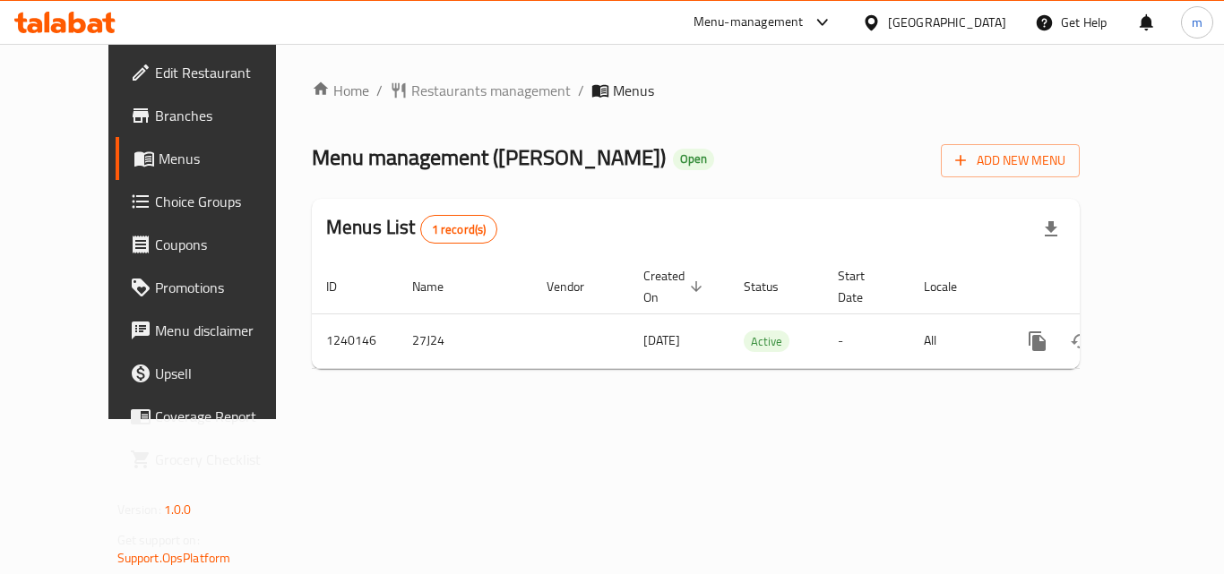
click at [429, 87] on span "Restaurants management" at bounding box center [490, 90] width 159 height 21
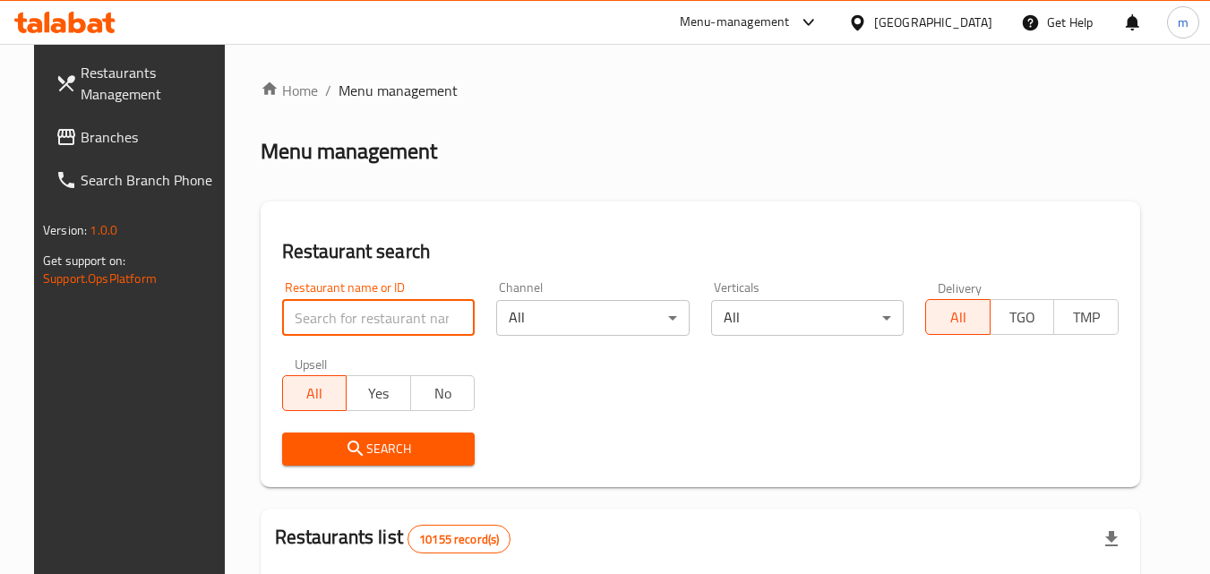
click at [325, 323] on input "search" at bounding box center [378, 318] width 193 height 36
paste input "680186"
type input "680186"
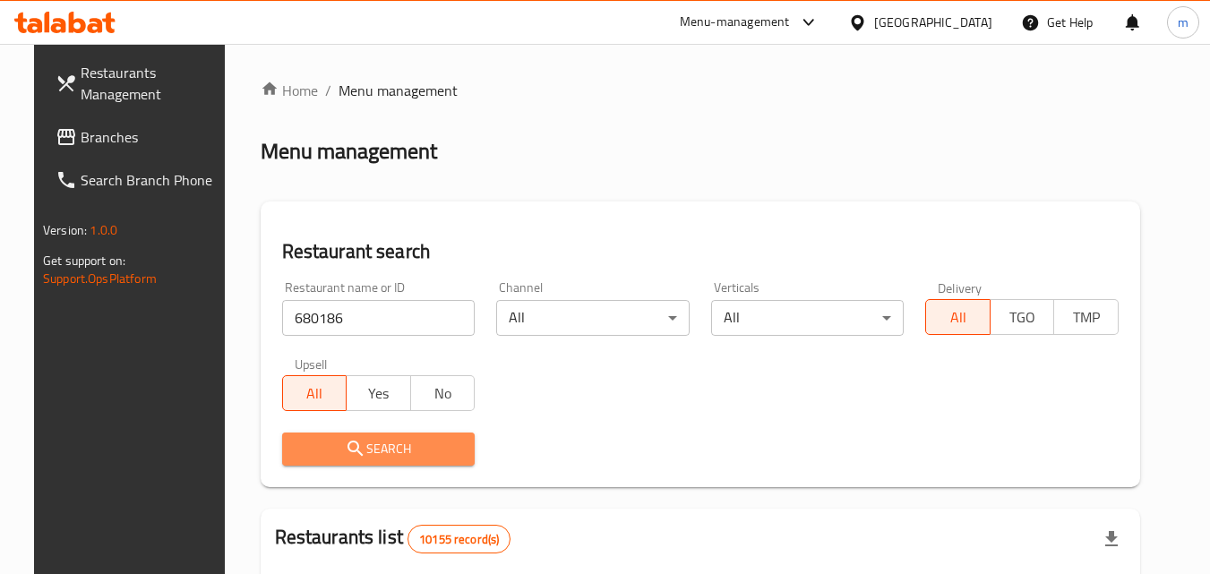
click at [360, 452] on span "Search" at bounding box center [378, 449] width 165 height 22
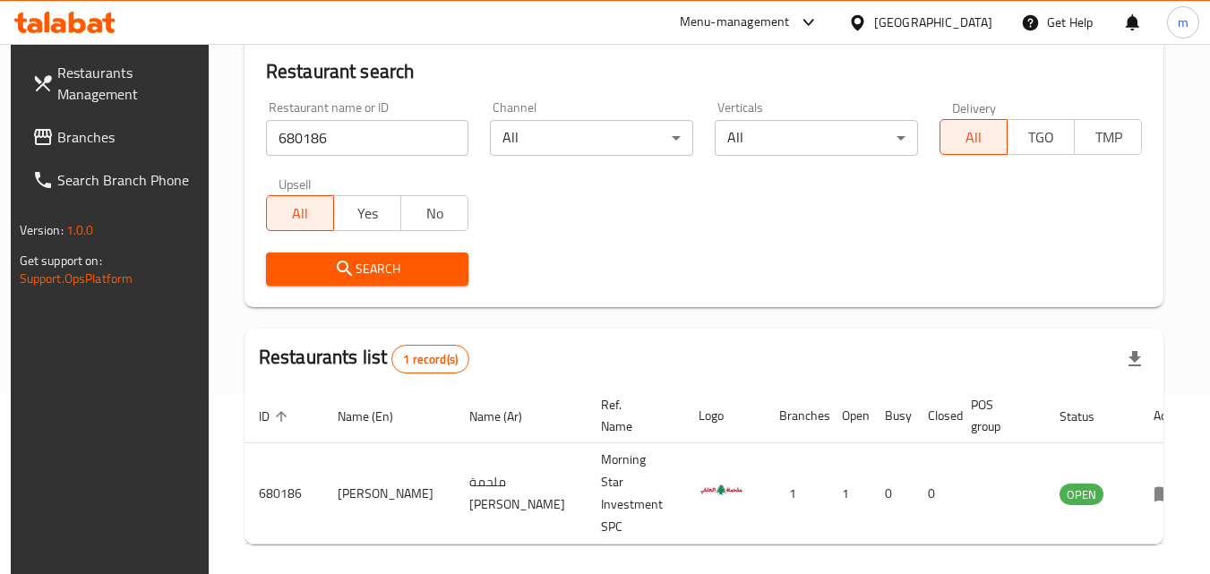
scroll to position [210, 0]
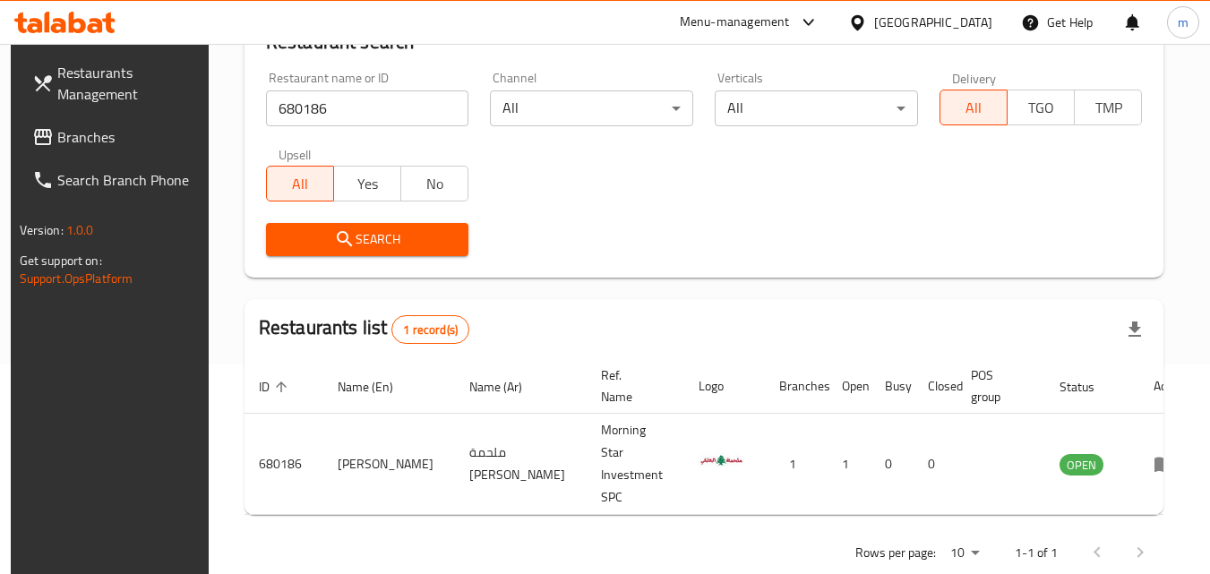
click at [864, 27] on icon at bounding box center [857, 21] width 13 height 15
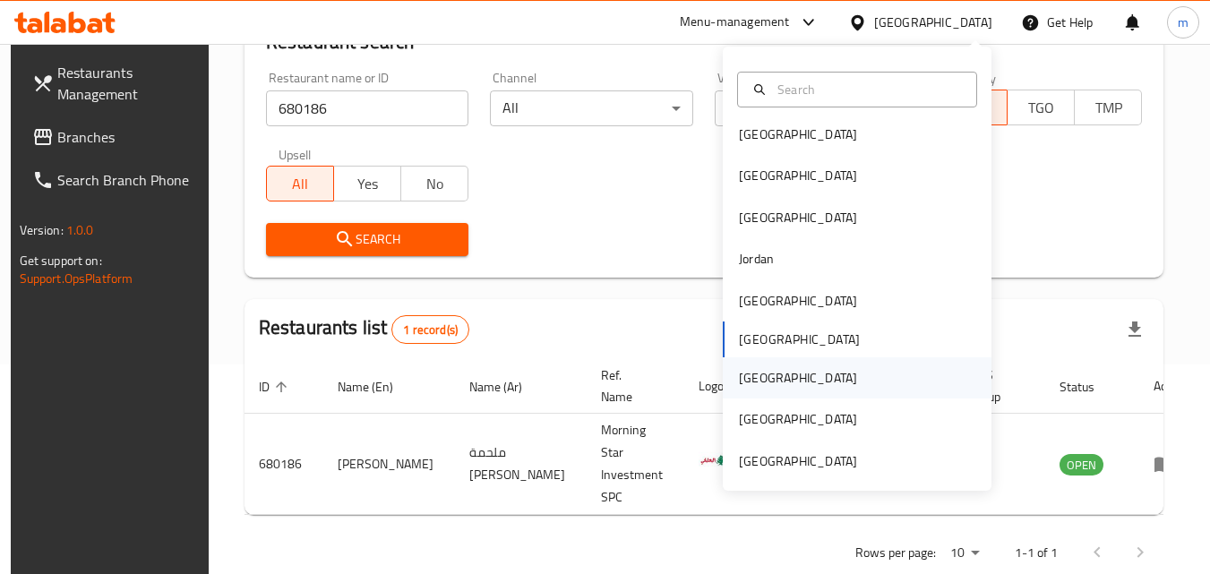
scroll to position [10, 0]
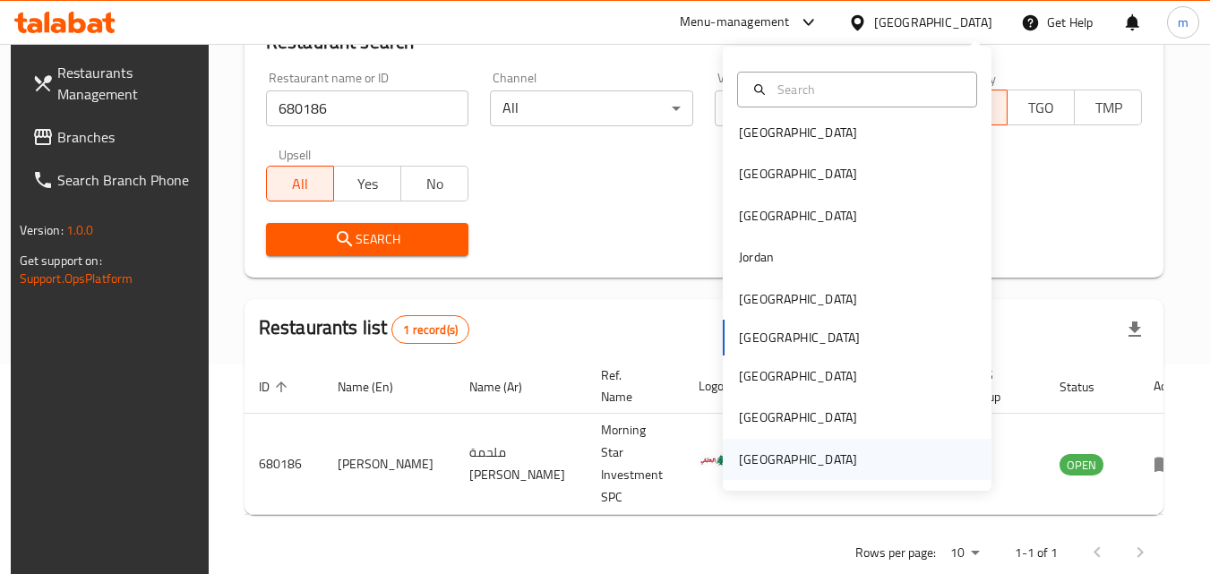
click at [792, 458] on div "[GEOGRAPHIC_DATA]" at bounding box center [798, 460] width 118 height 20
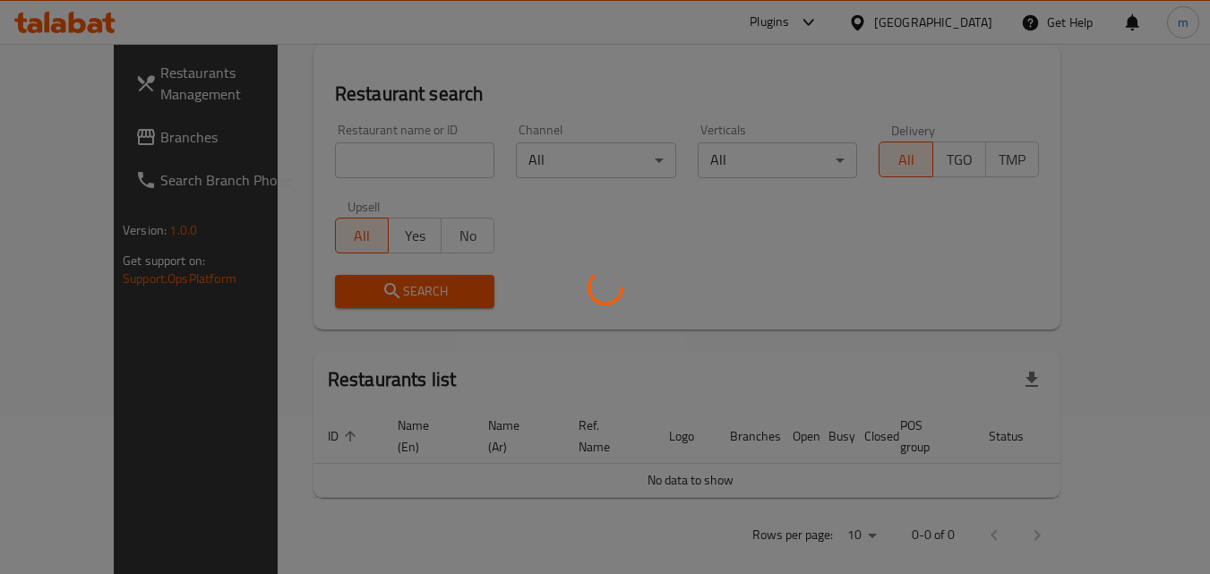
scroll to position [210, 0]
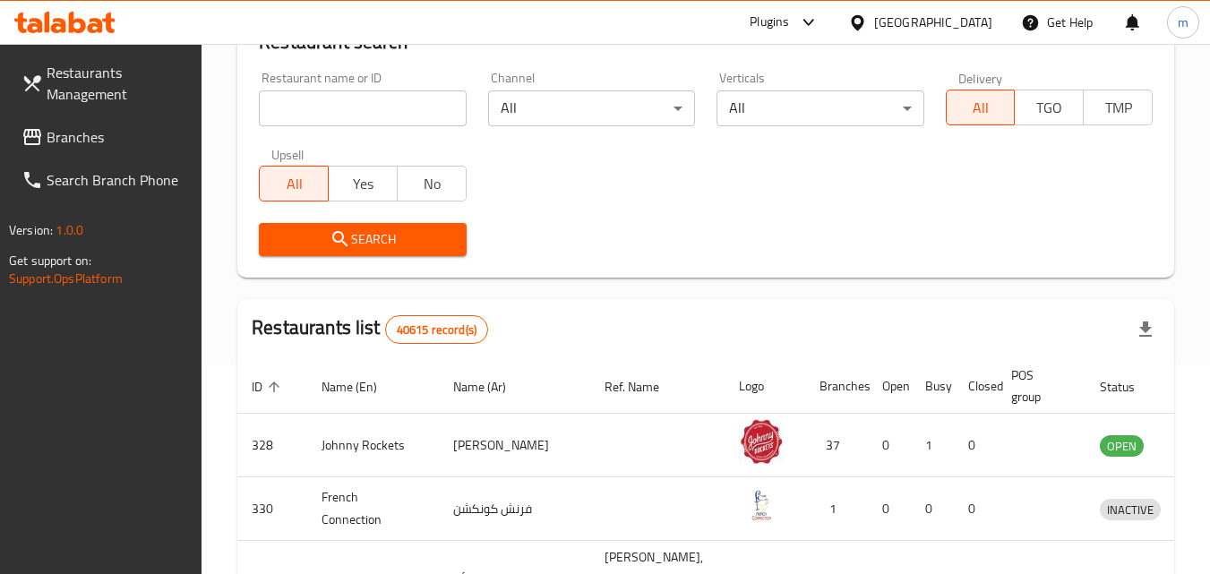
click at [99, 137] on span "Branches" at bounding box center [118, 136] width 142 height 21
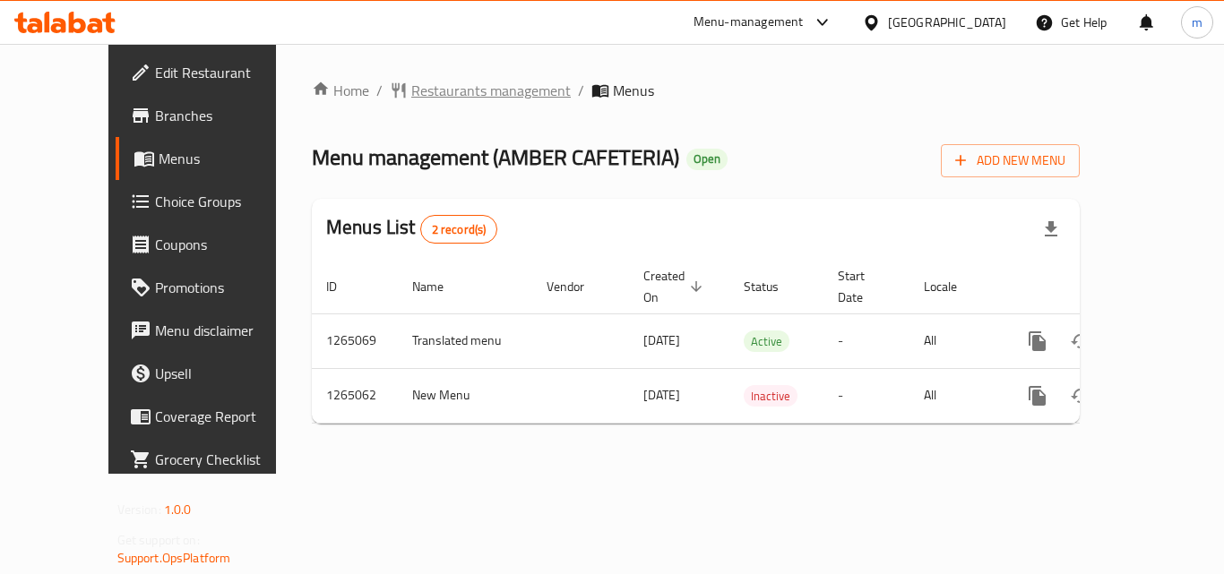
click at [429, 95] on span "Restaurants management" at bounding box center [490, 90] width 159 height 21
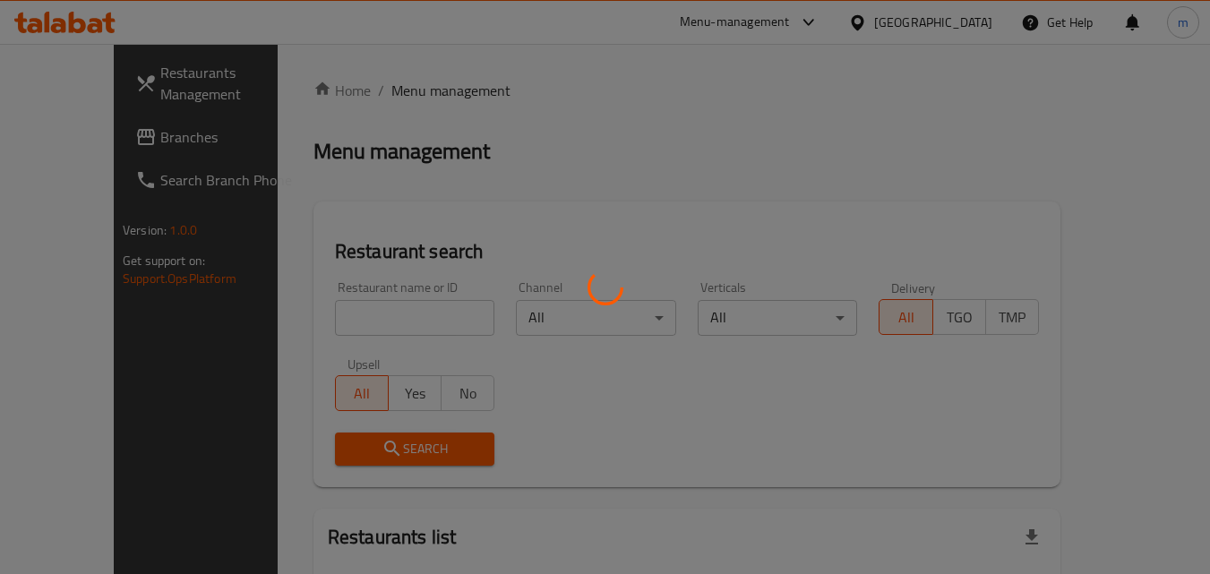
click at [373, 321] on div at bounding box center [605, 287] width 1210 height 574
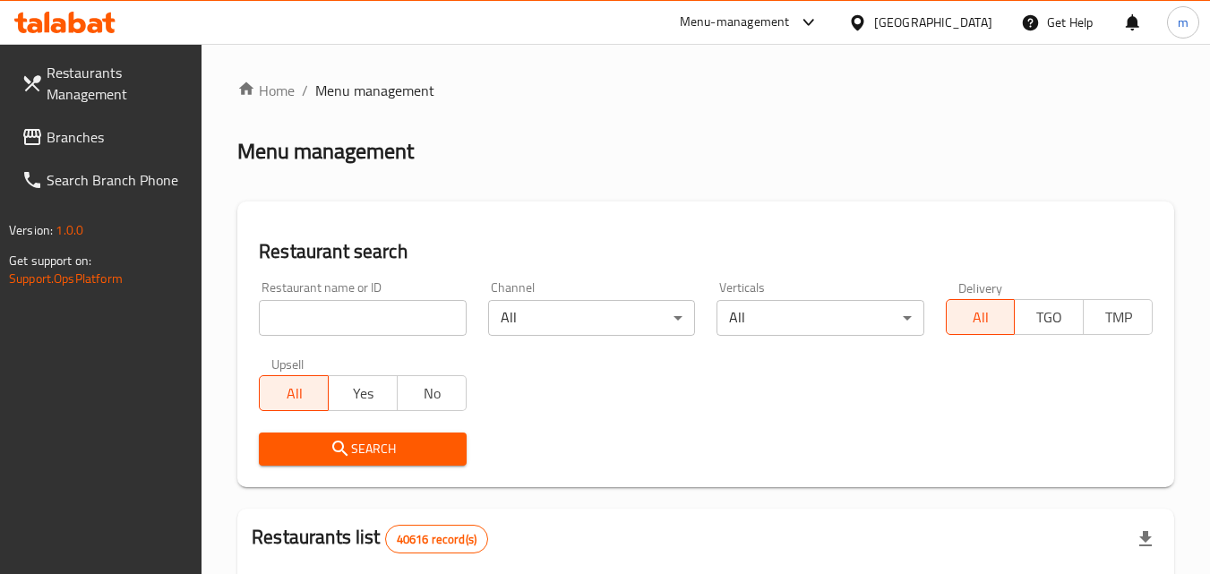
click at [373, 320] on input "search" at bounding box center [362, 318] width 207 height 36
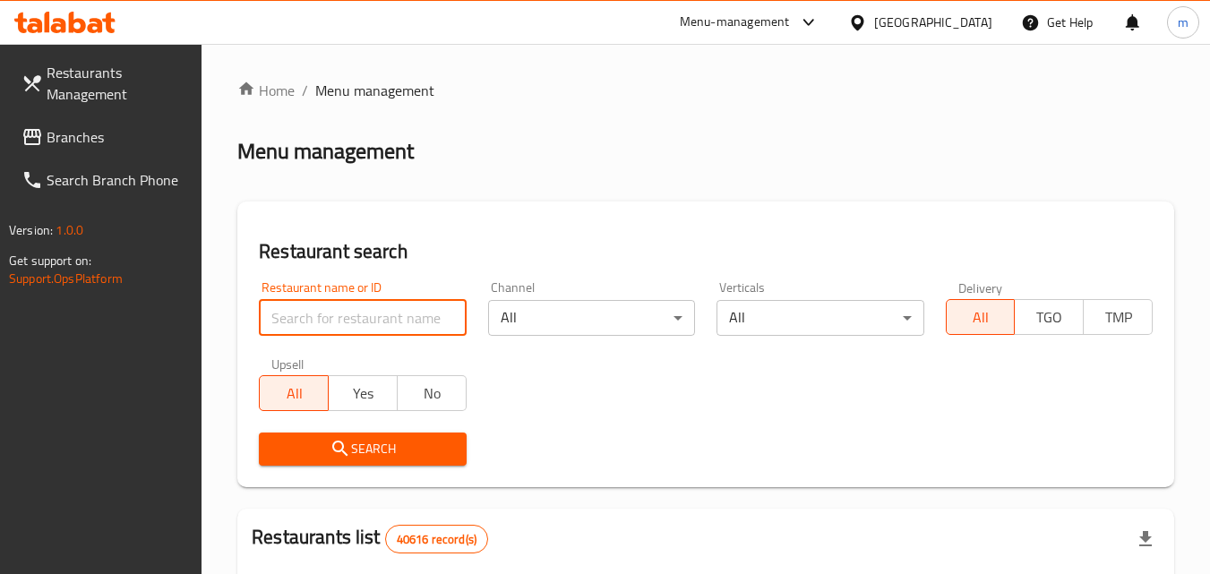
paste input "686514"
type input "686514"
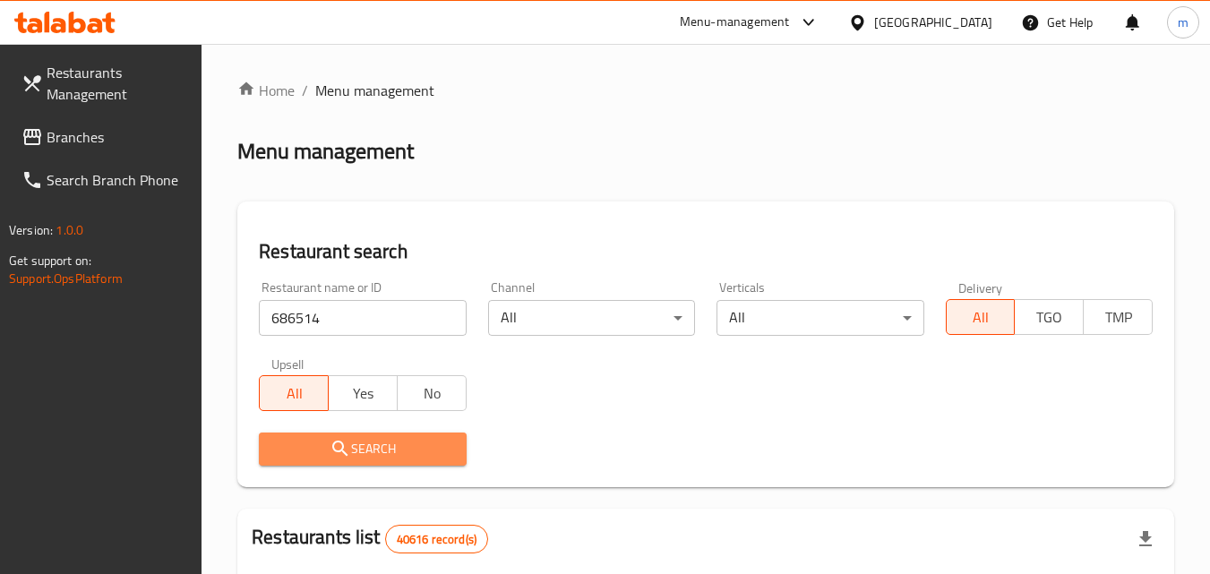
click at [384, 451] on span "Search" at bounding box center [362, 449] width 178 height 22
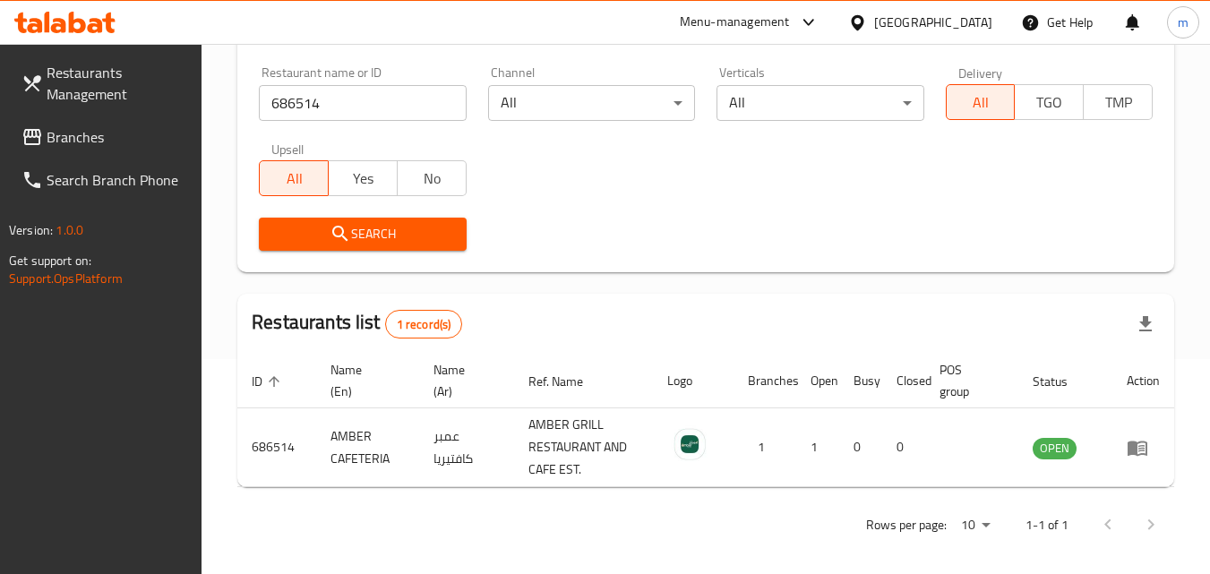
scroll to position [225, 0]
